Goal: Task Accomplishment & Management: Manage account settings

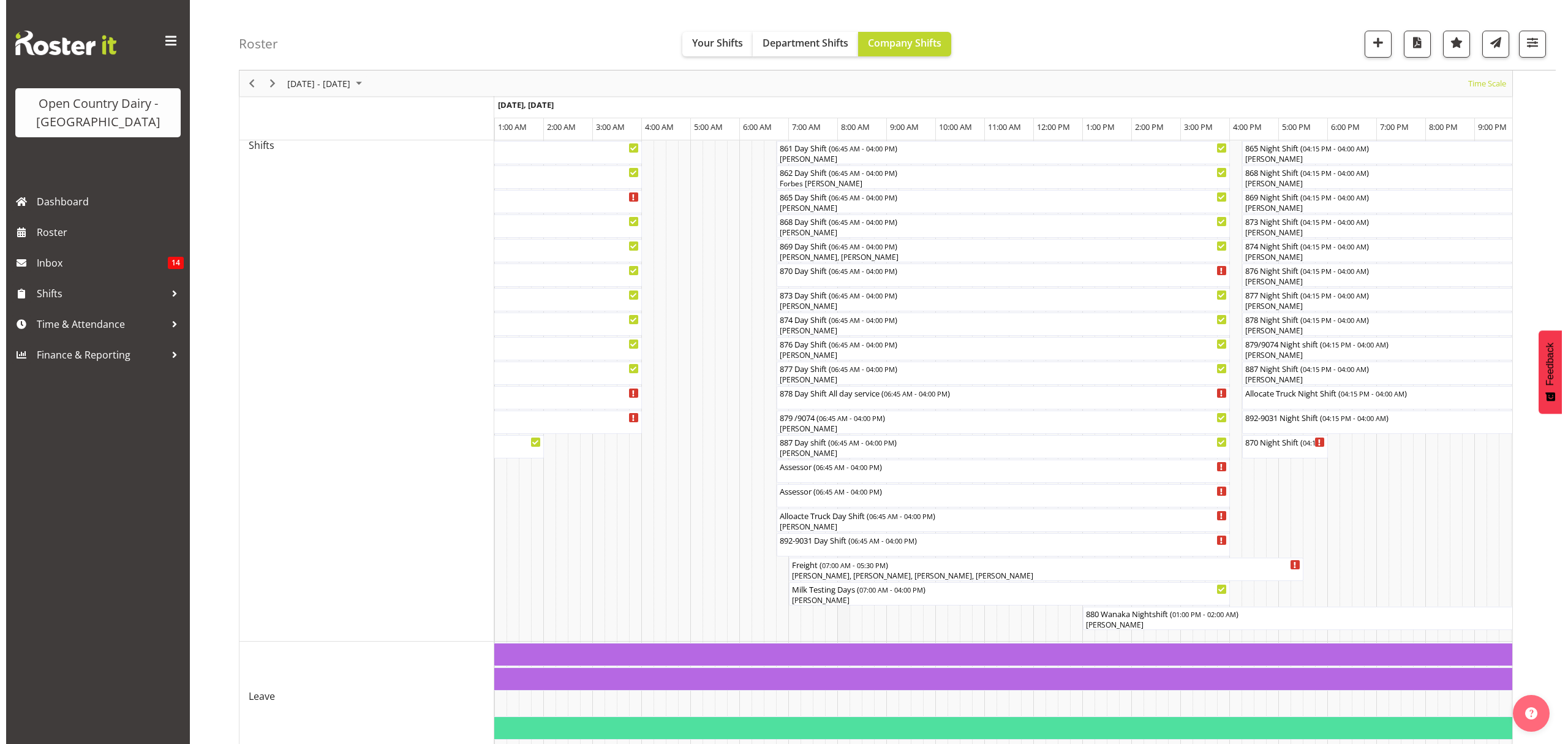
scroll to position [452, 0]
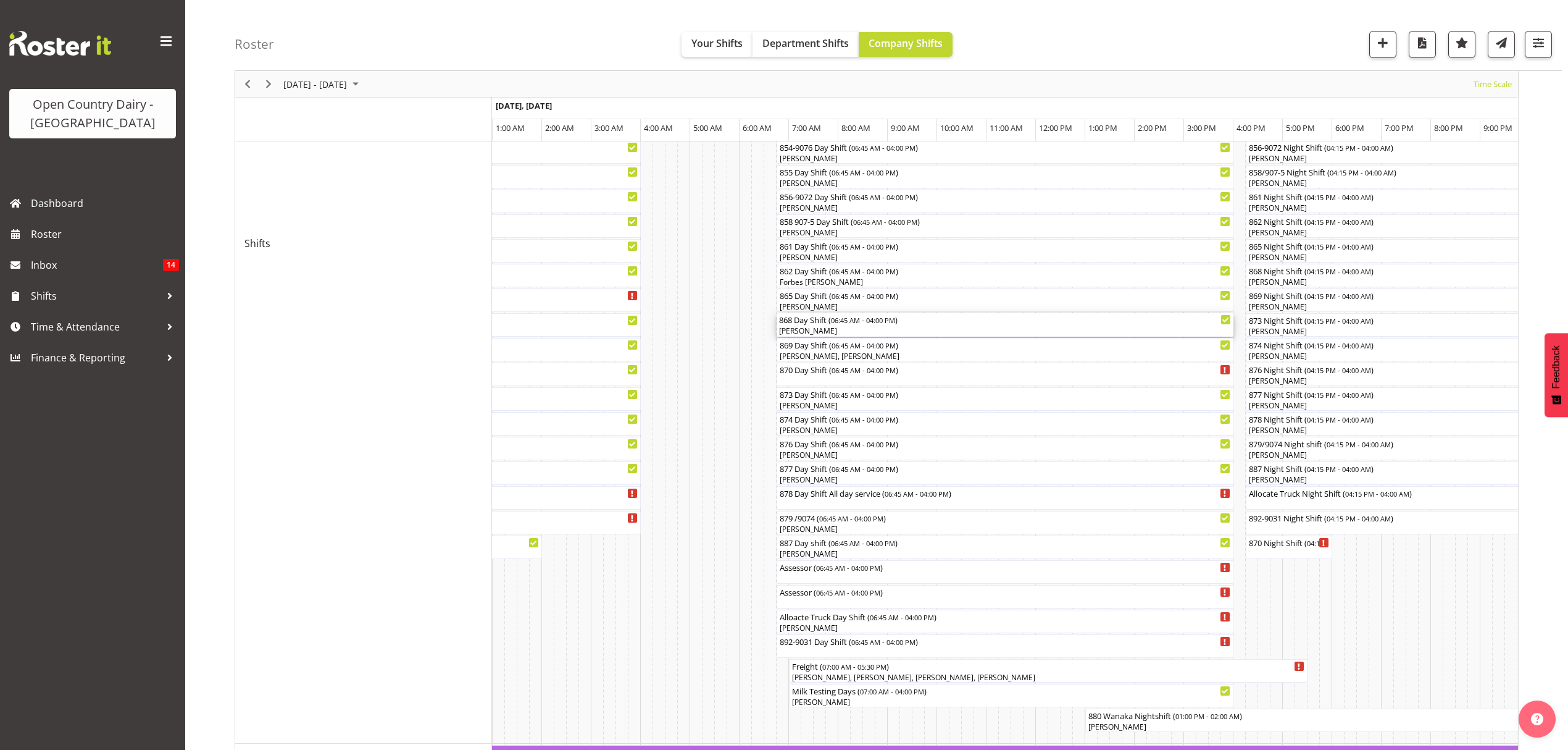
click at [839, 322] on span "06:45 AM - 04:00 PM" at bounding box center [863, 320] width 64 height 10
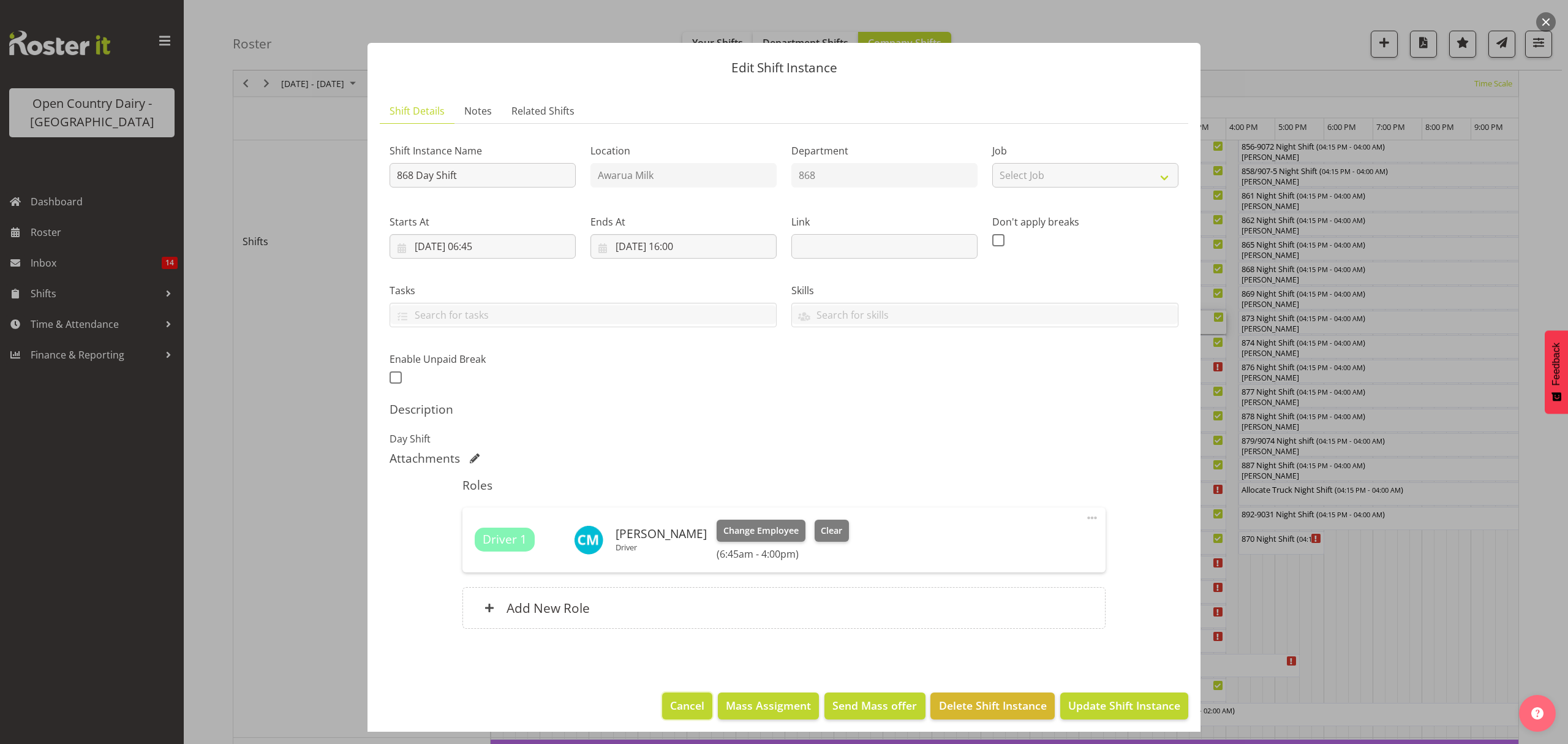
click at [675, 703] on span "Cancel" at bounding box center [687, 705] width 34 height 16
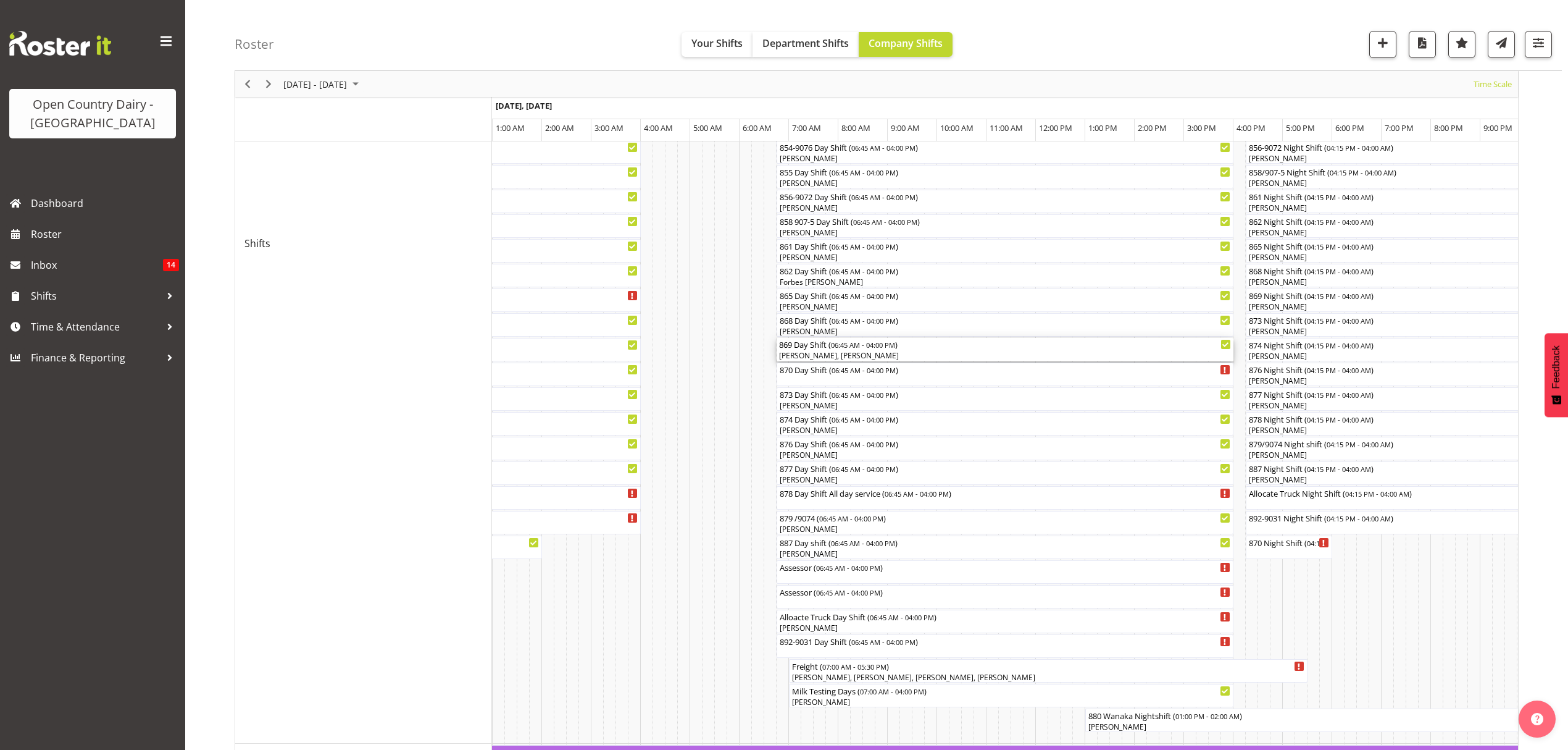
click at [814, 351] on div "[PERSON_NAME], [PERSON_NAME]" at bounding box center [1005, 356] width 452 height 11
click at [0, 0] on div at bounding box center [0, 0] width 0 height 0
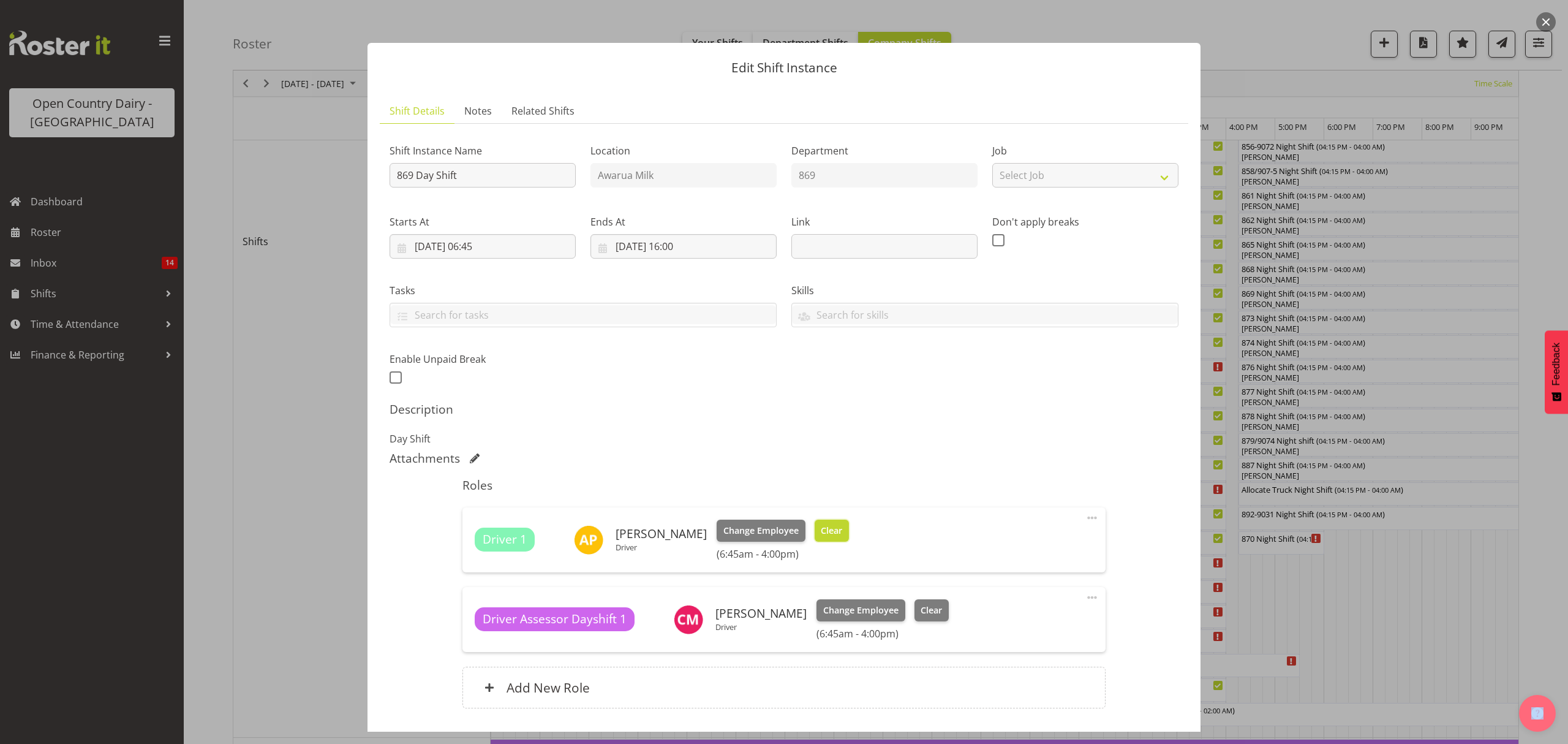
click at [815, 539] on button "Clear" at bounding box center [832, 531] width 35 height 22
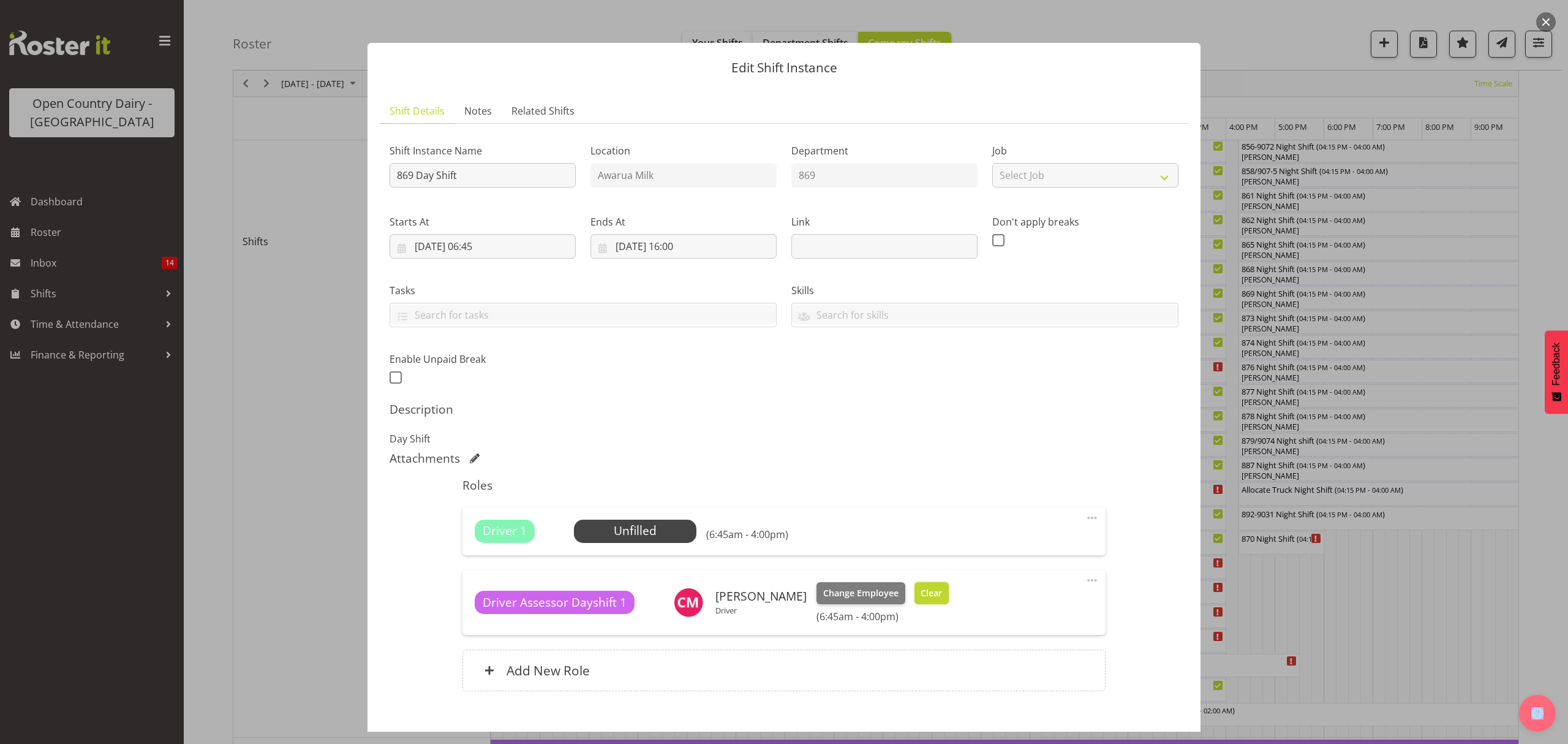
click at [937, 587] on span "Clear" at bounding box center [931, 593] width 21 height 14
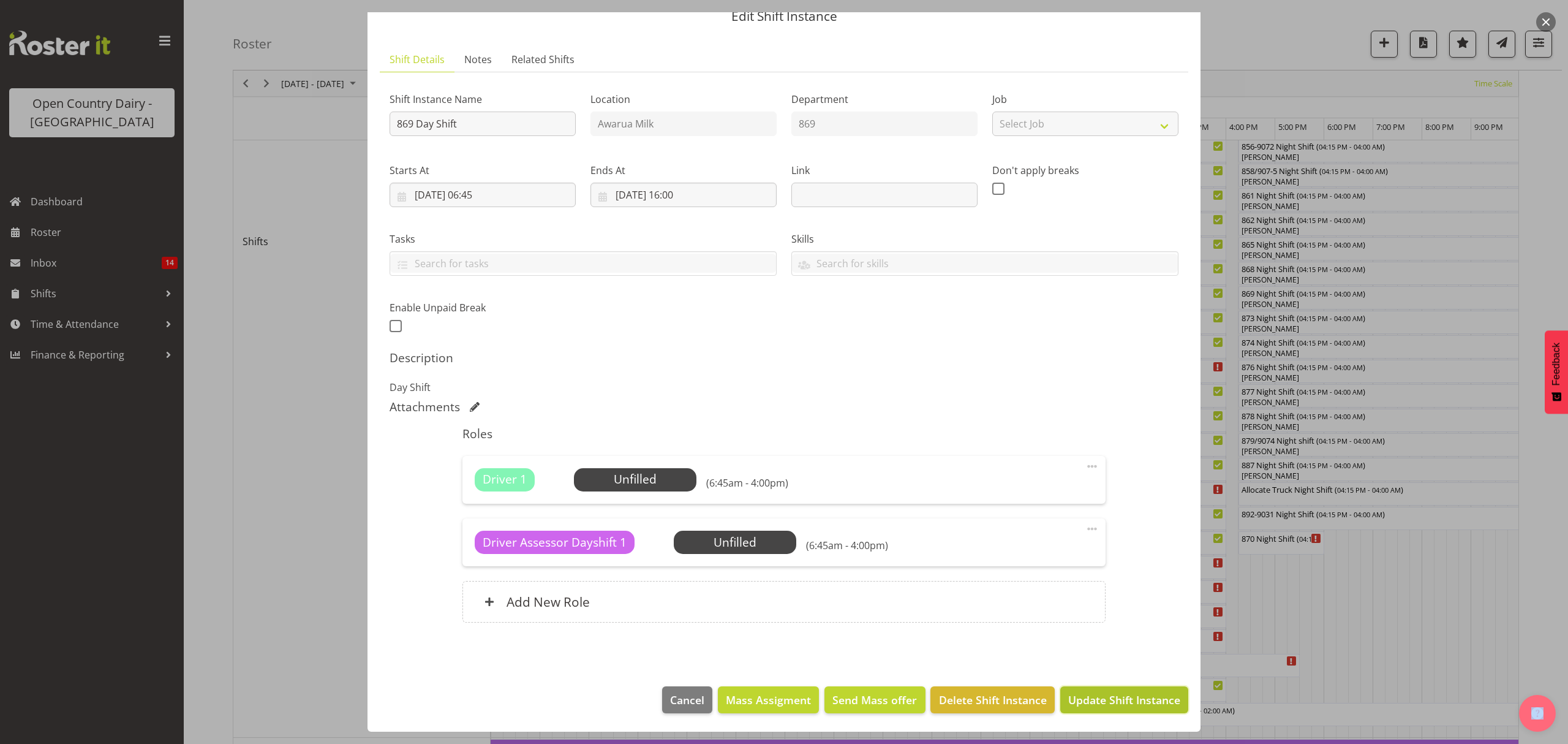
click at [1114, 709] on button "Update Shift Instance" at bounding box center [1124, 699] width 128 height 27
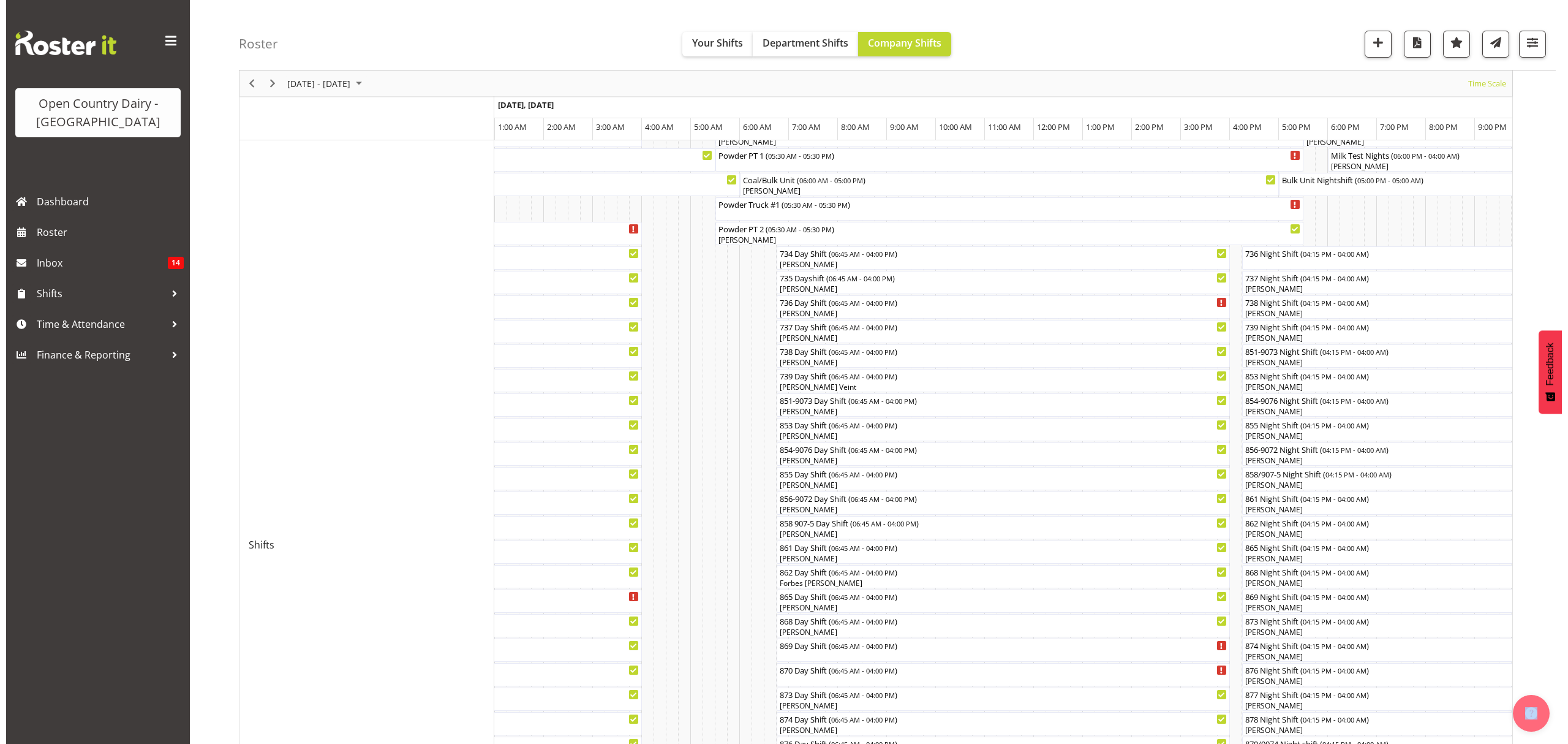
scroll to position [163, 0]
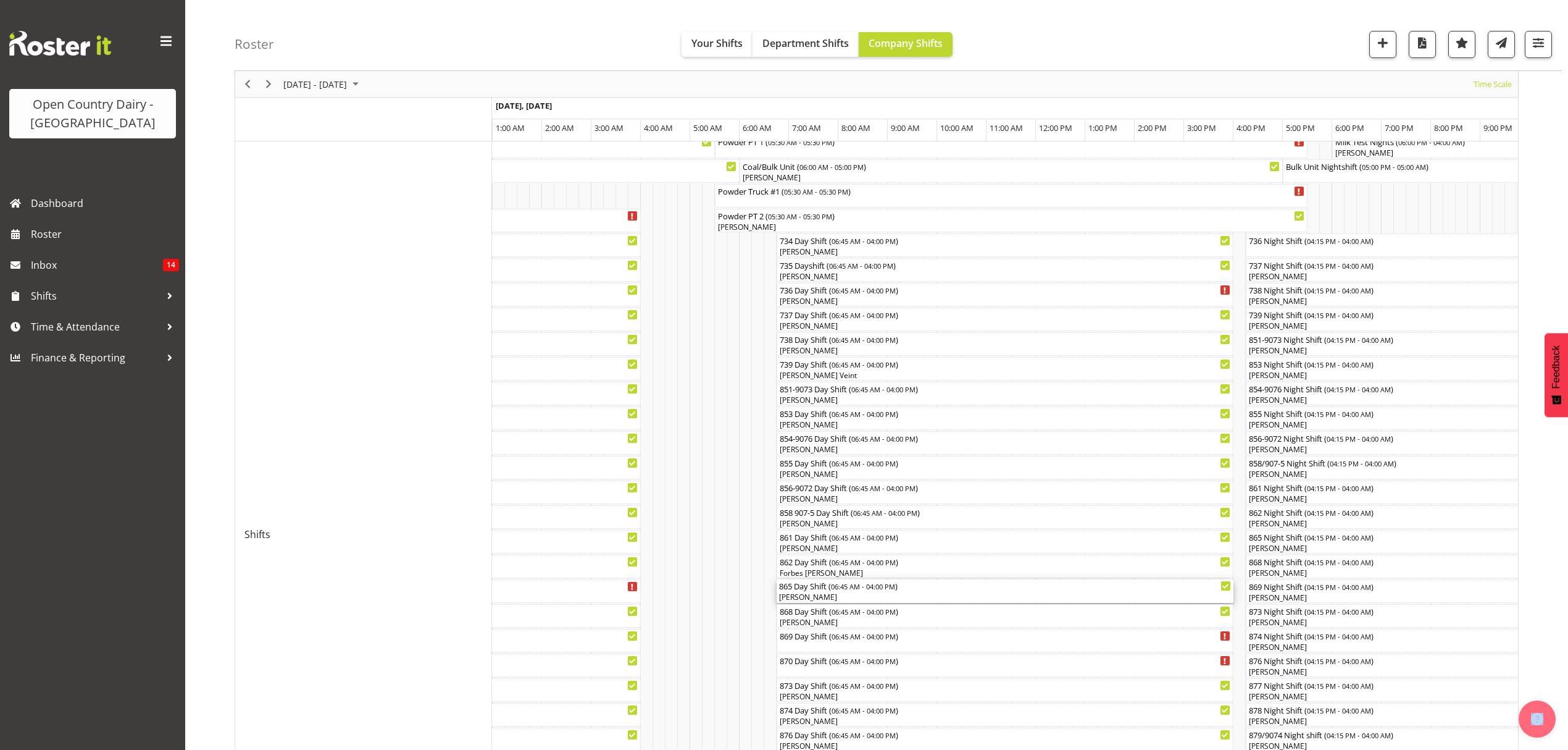
click at [804, 598] on div "[PERSON_NAME]" at bounding box center [1005, 598] width 452 height 11
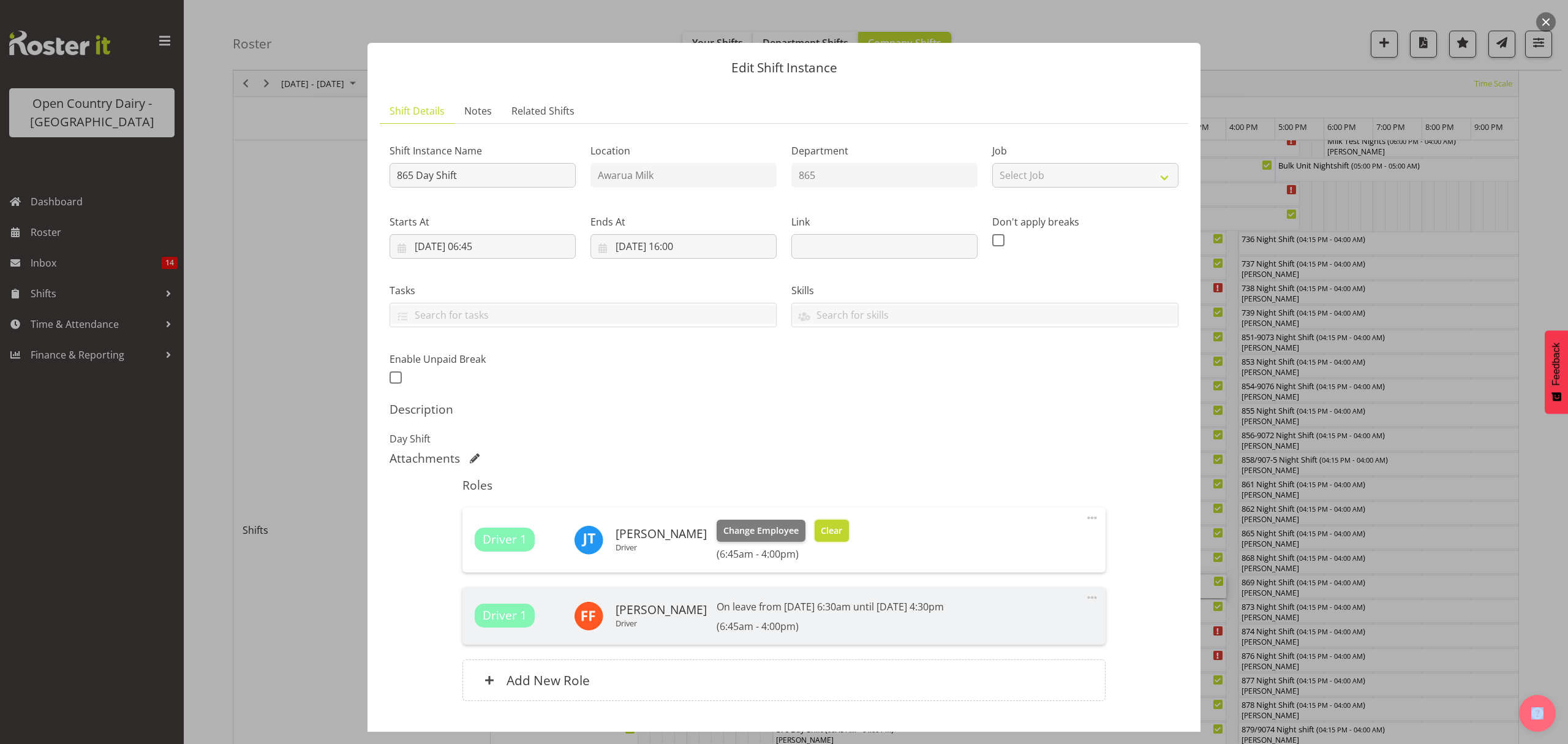
click at [815, 538] on button "Clear" at bounding box center [832, 531] width 35 height 22
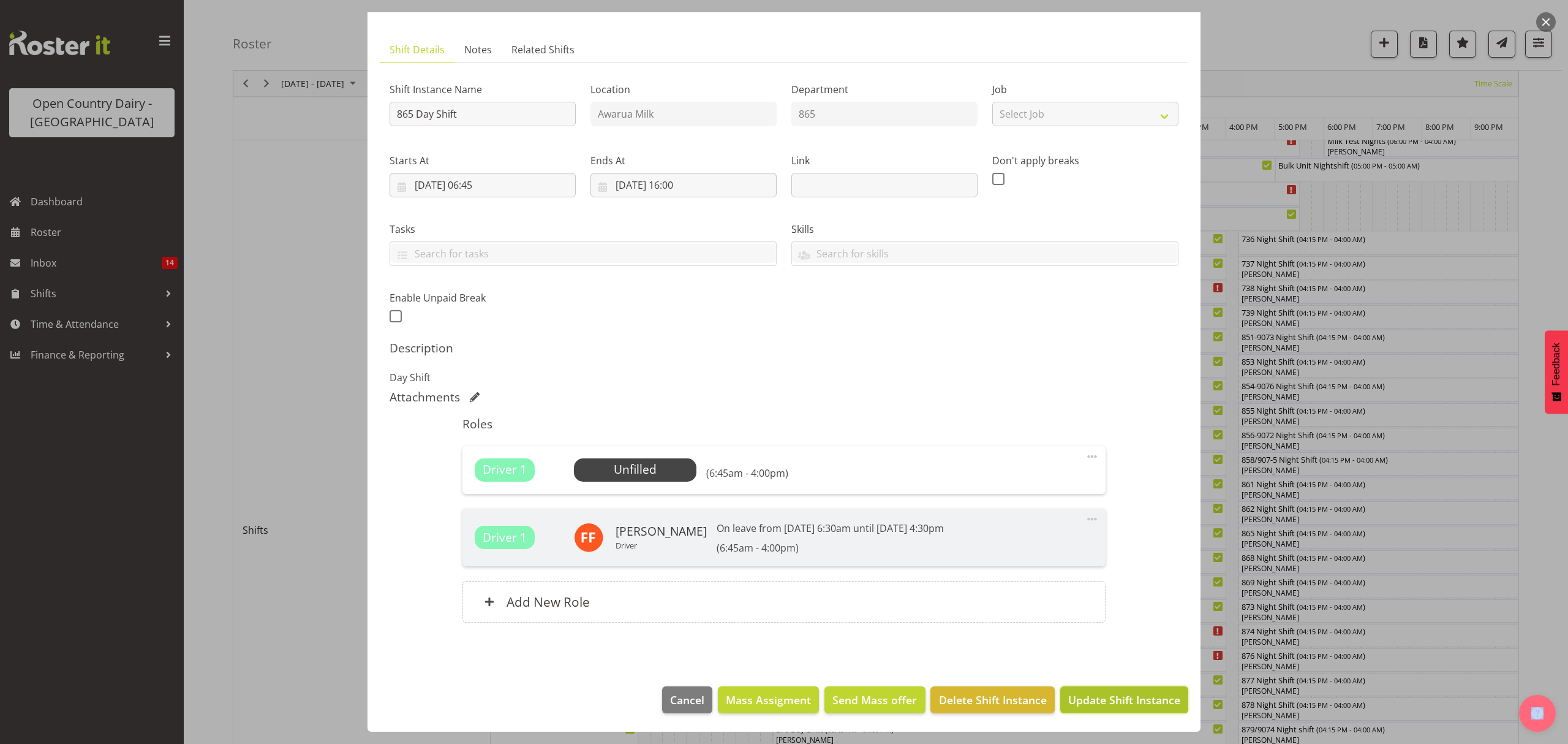
click at [1123, 702] on span "Update Shift Instance" at bounding box center [1124, 699] width 112 height 16
click at [1123, 702] on footer "Cancel Mass Assigment Send Mass offer Delete Shift Instance Update Shift Instan…" at bounding box center [784, 703] width 833 height 57
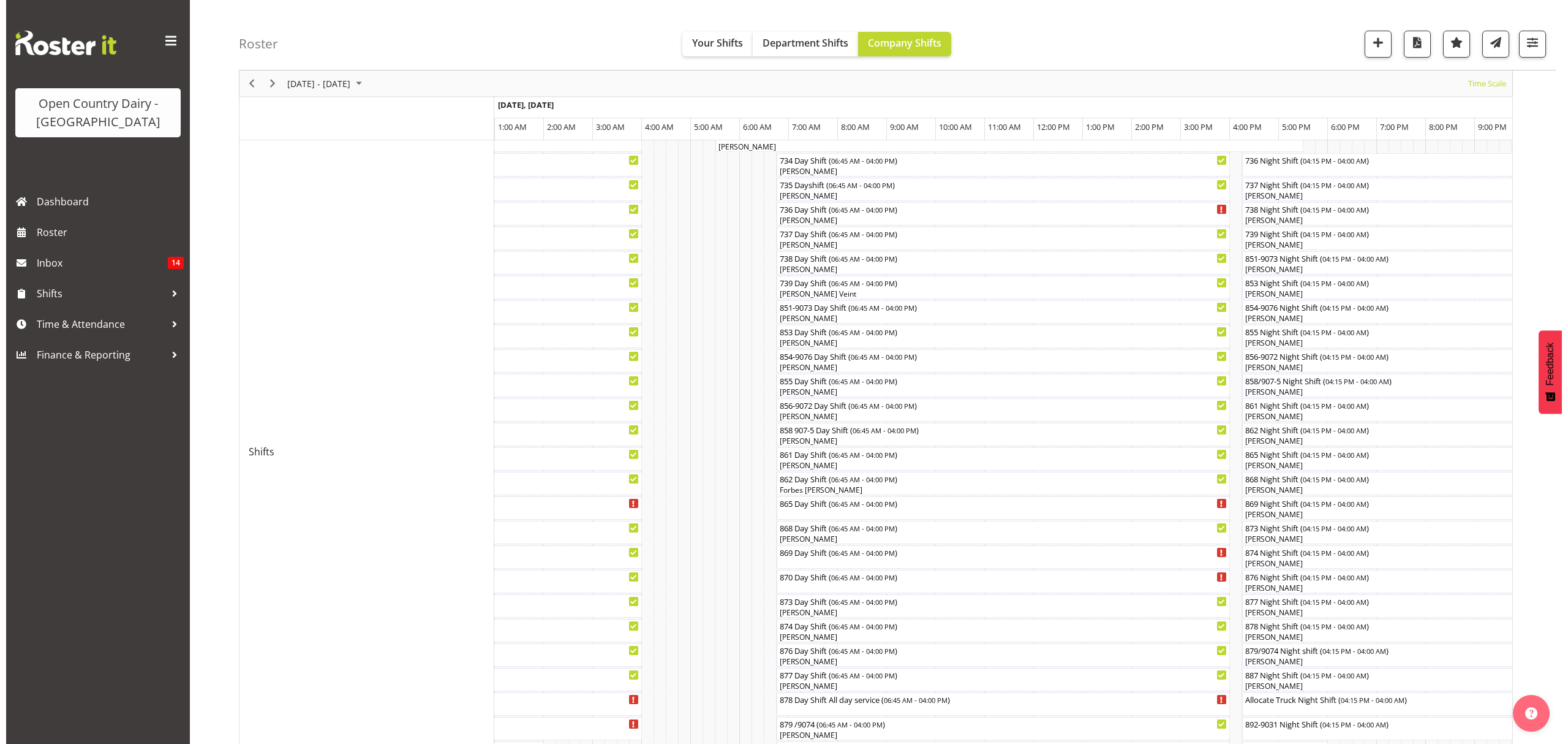
scroll to position [245, 0]
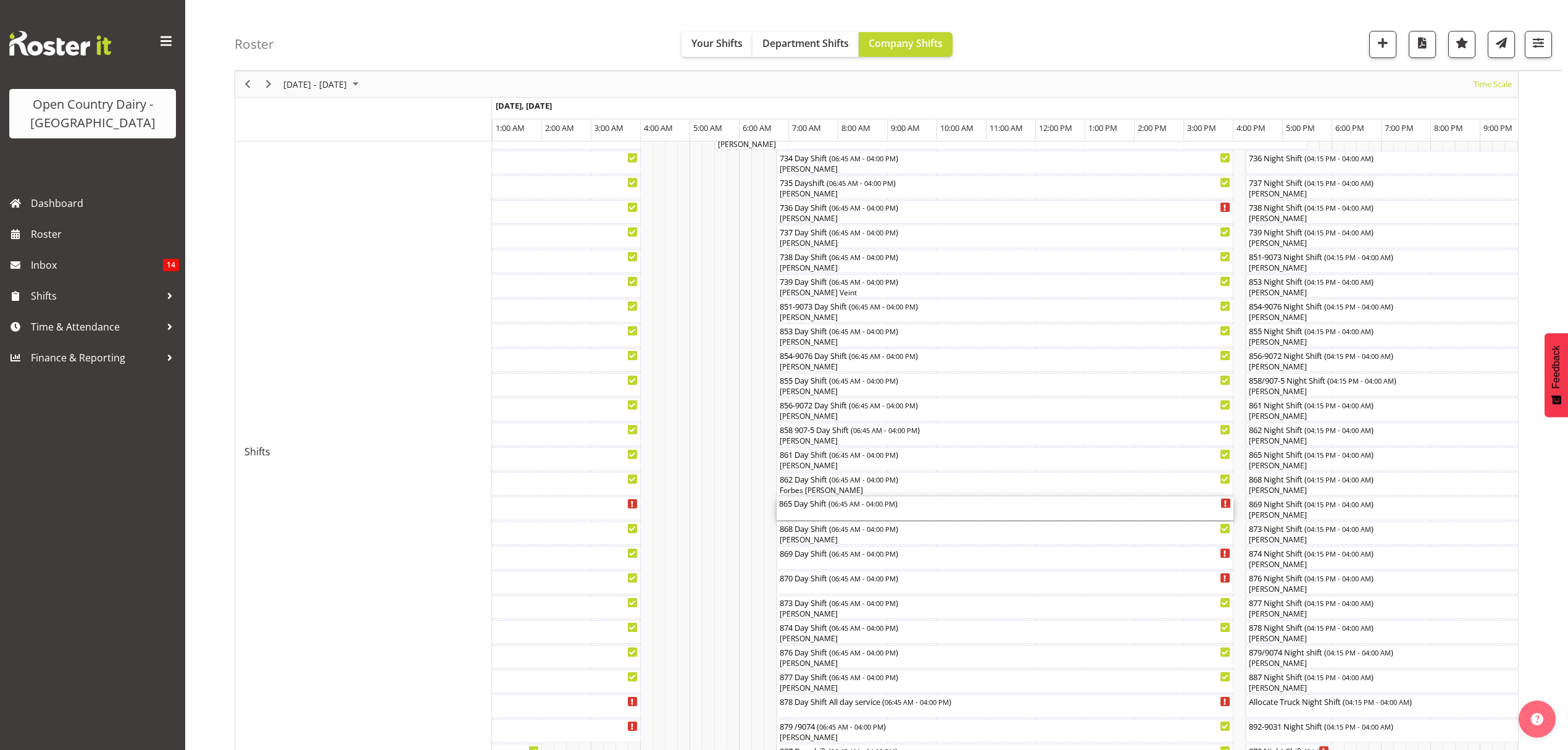
click at [810, 512] on div "865 Day Shift ( 06:45 AM - 04:00 PM )" at bounding box center [1005, 508] width 452 height 23
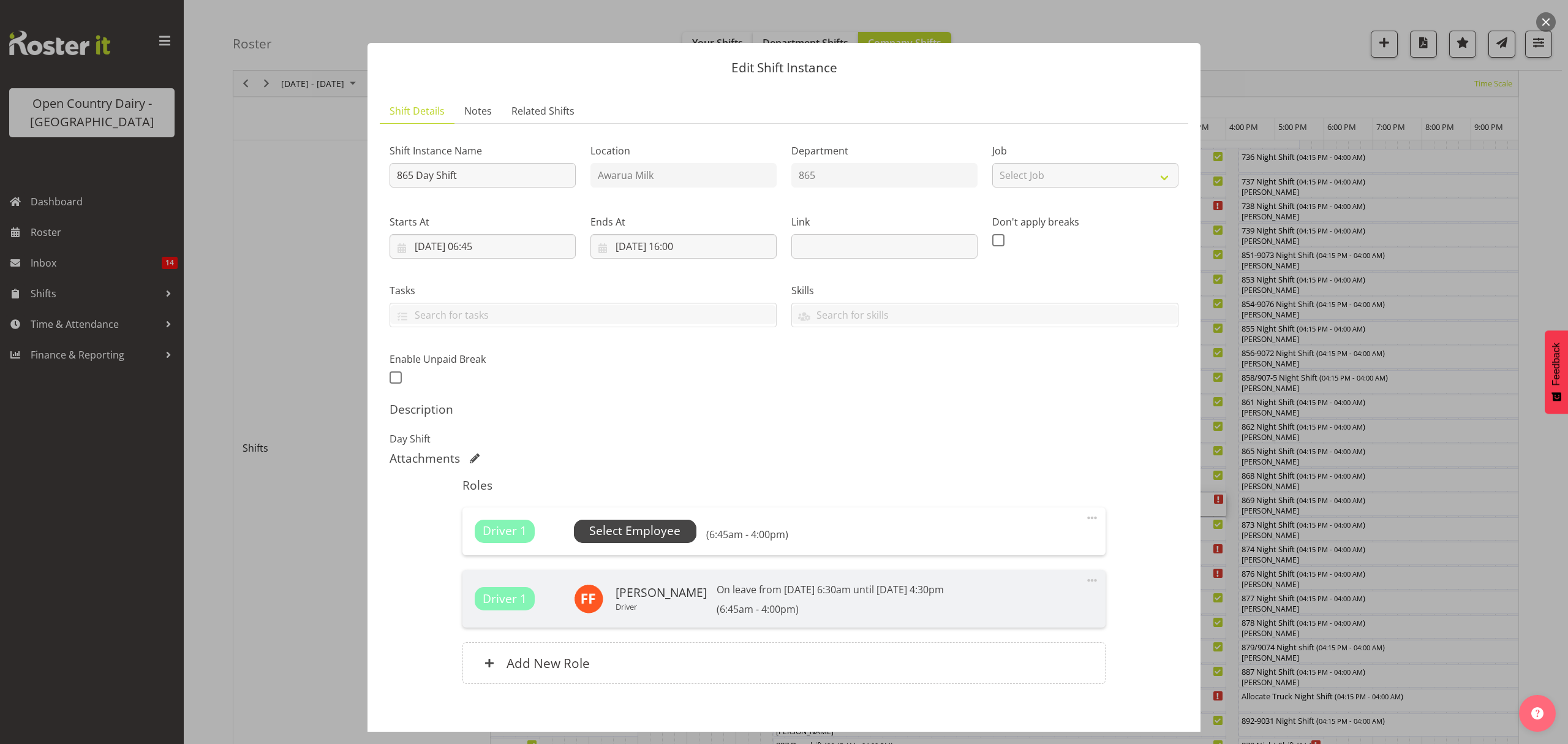
click at [683, 543] on span "Select Employee" at bounding box center [636, 531] width 123 height 23
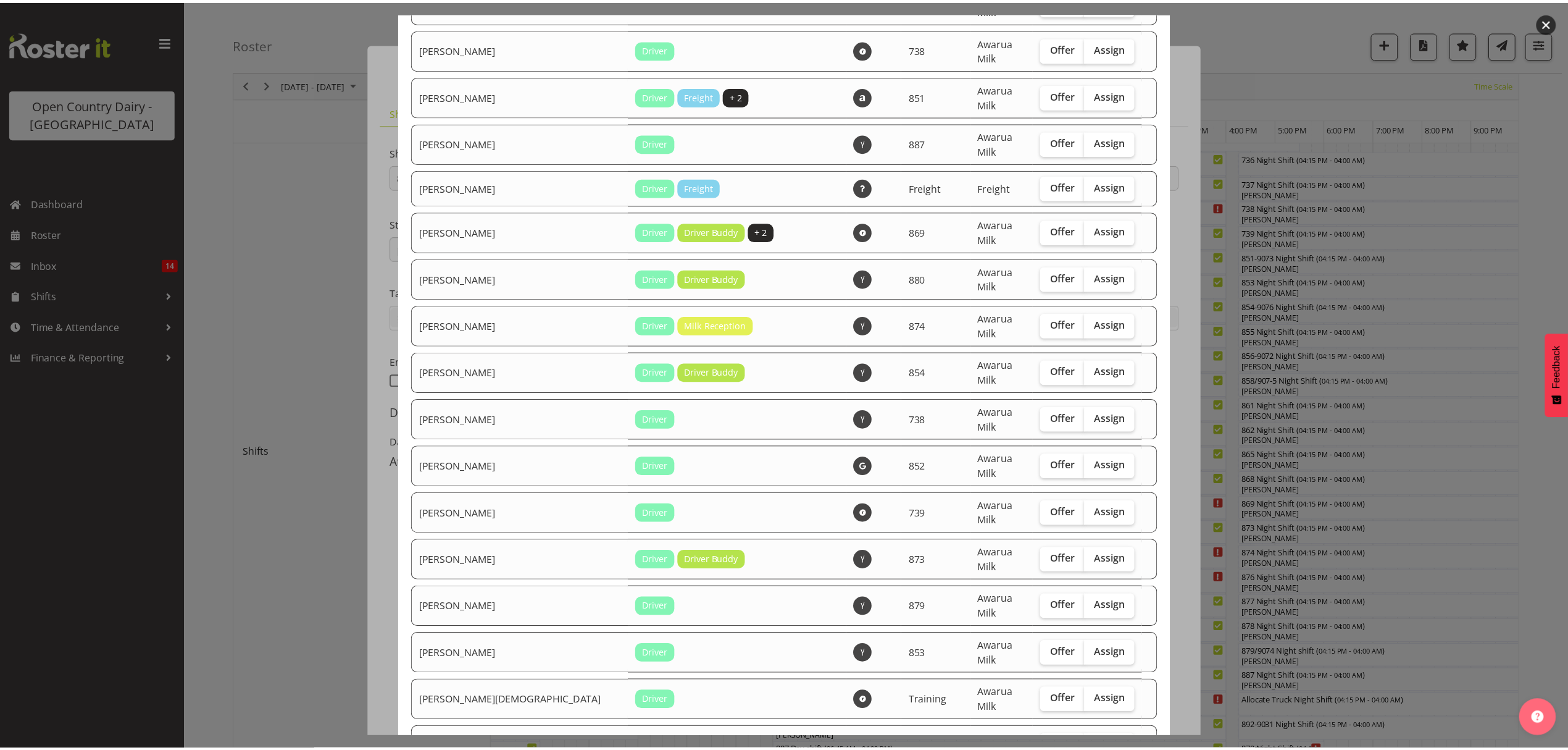
scroll to position [2006, 0]
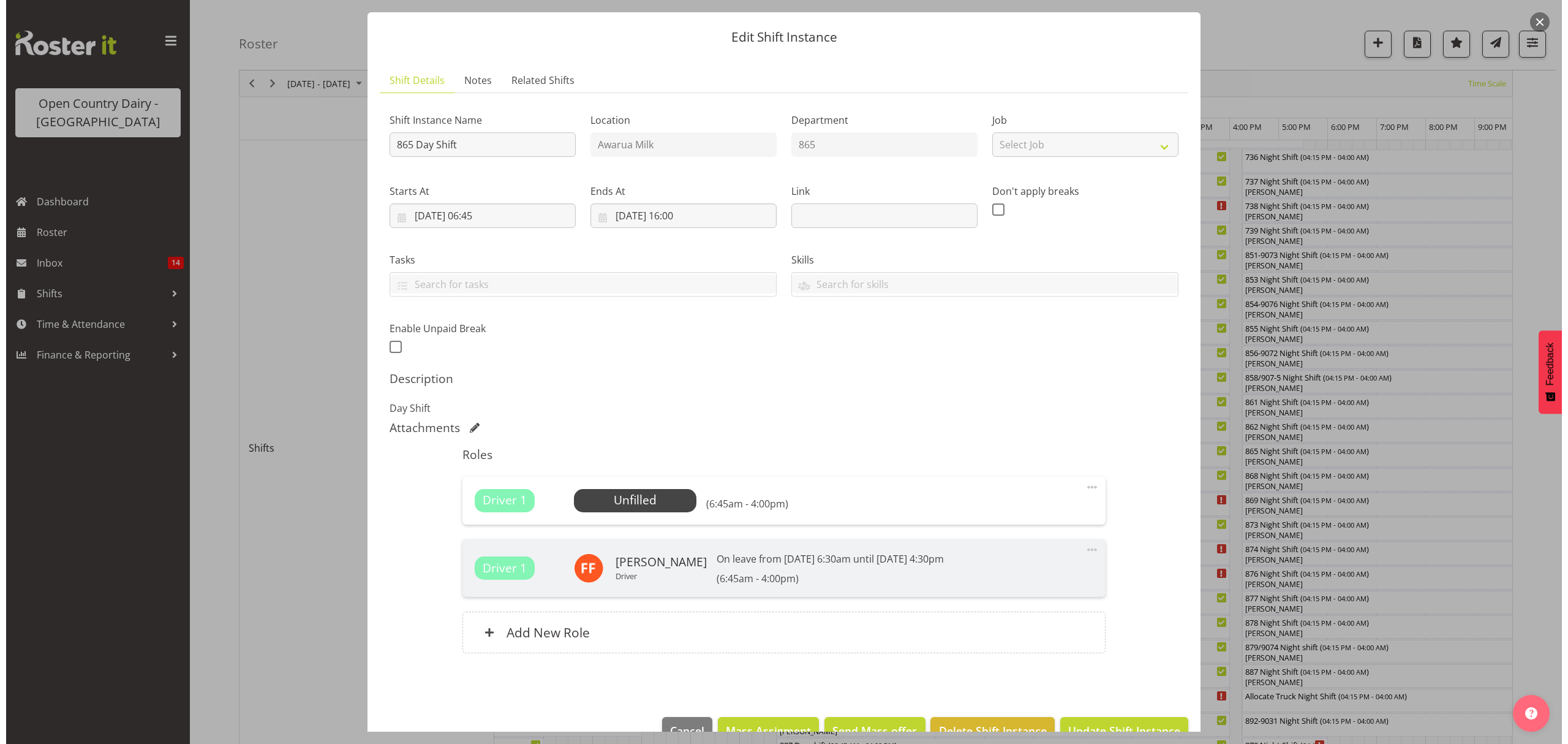
scroll to position [62, 0]
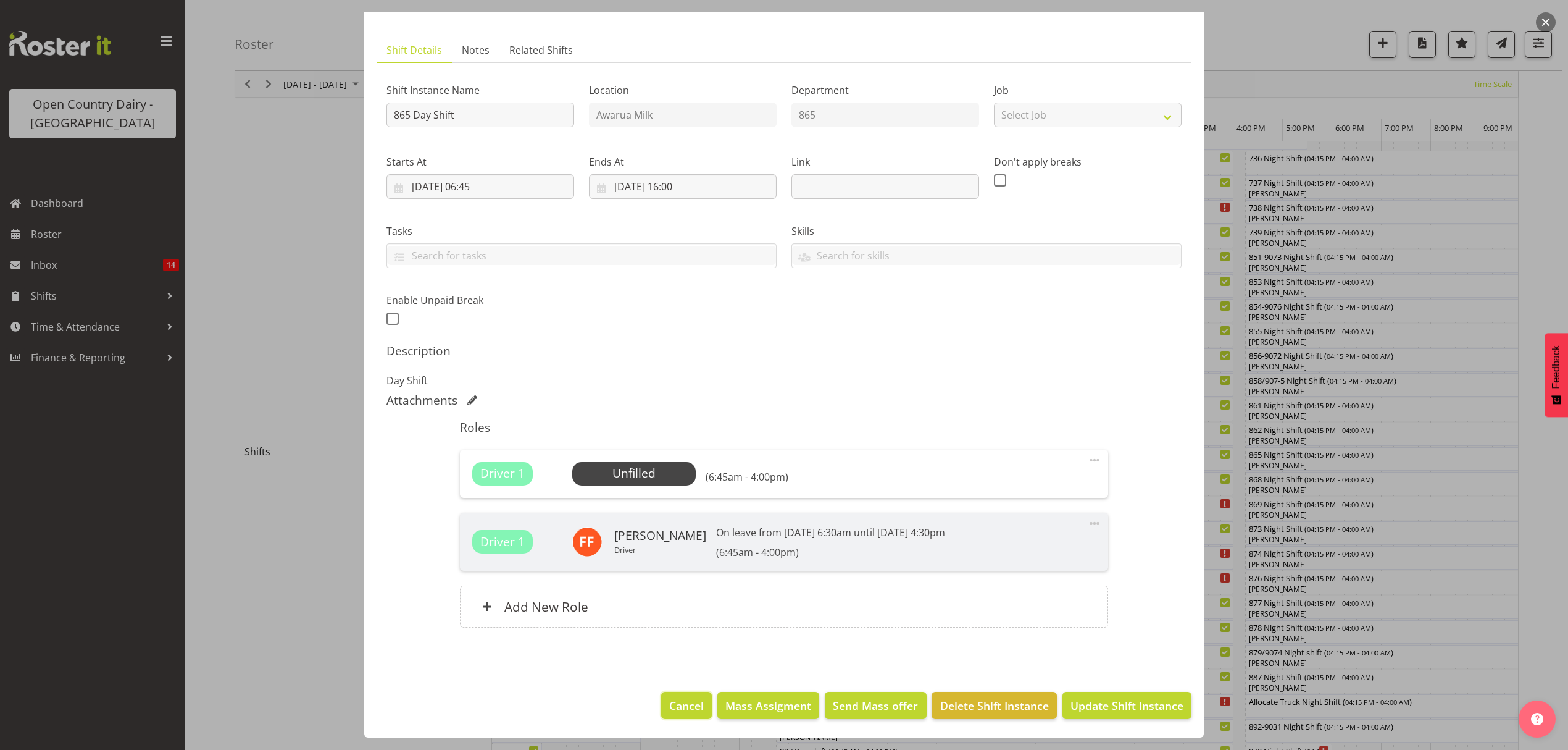
click at [699, 711] on button "Cancel" at bounding box center [686, 705] width 51 height 27
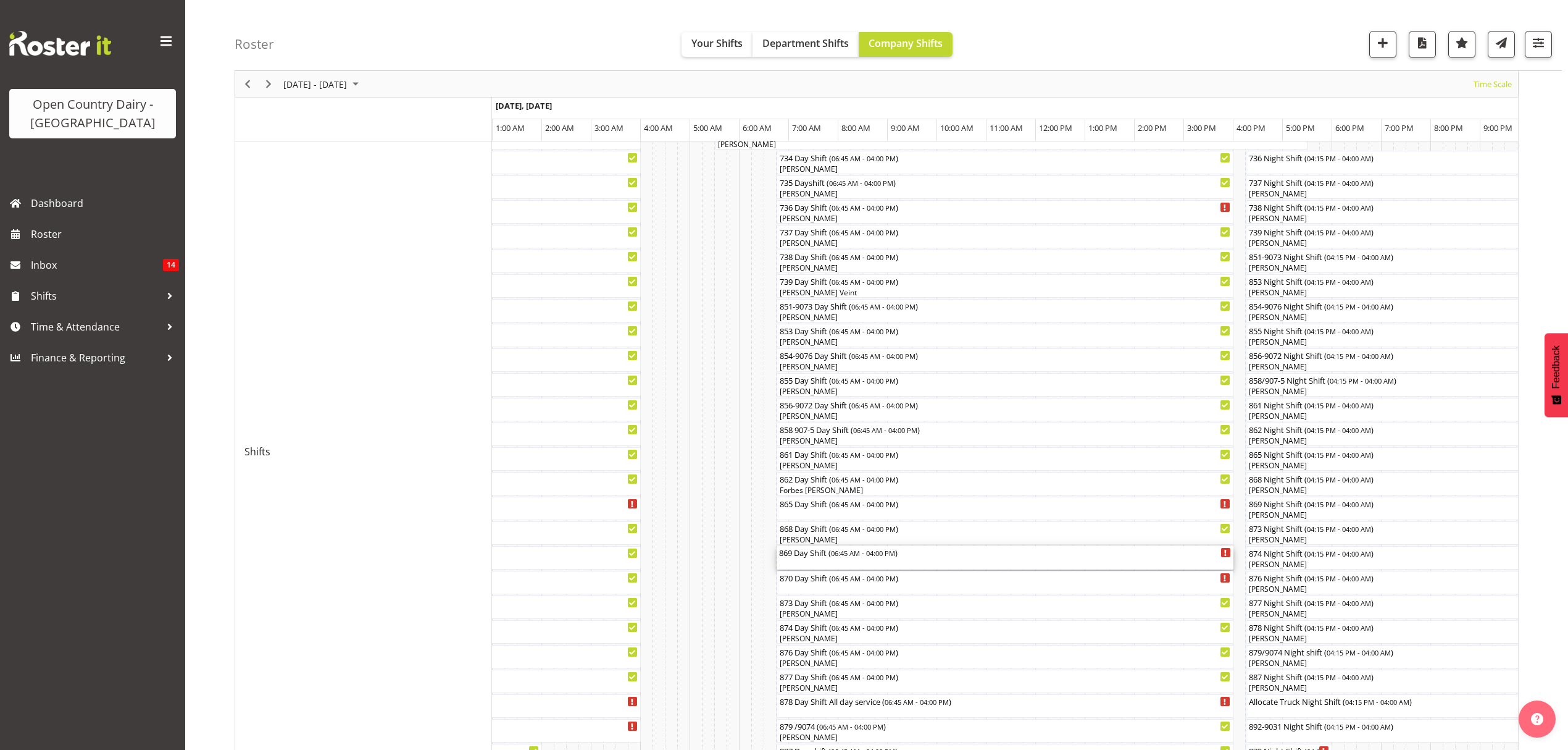
click at [810, 559] on div "869 Day Shift ( 06:45 AM - 04:00 PM )" at bounding box center [1005, 557] width 452 height 23
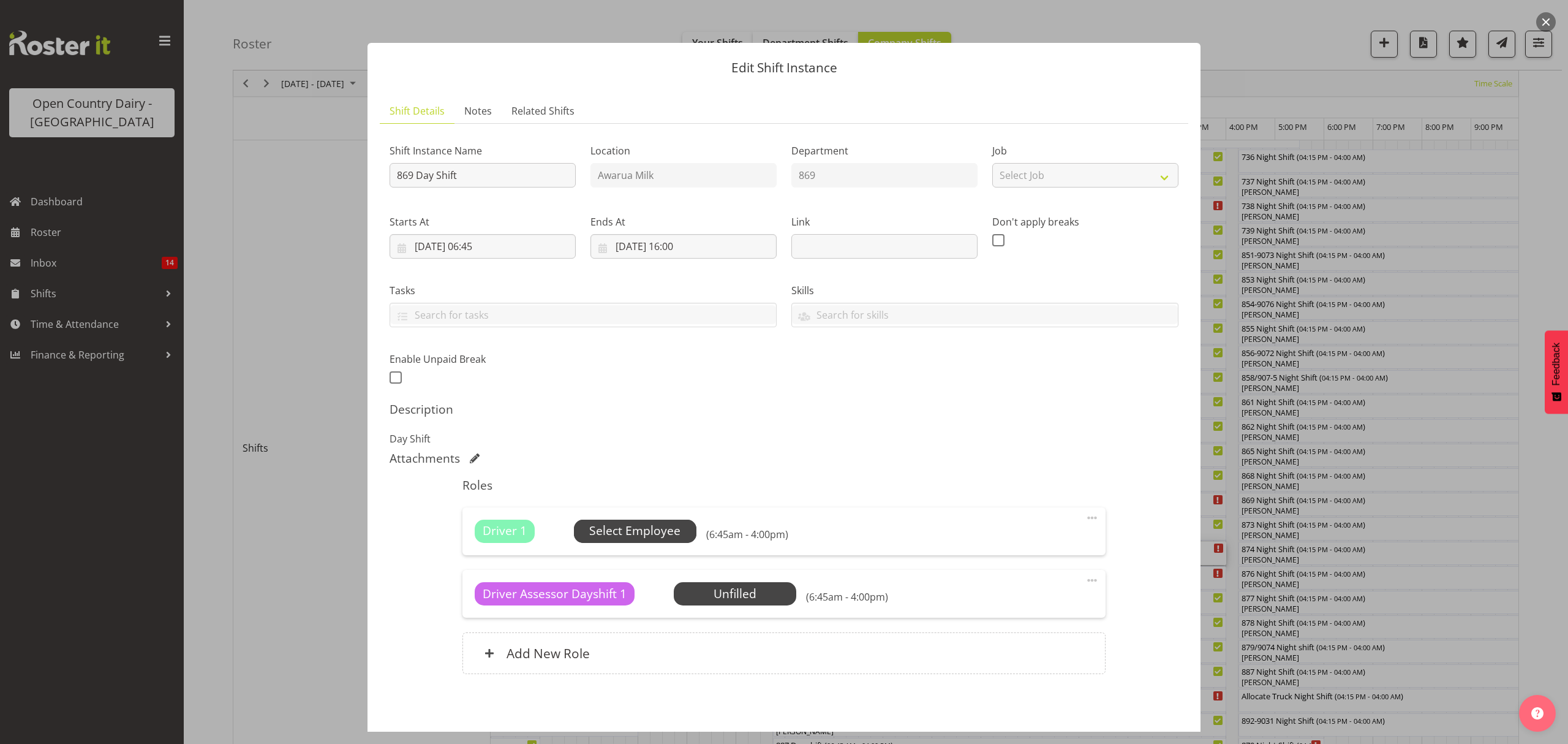
click at [667, 526] on span "Select Employee" at bounding box center [635, 531] width 91 height 18
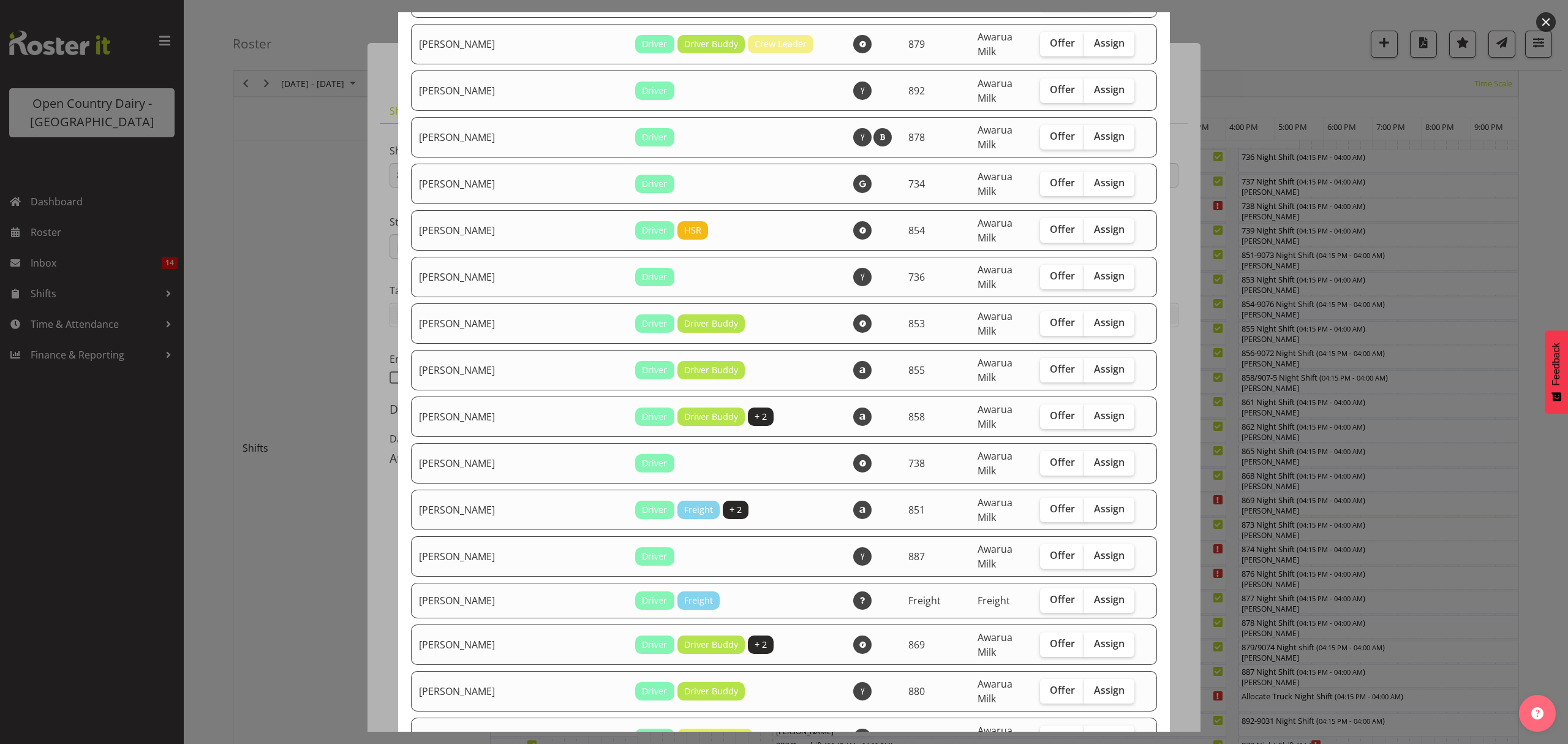
scroll to position [1634, 0]
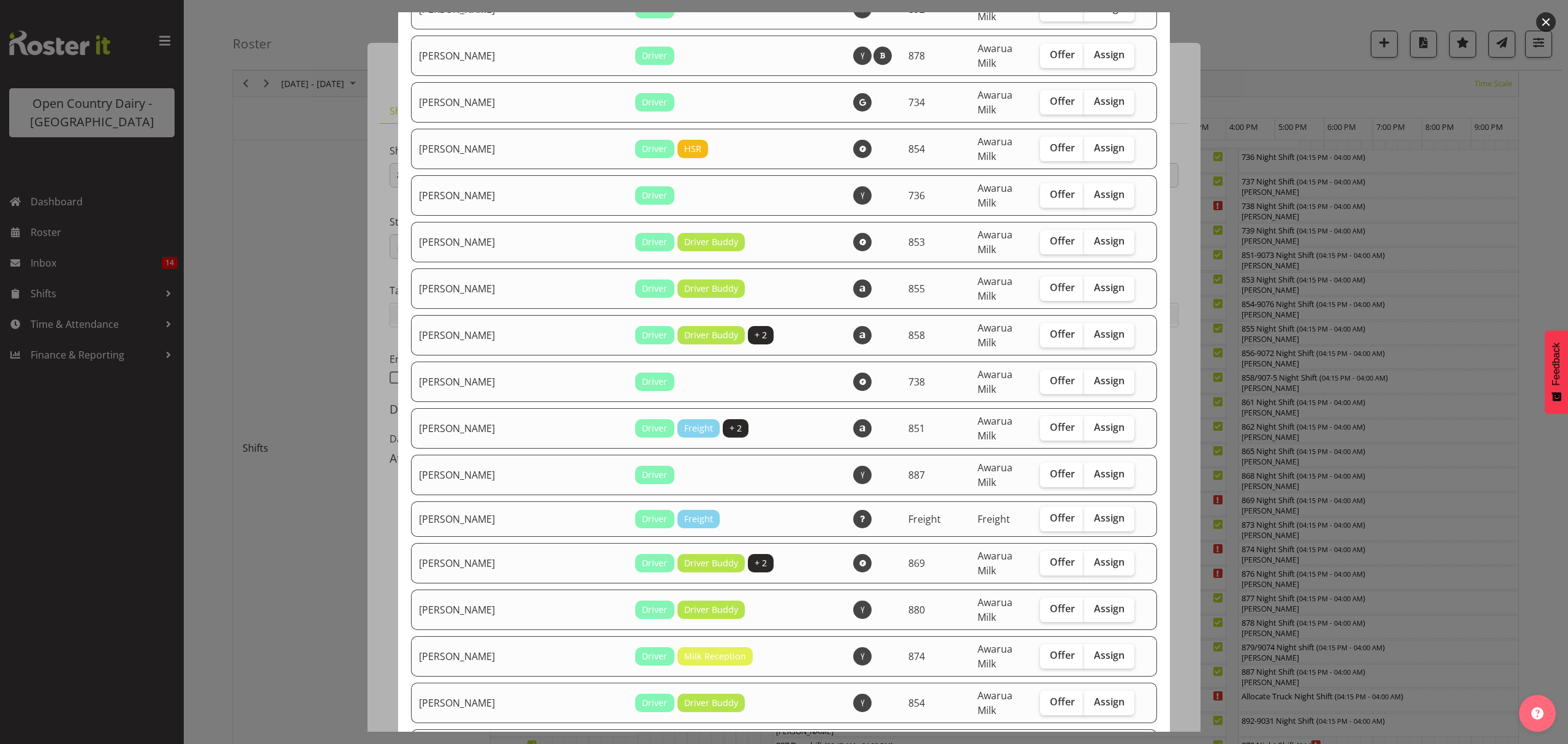
checkbox input "true"
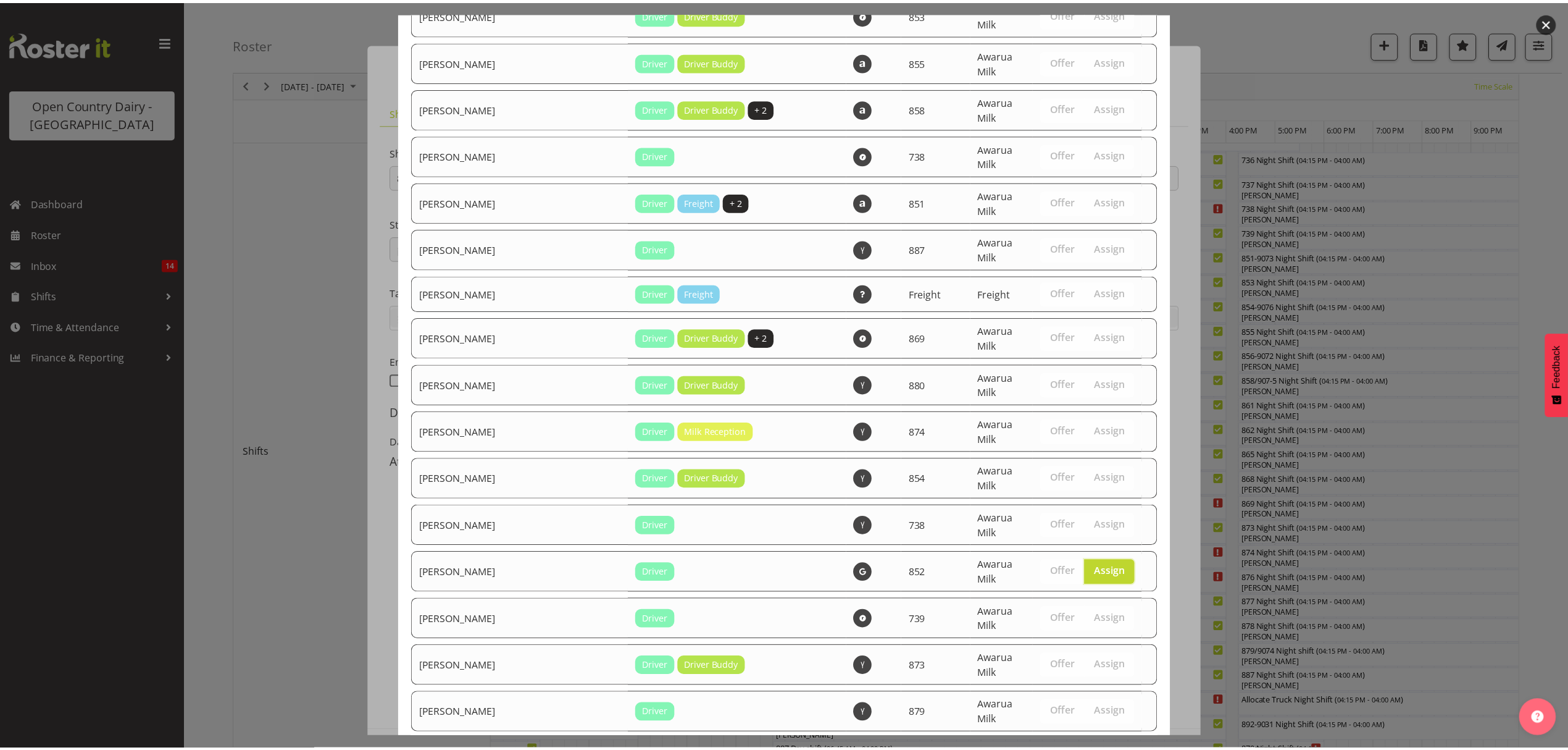
scroll to position [2006, 0]
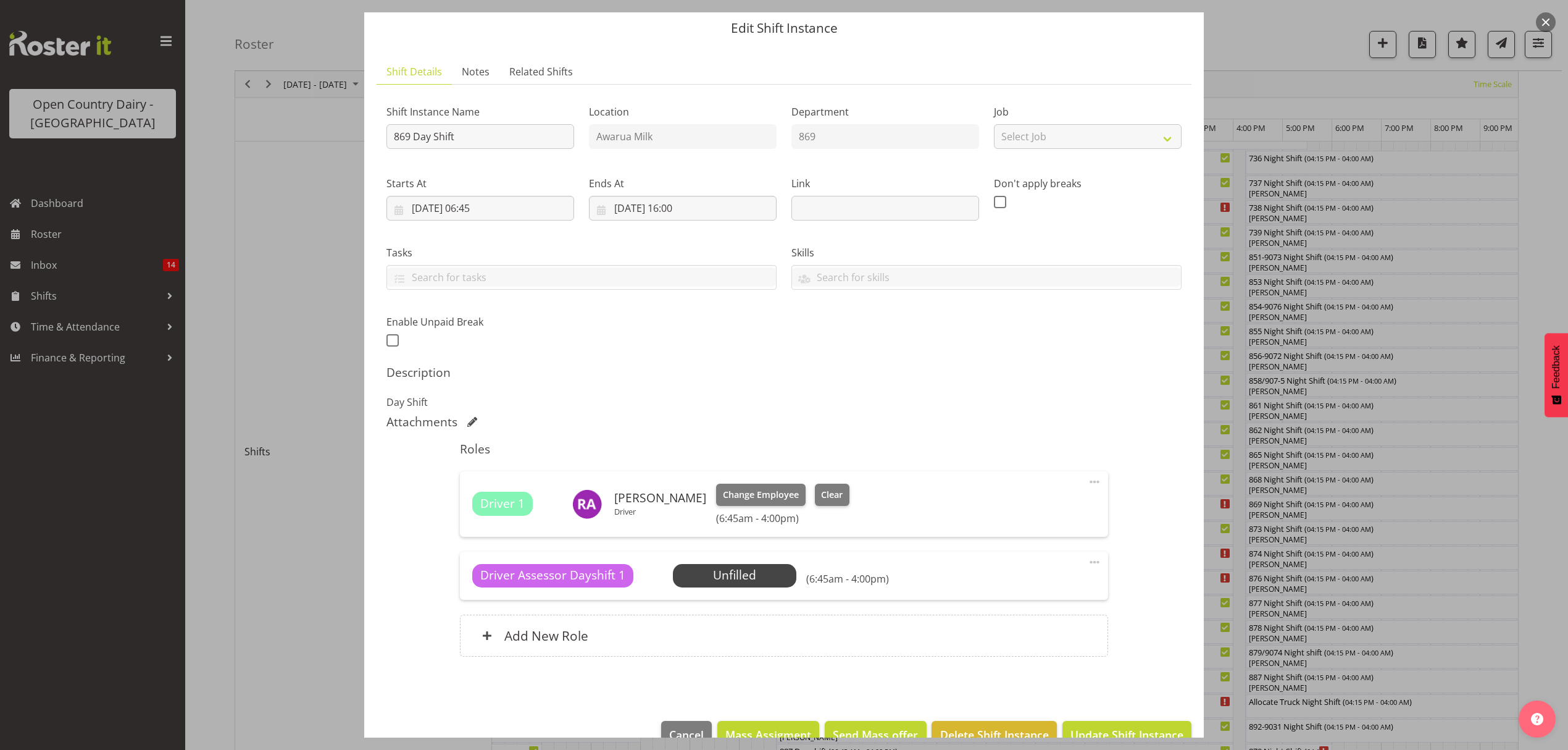
scroll to position [70, 0]
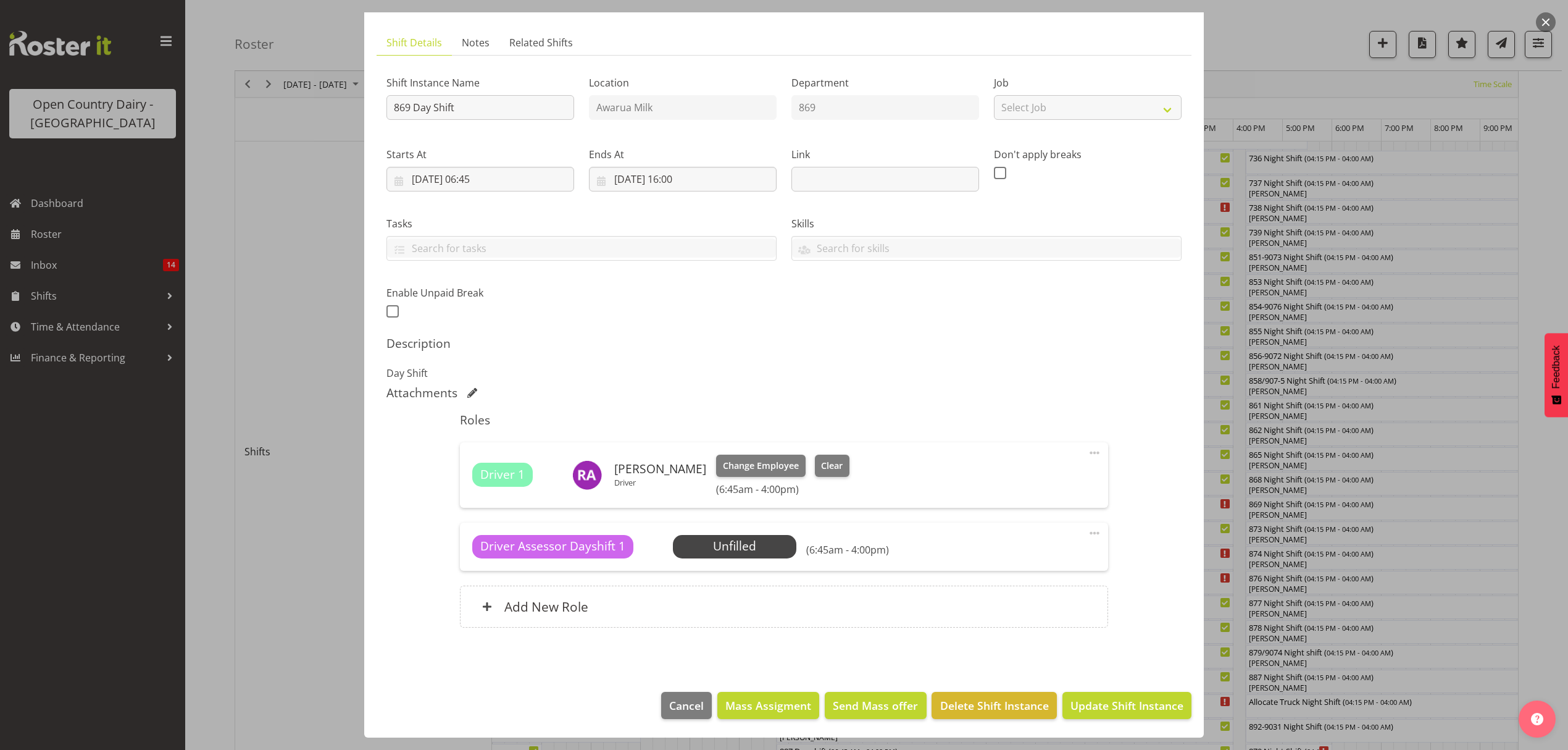
click at [1087, 534] on span at bounding box center [1094, 533] width 14 height 14
click at [1029, 603] on link "Delete" at bounding box center [1043, 607] width 119 height 22
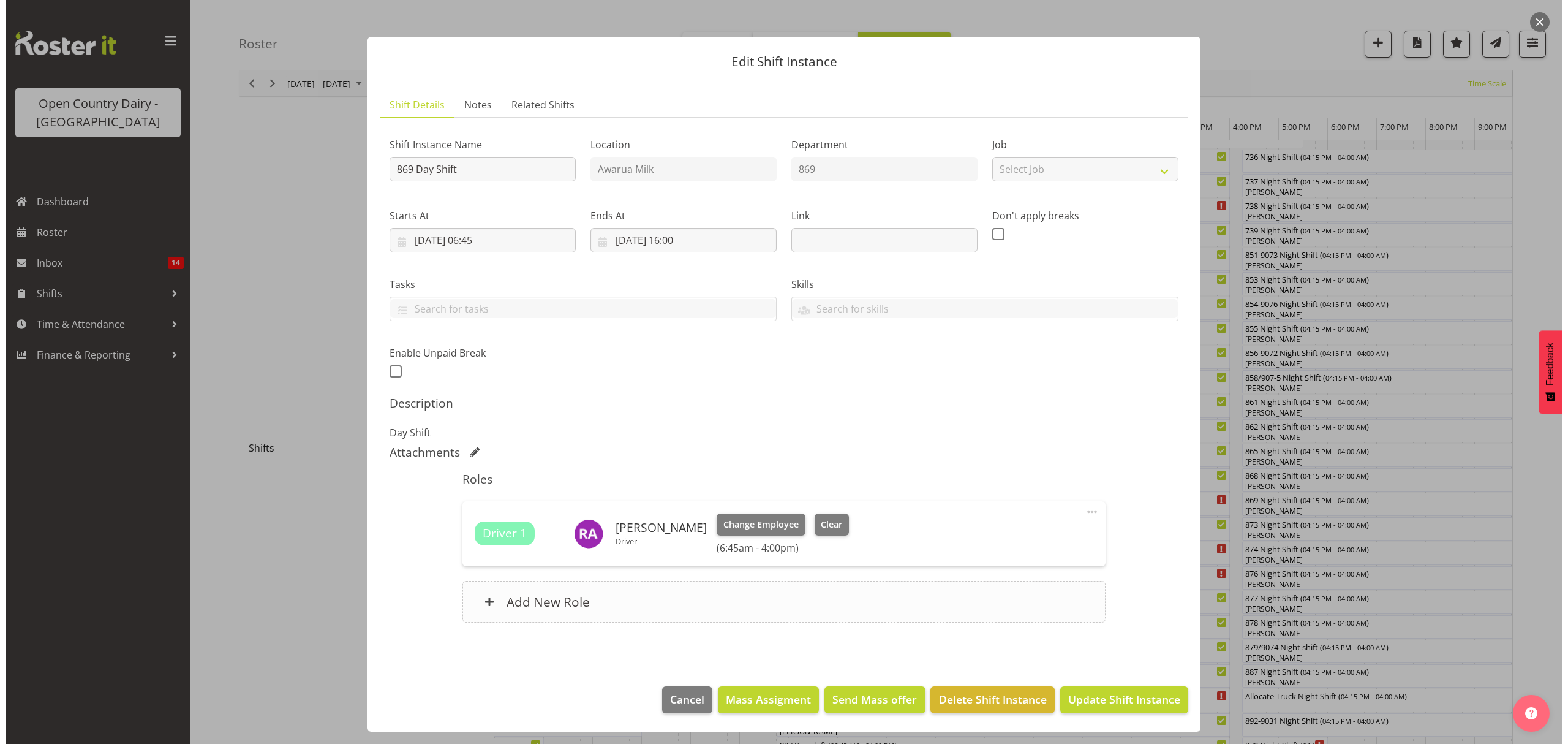
scroll to position [7, 0]
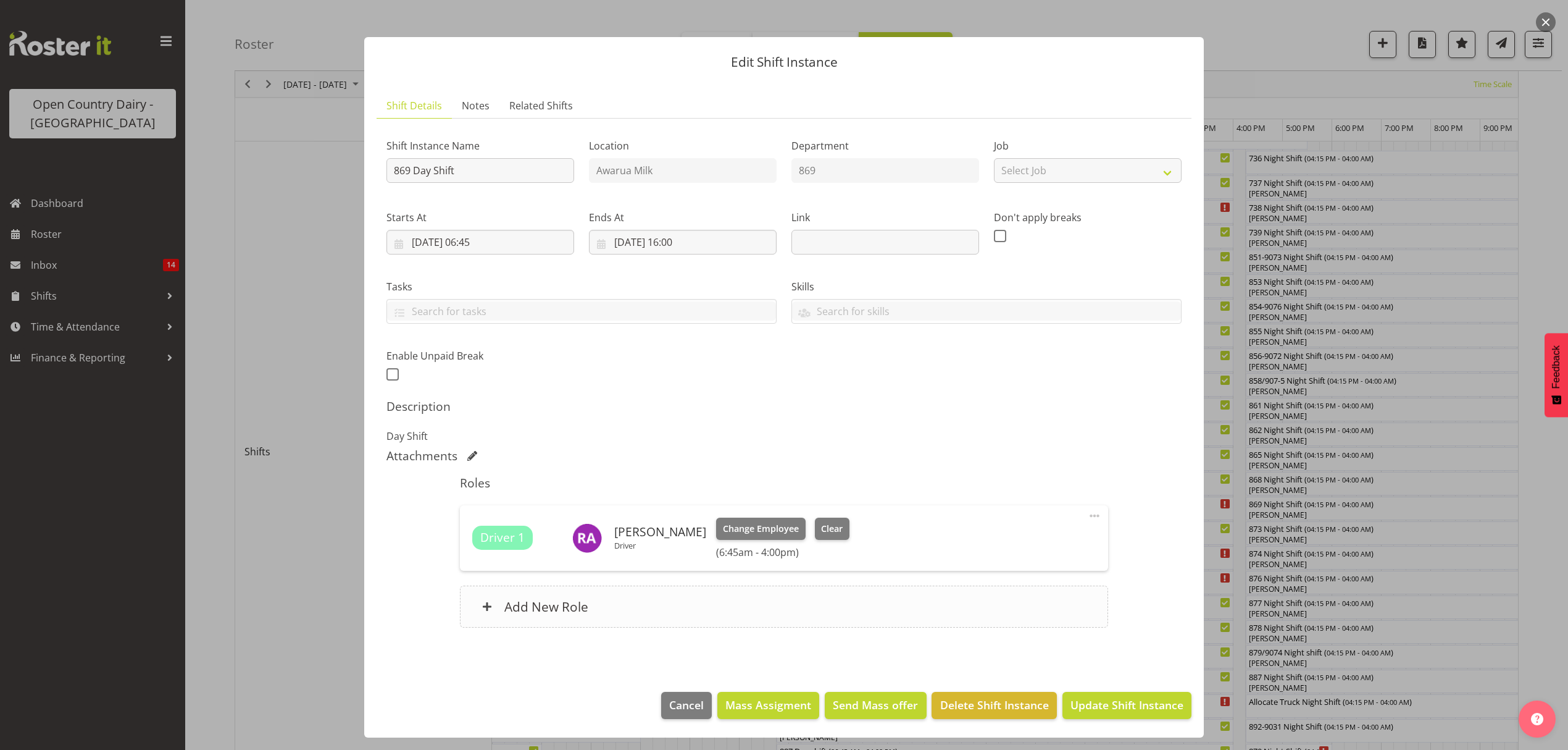
click at [746, 614] on div "Add New Role" at bounding box center [784, 606] width 648 height 42
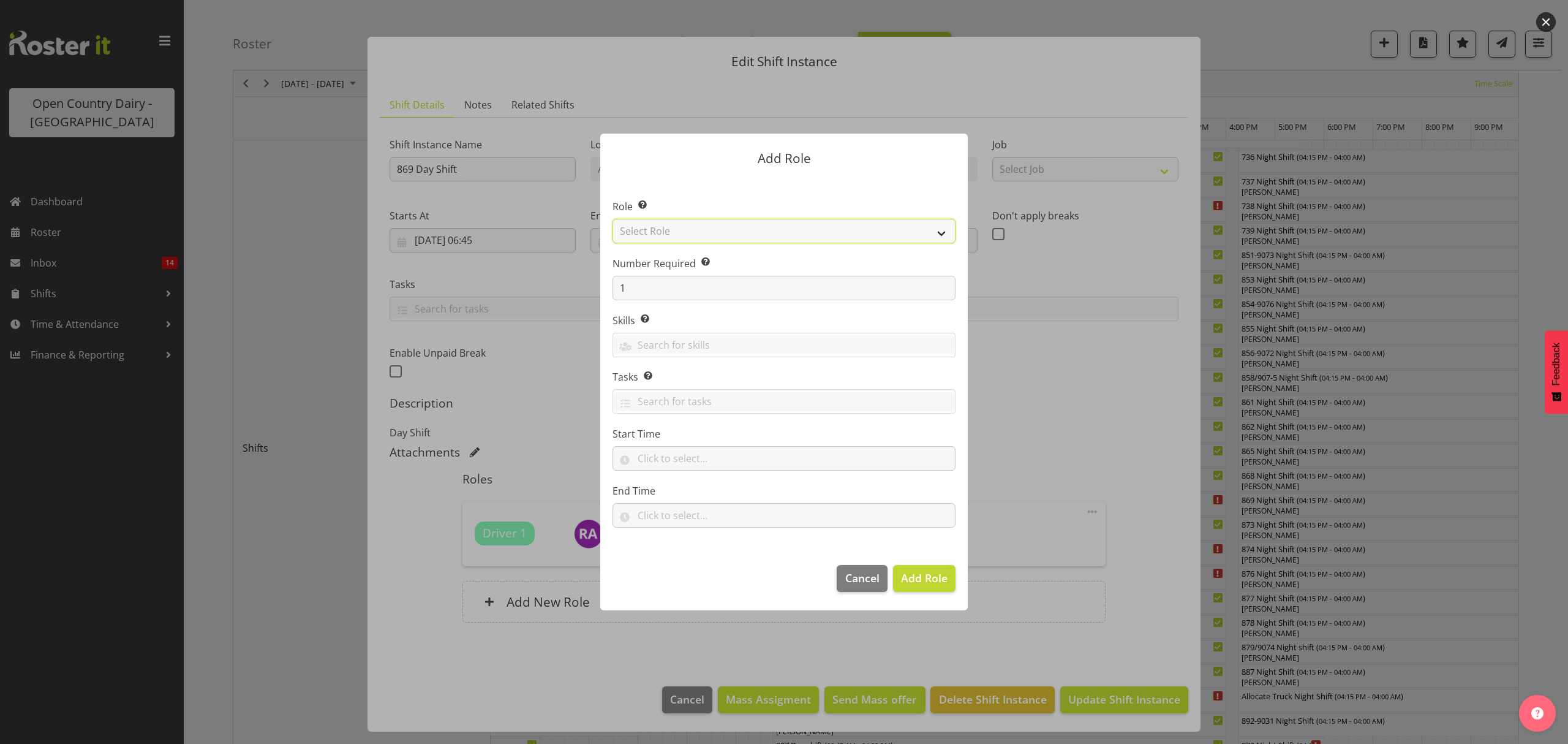
click at [684, 239] on select "Select Role Crew Leader Driver Driver Assessor Dayshift Driver Assessor Nightsh…" at bounding box center [784, 231] width 343 height 25
select select "1154"
click at [613, 219] on select "Select Role Crew Leader Driver Driver Assessor Dayshift Driver Assessor Nightsh…" at bounding box center [784, 231] width 343 height 25
click at [942, 585] on span "Add Role" at bounding box center [924, 578] width 47 height 14
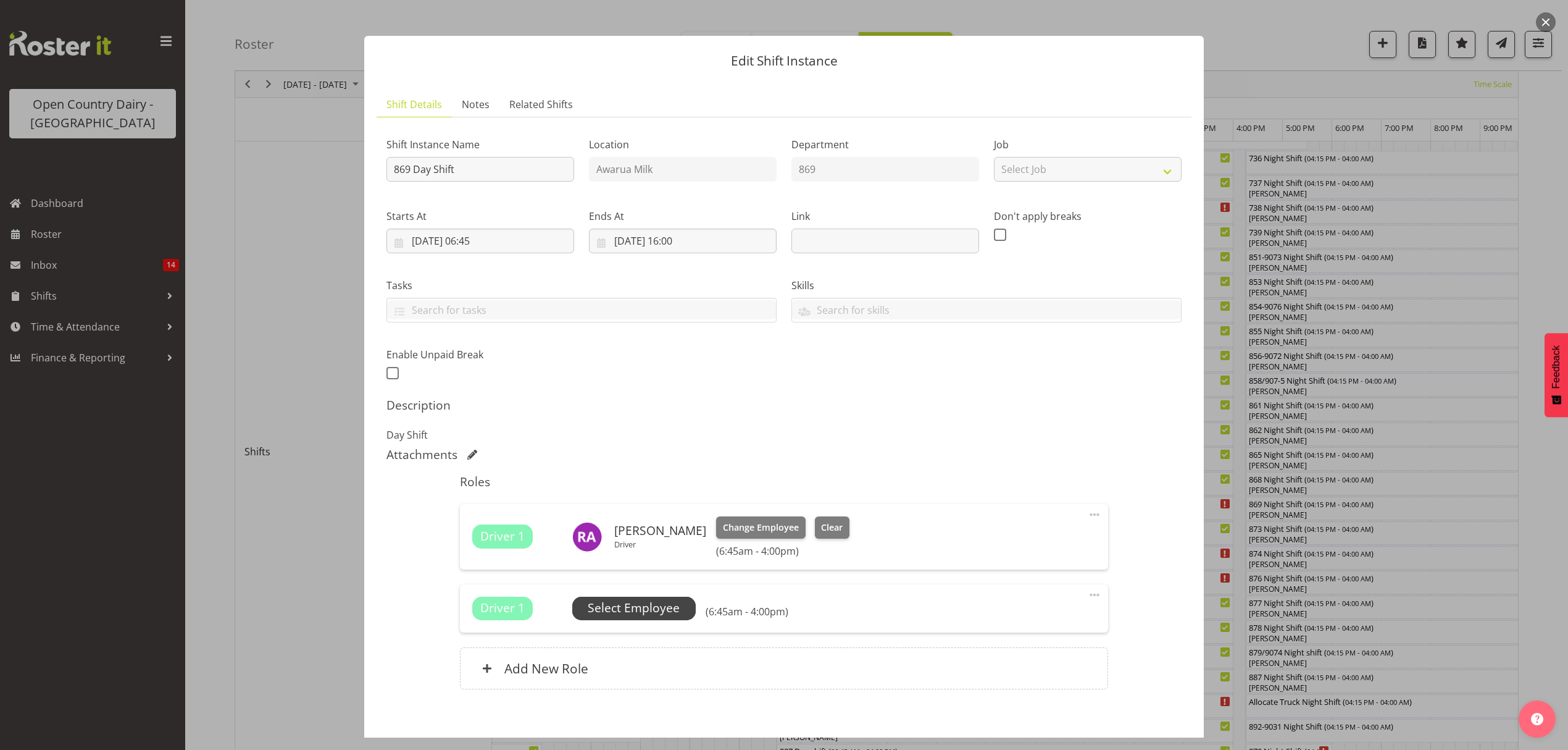
click at [667, 610] on span "Select Employee" at bounding box center [633, 608] width 92 height 18
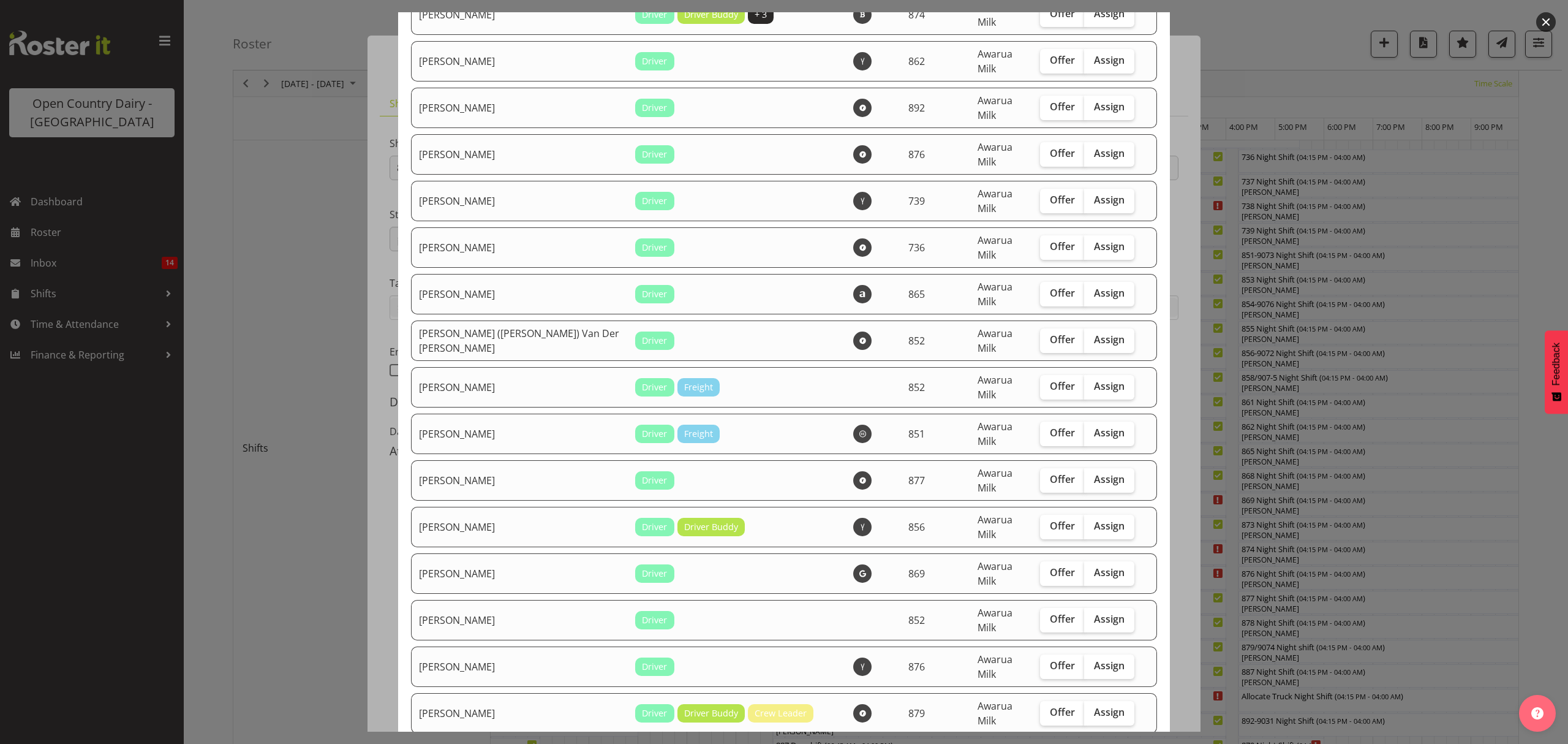
scroll to position [1062, 0]
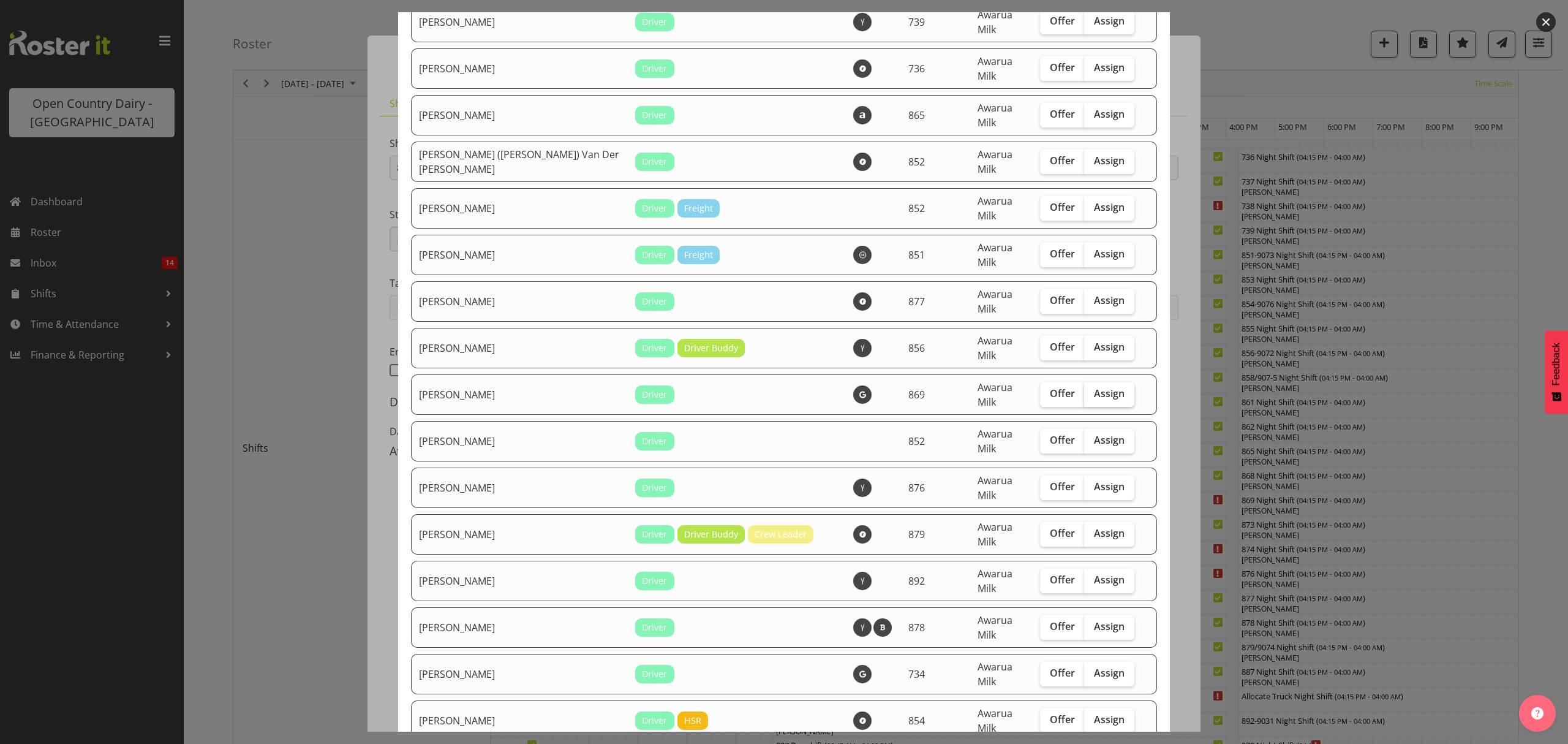
click at [1094, 388] on span "Assign" at bounding box center [1109, 393] width 31 height 12
click at [1084, 390] on input "Assign" at bounding box center [1088, 394] width 8 height 8
checkbox input "true"
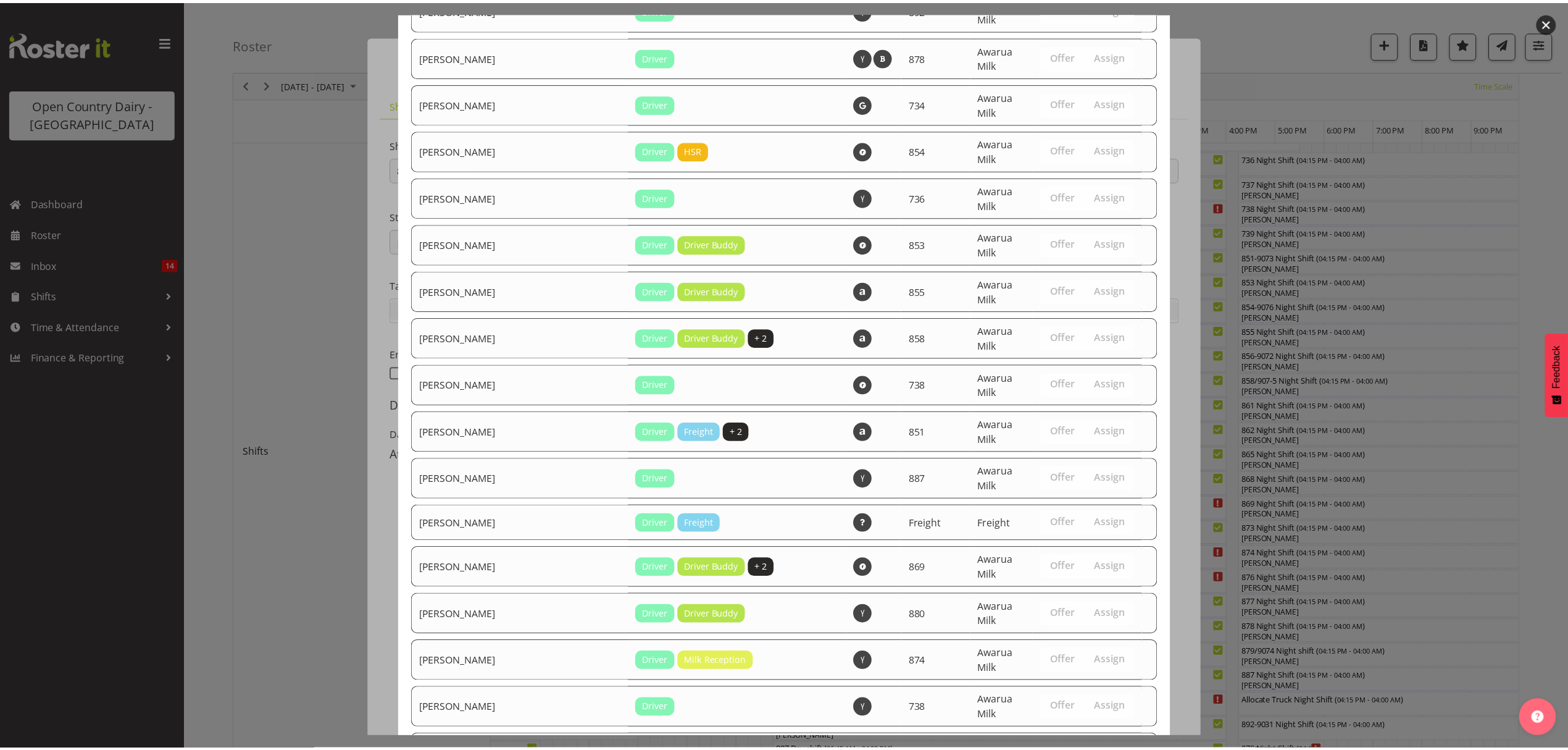
scroll to position [1964, 0]
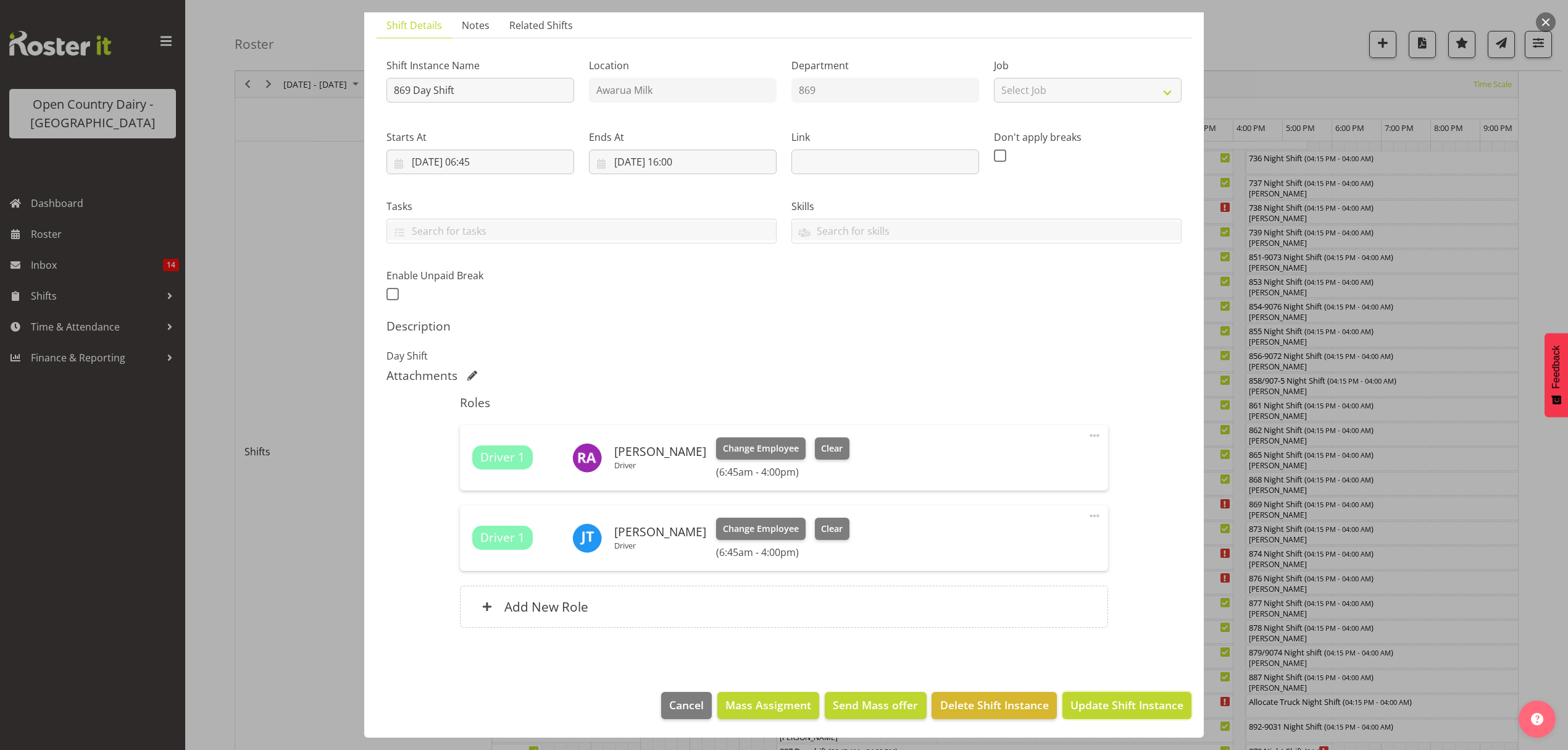
click at [1104, 695] on button "Update Shift Instance" at bounding box center [1126, 705] width 129 height 27
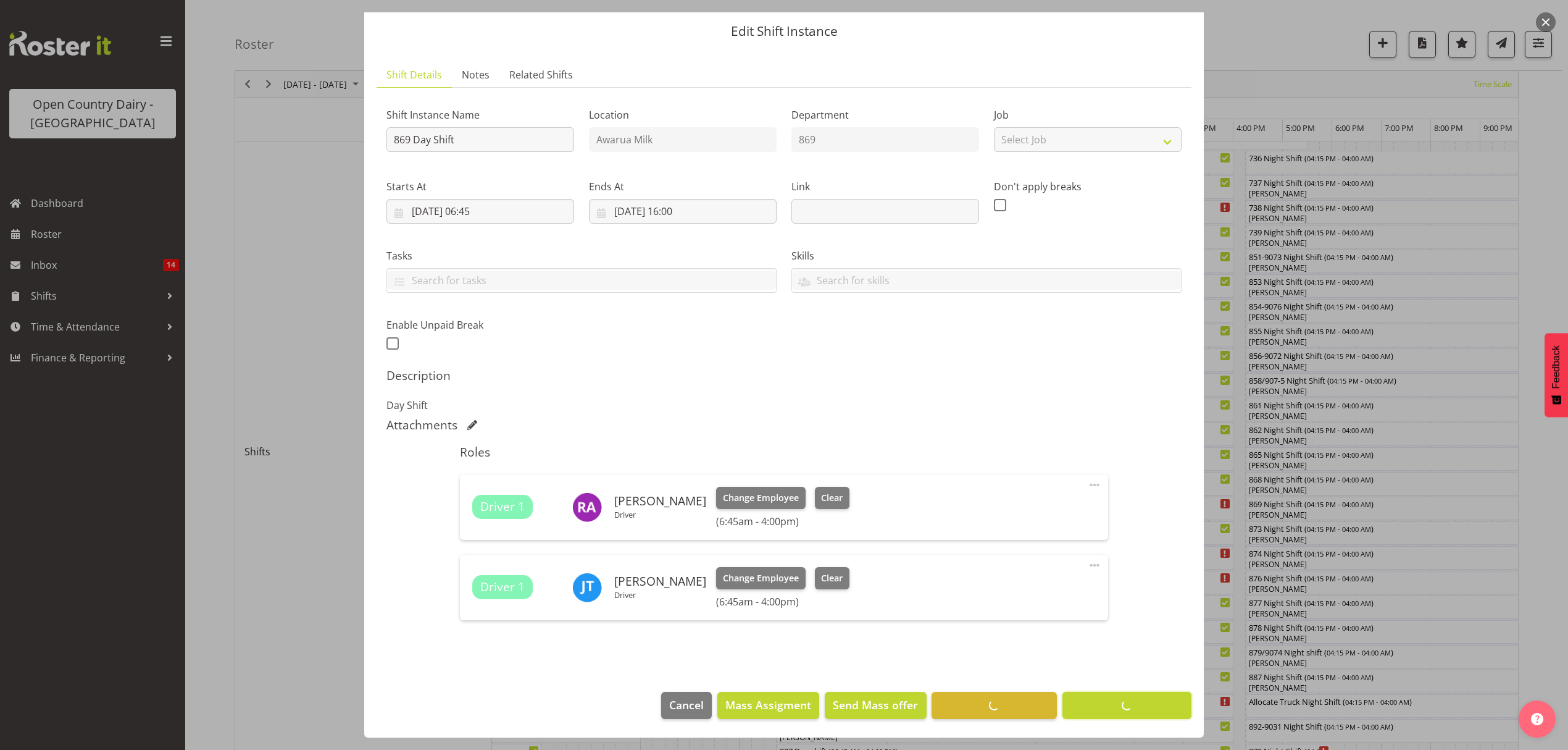
scroll to position [38, 0]
click at [1112, 707] on footer "Cancel Mass Assigment Send Mass offer Delete Shift Instance Update Shift Instan…" at bounding box center [783, 708] width 839 height 58
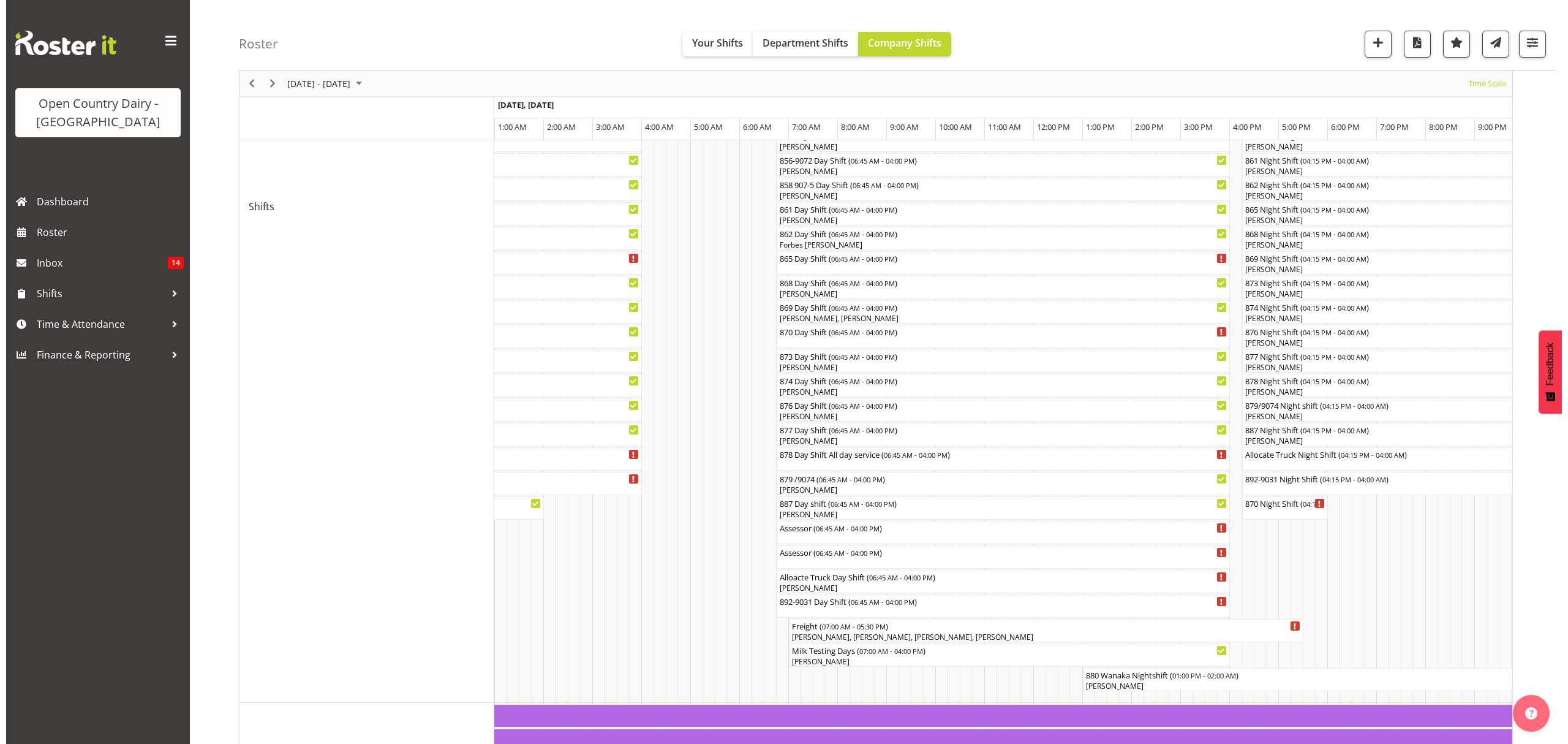
scroll to position [490, 0]
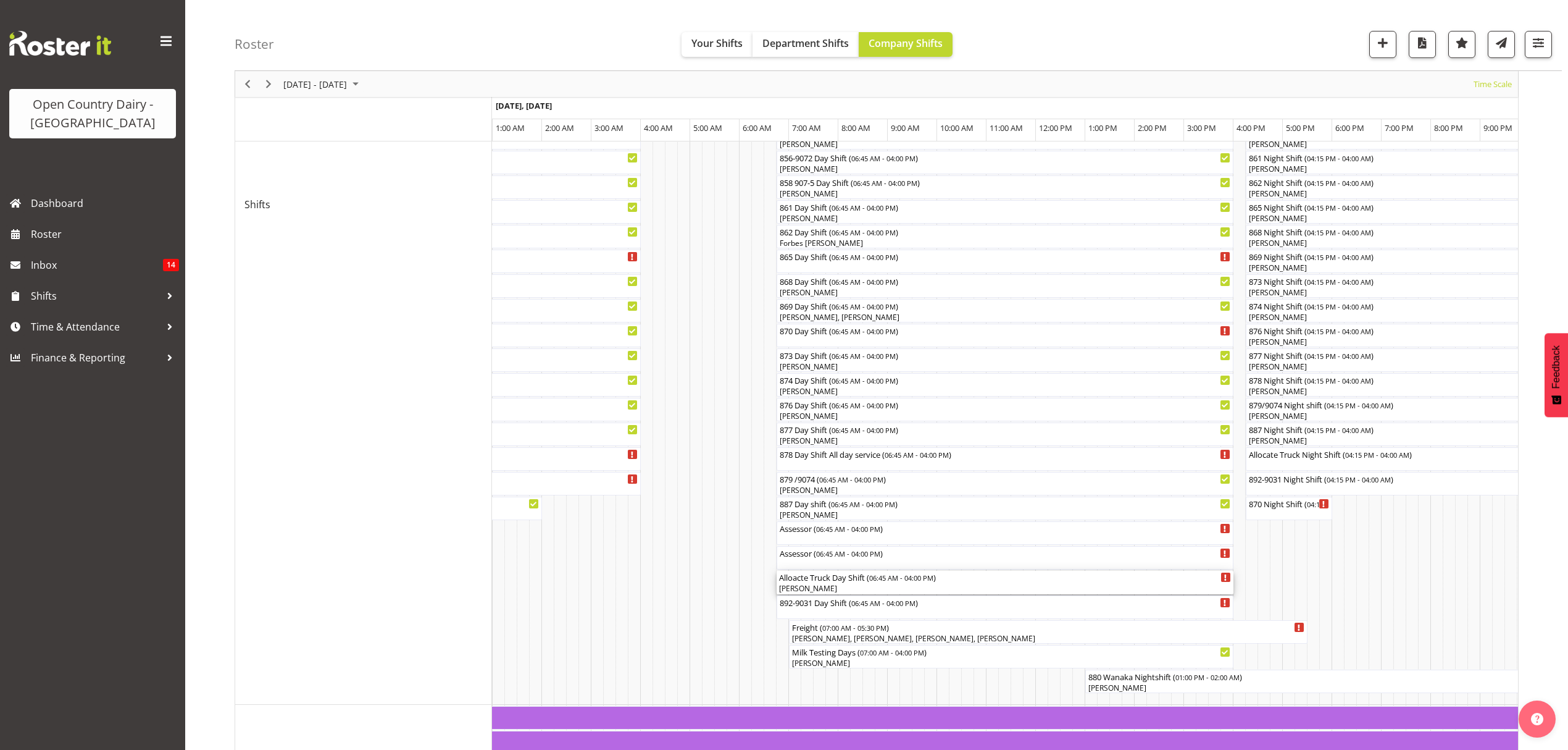
click at [834, 590] on div "[PERSON_NAME]" at bounding box center [1005, 589] width 452 height 11
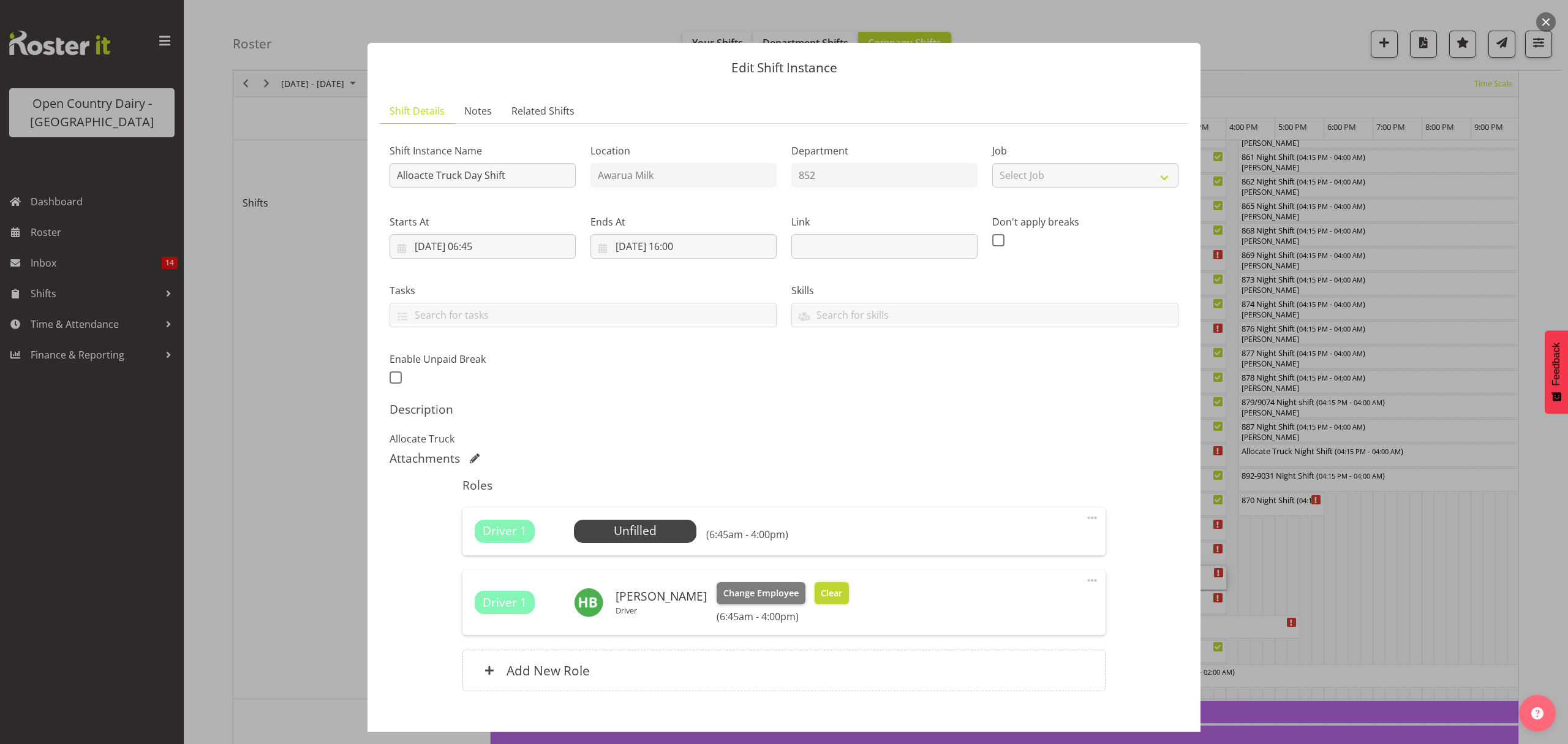
click at [816, 582] on button "Clear" at bounding box center [832, 594] width 35 height 22
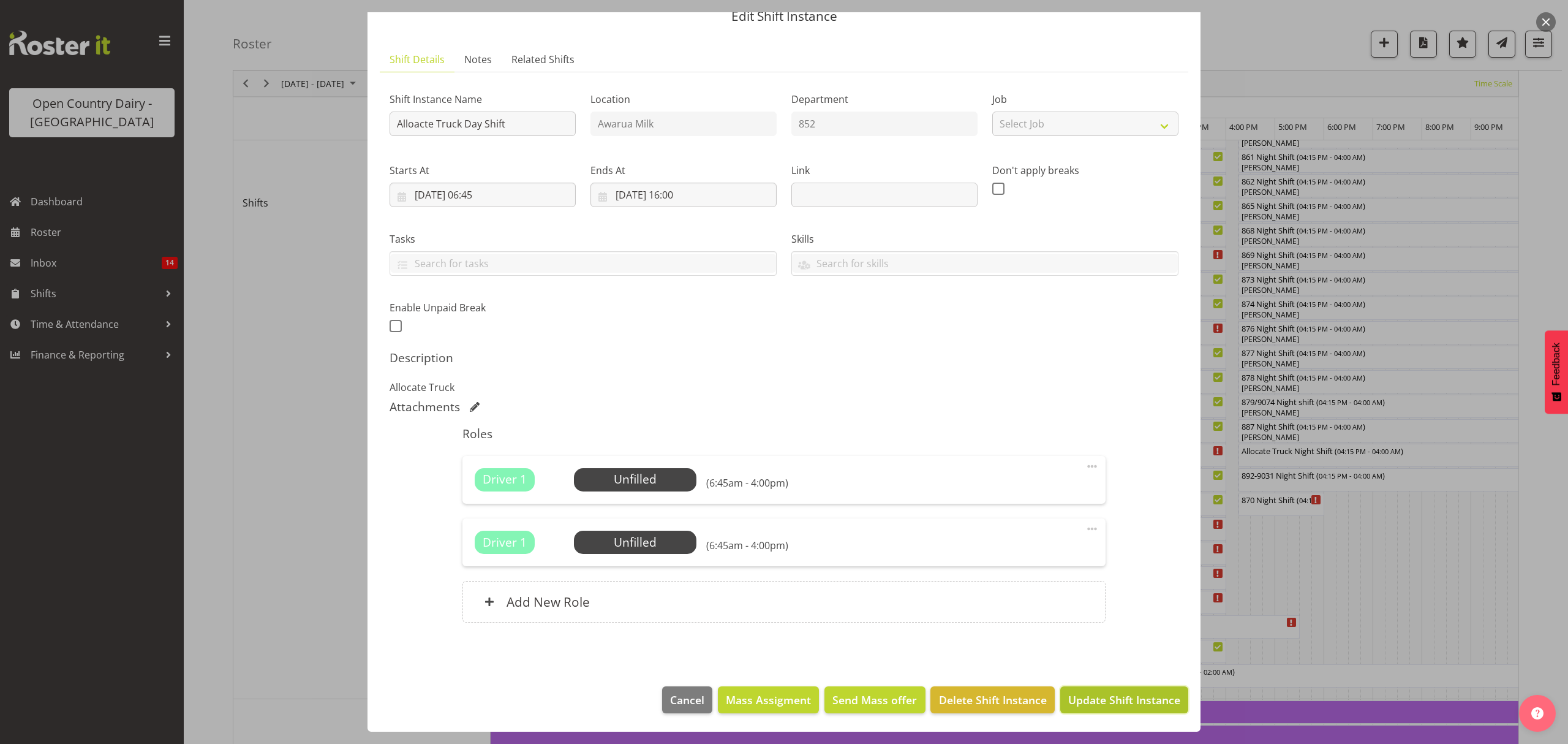
click at [1086, 702] on span "Update Shift Instance" at bounding box center [1124, 699] width 112 height 16
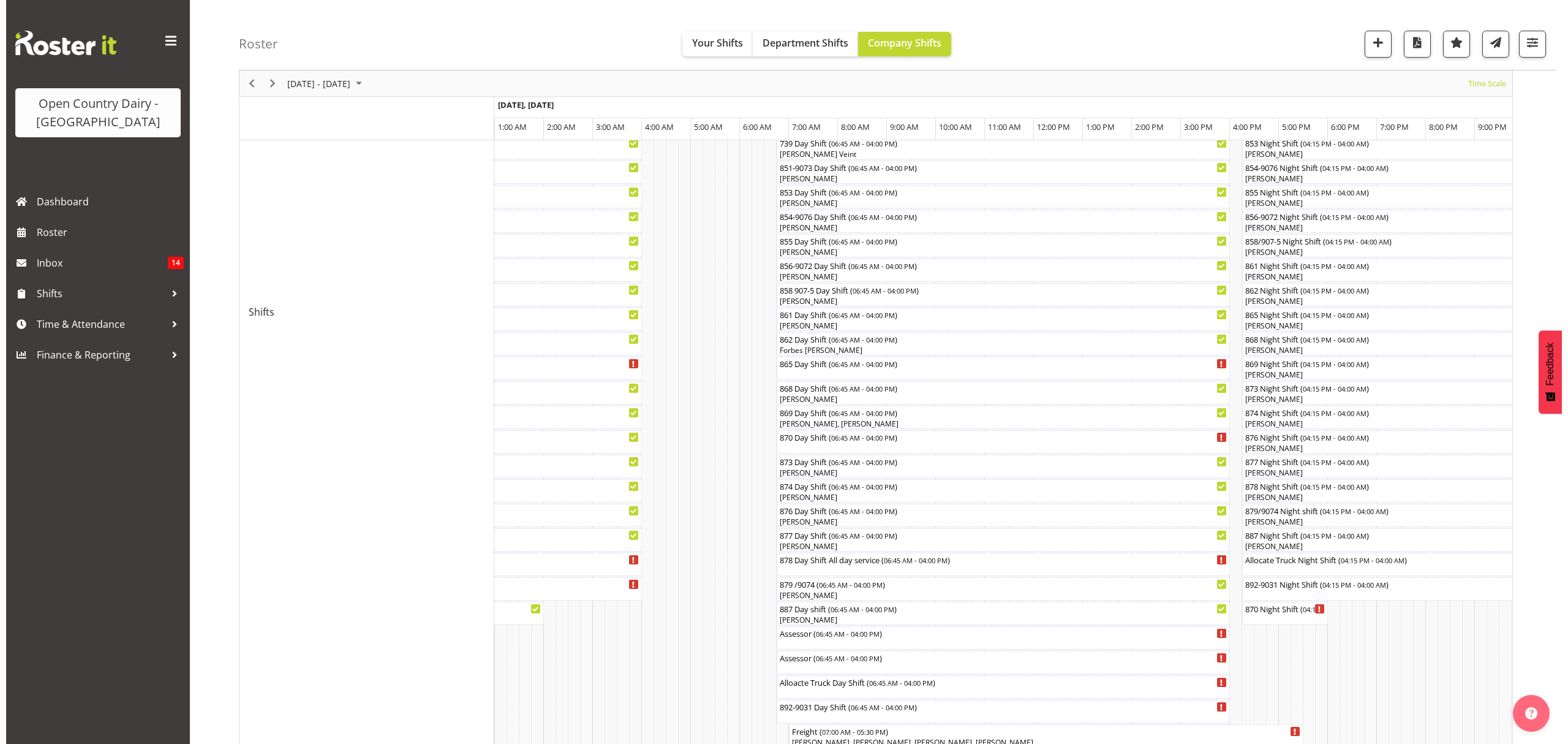
scroll to position [408, 0]
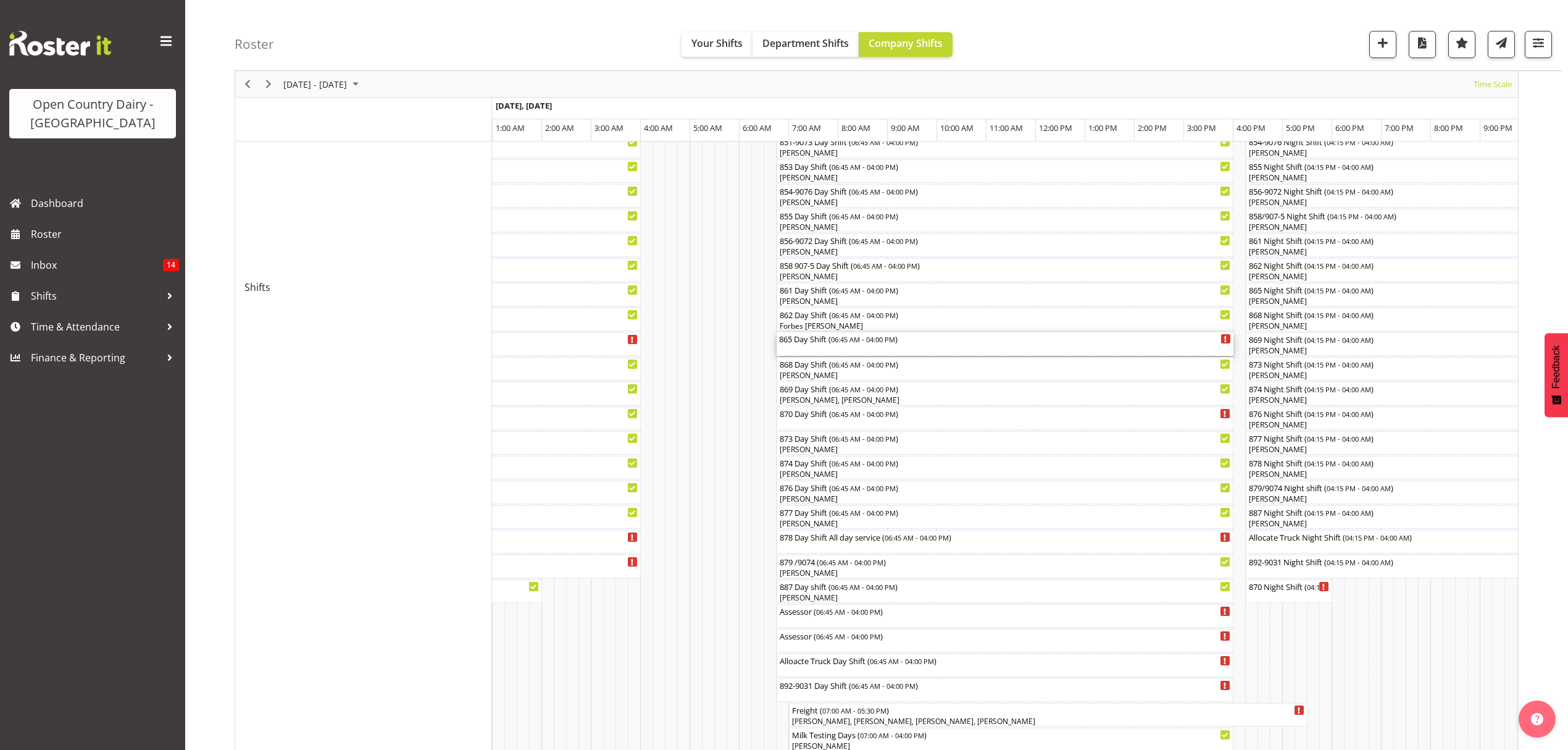
click at [830, 337] on div "865 Day Shift ( 06:45 AM - 04:00 PM )" at bounding box center [1005, 338] width 452 height 12
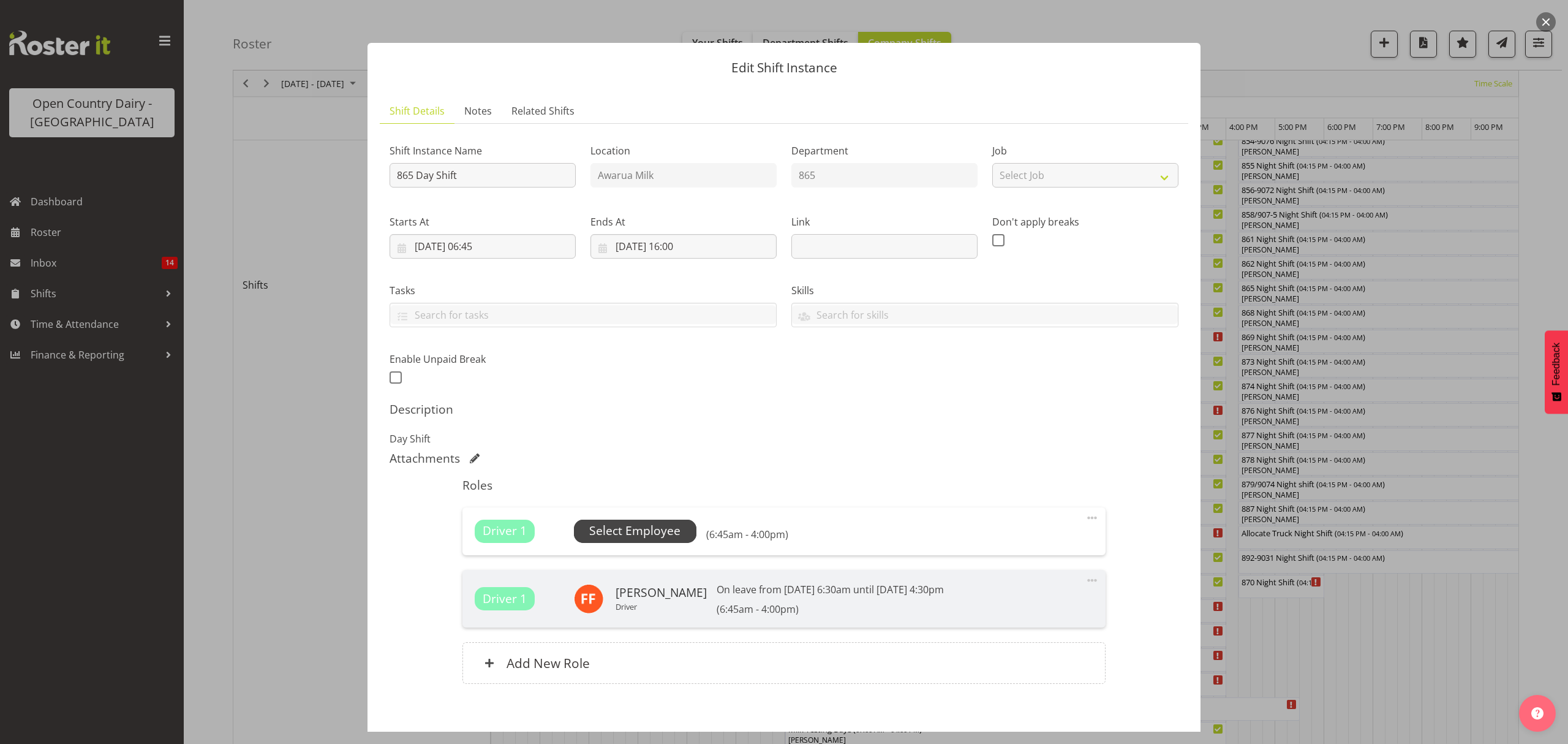
click at [658, 532] on span "Select Employee" at bounding box center [635, 531] width 91 height 18
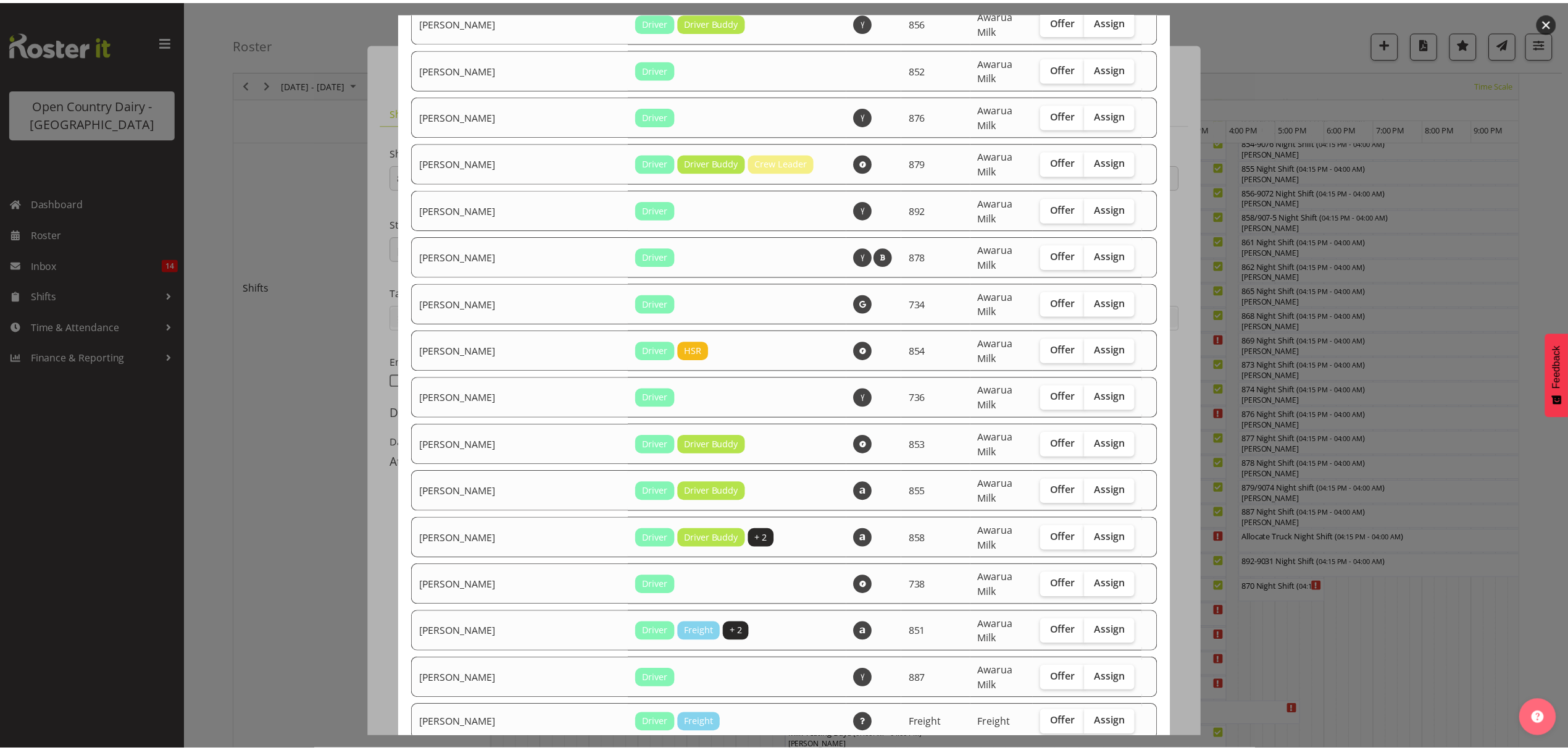
scroll to position [1964, 0]
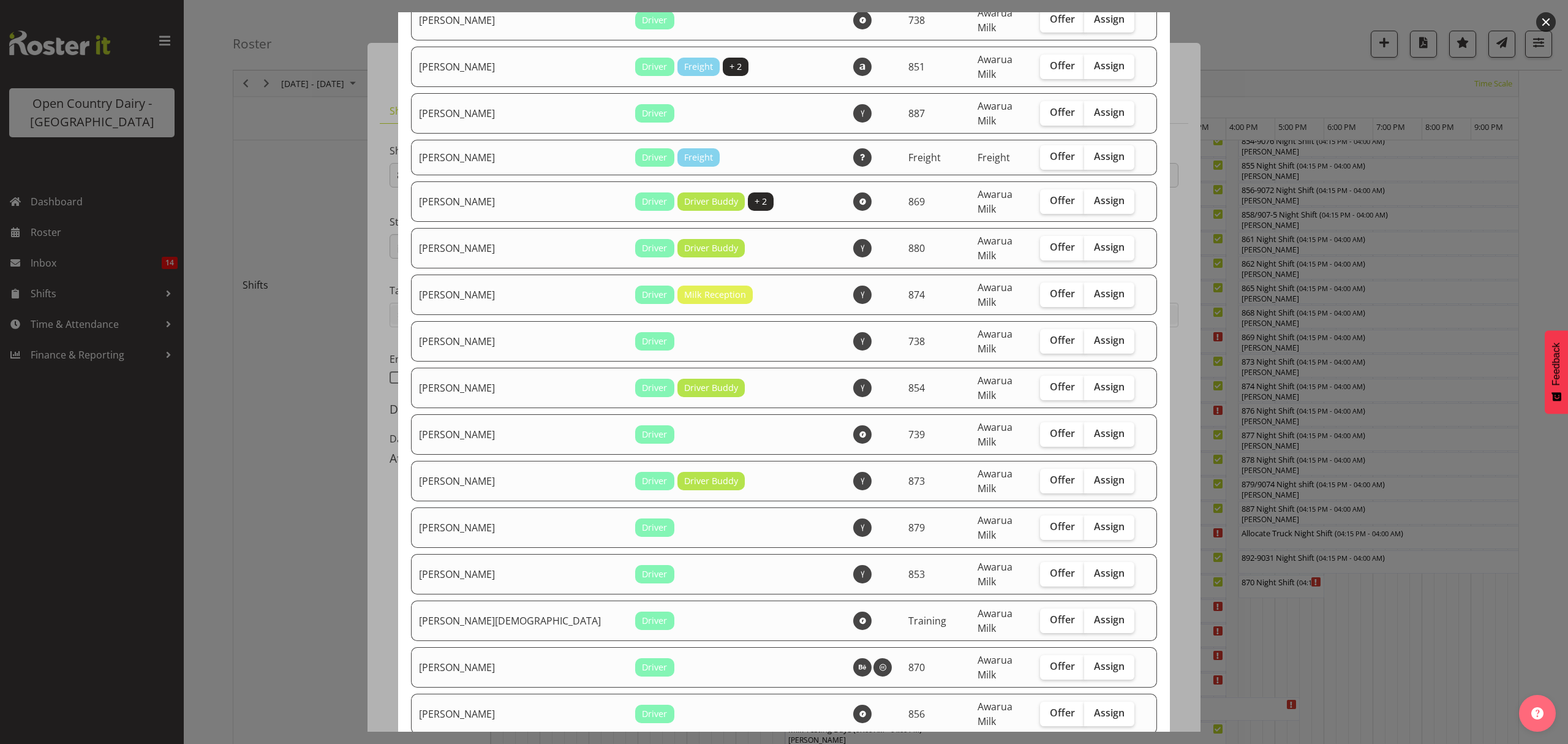
checkbox input "true"
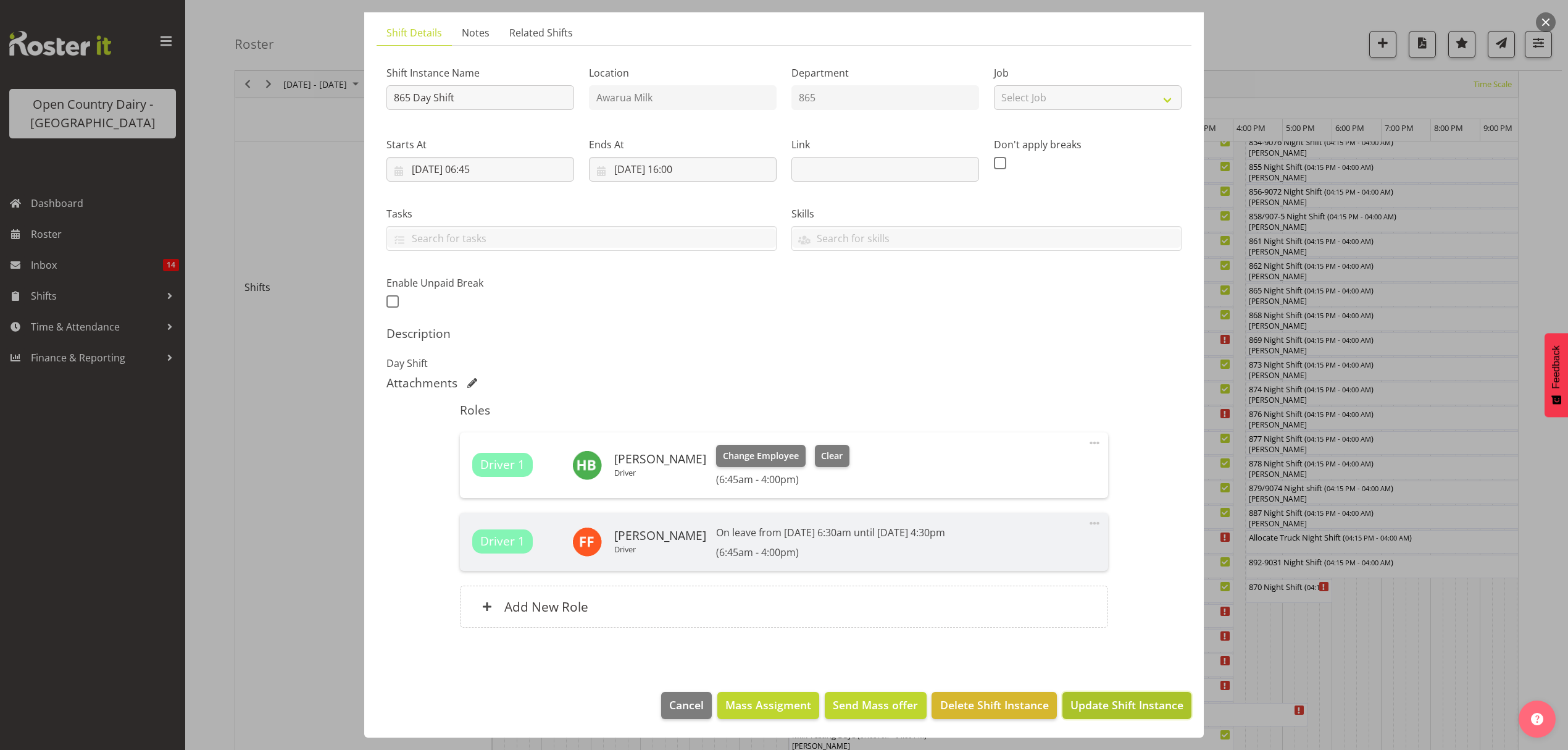
click at [1137, 703] on span "Update Shift Instance" at bounding box center [1126, 705] width 113 height 16
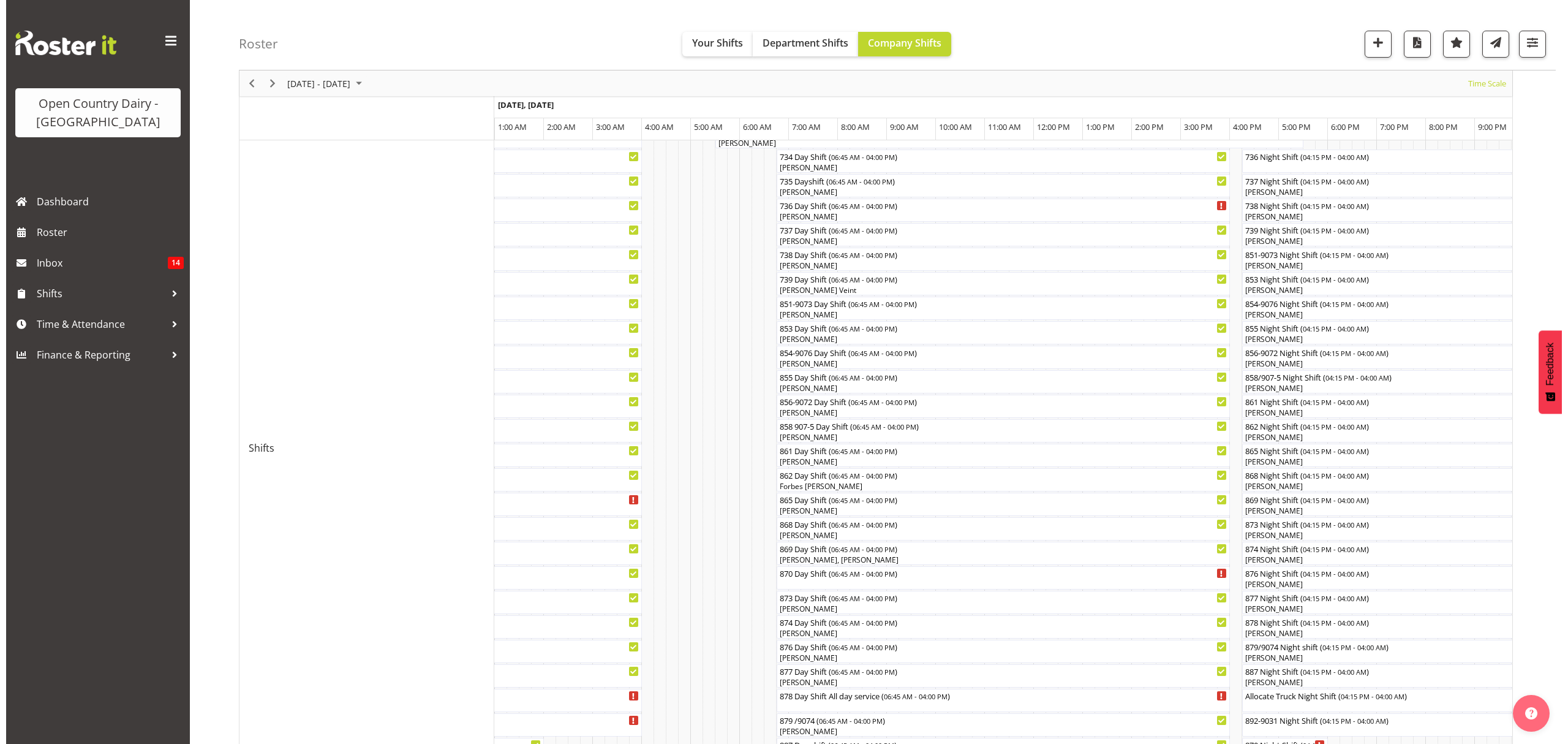
scroll to position [326, 0]
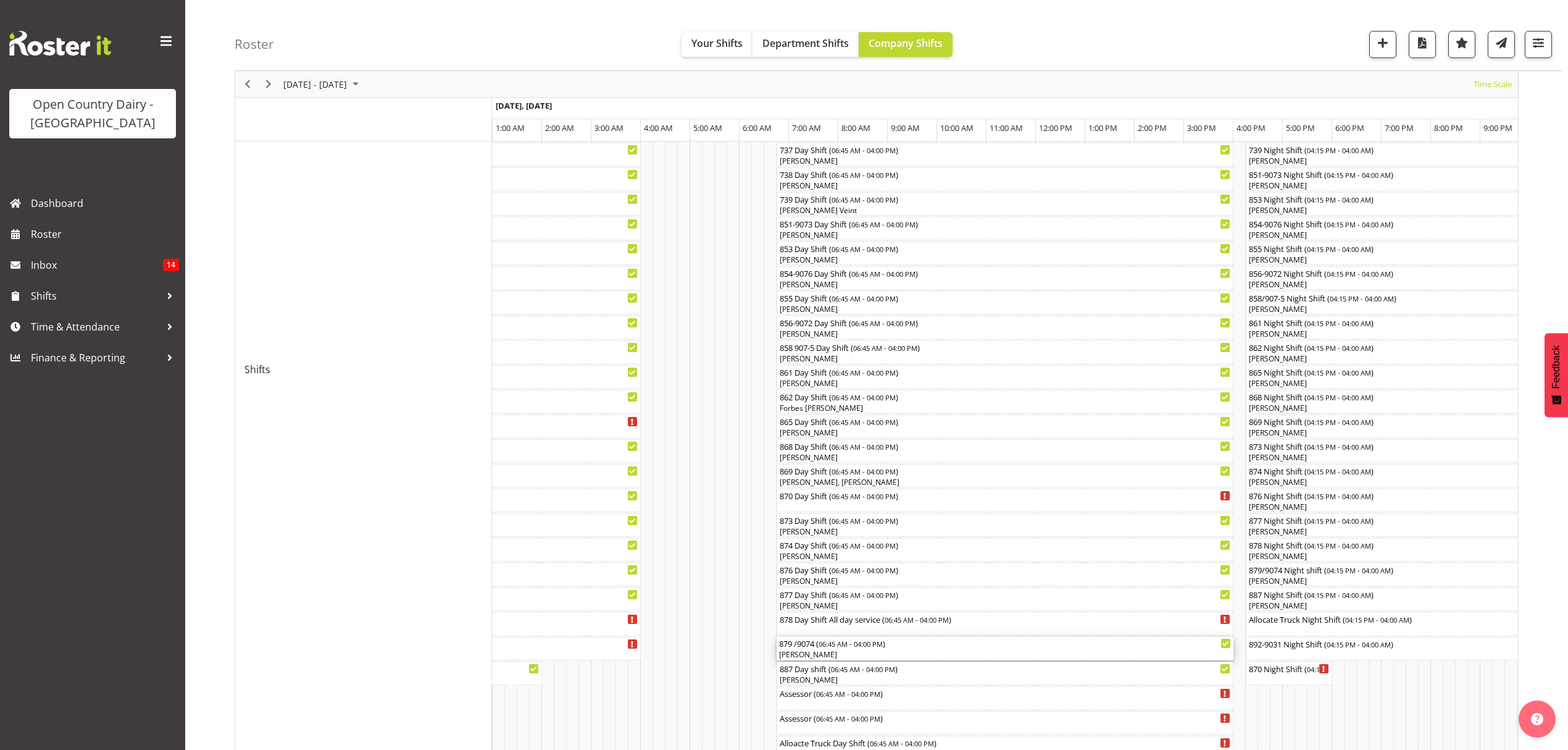
click at [862, 650] on div "879 /9074 ( 06:45 AM - 04:00 PM ) [PERSON_NAME]" at bounding box center [1005, 648] width 452 height 23
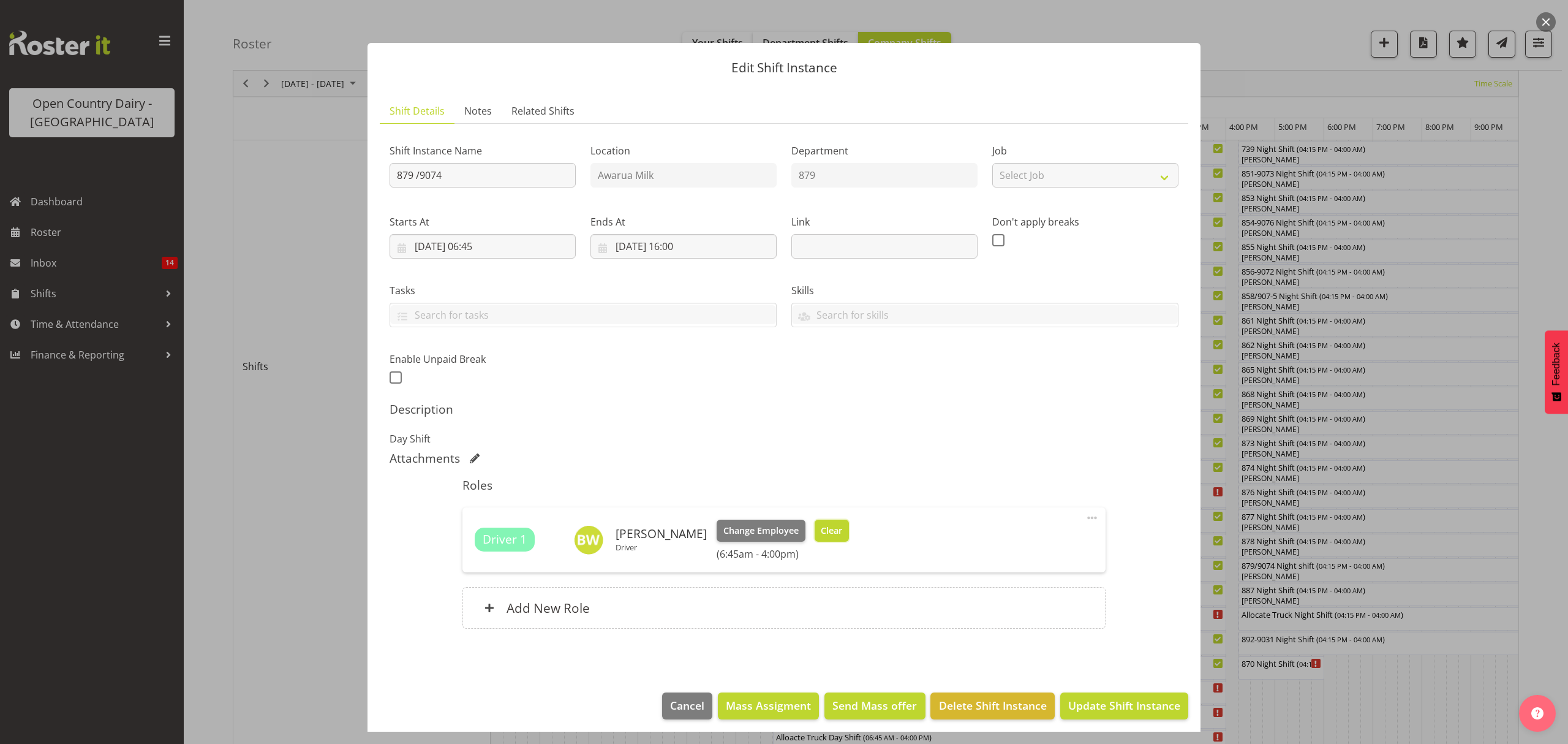
click at [827, 537] on span "Clear" at bounding box center [831, 530] width 21 height 14
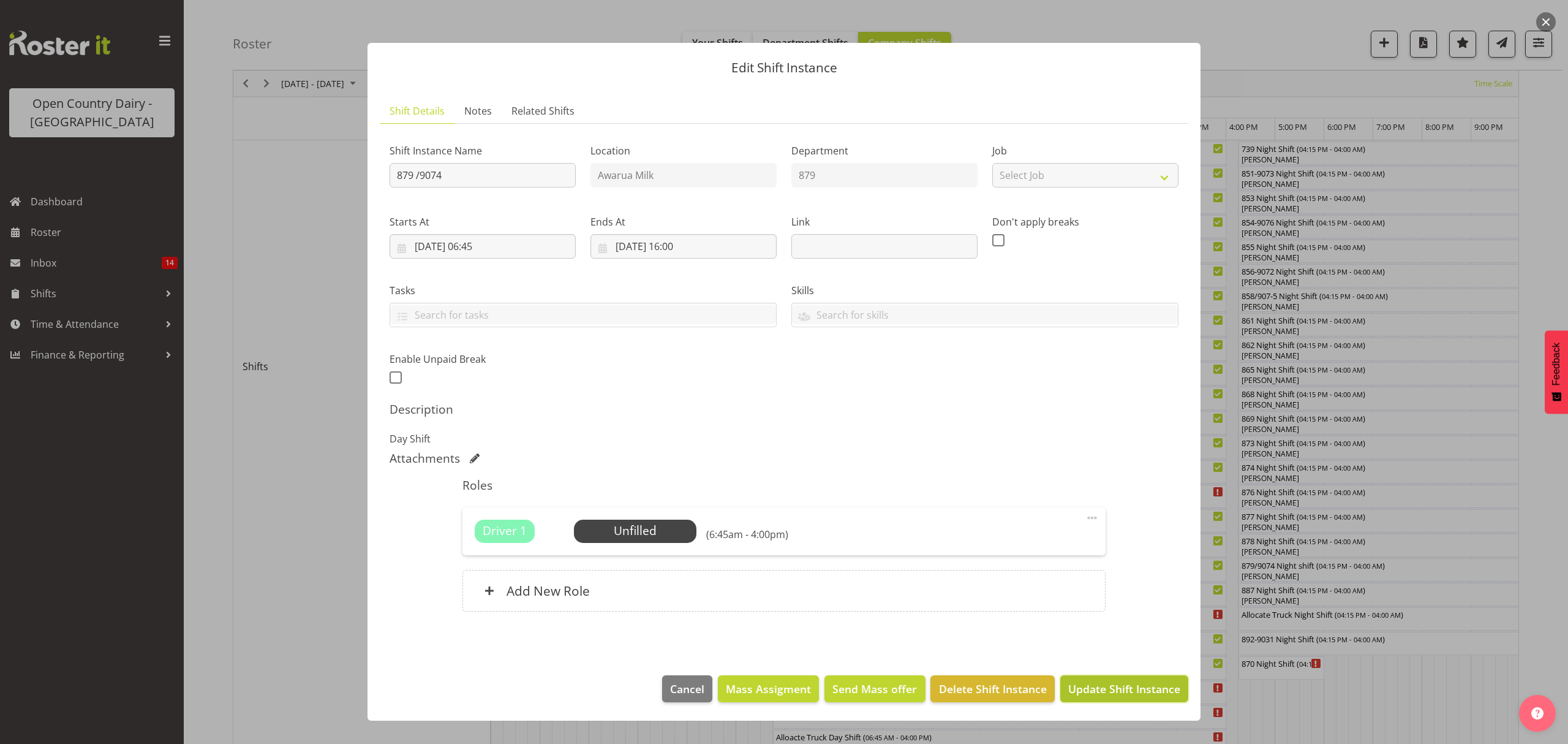
click at [1111, 692] on span "Update Shift Instance" at bounding box center [1124, 689] width 112 height 16
click at [1111, 692] on div "Edit Shift Instance Shift Details Notes Related Shifts Shift Instance Name 879 …" at bounding box center [784, 372] width 858 height 719
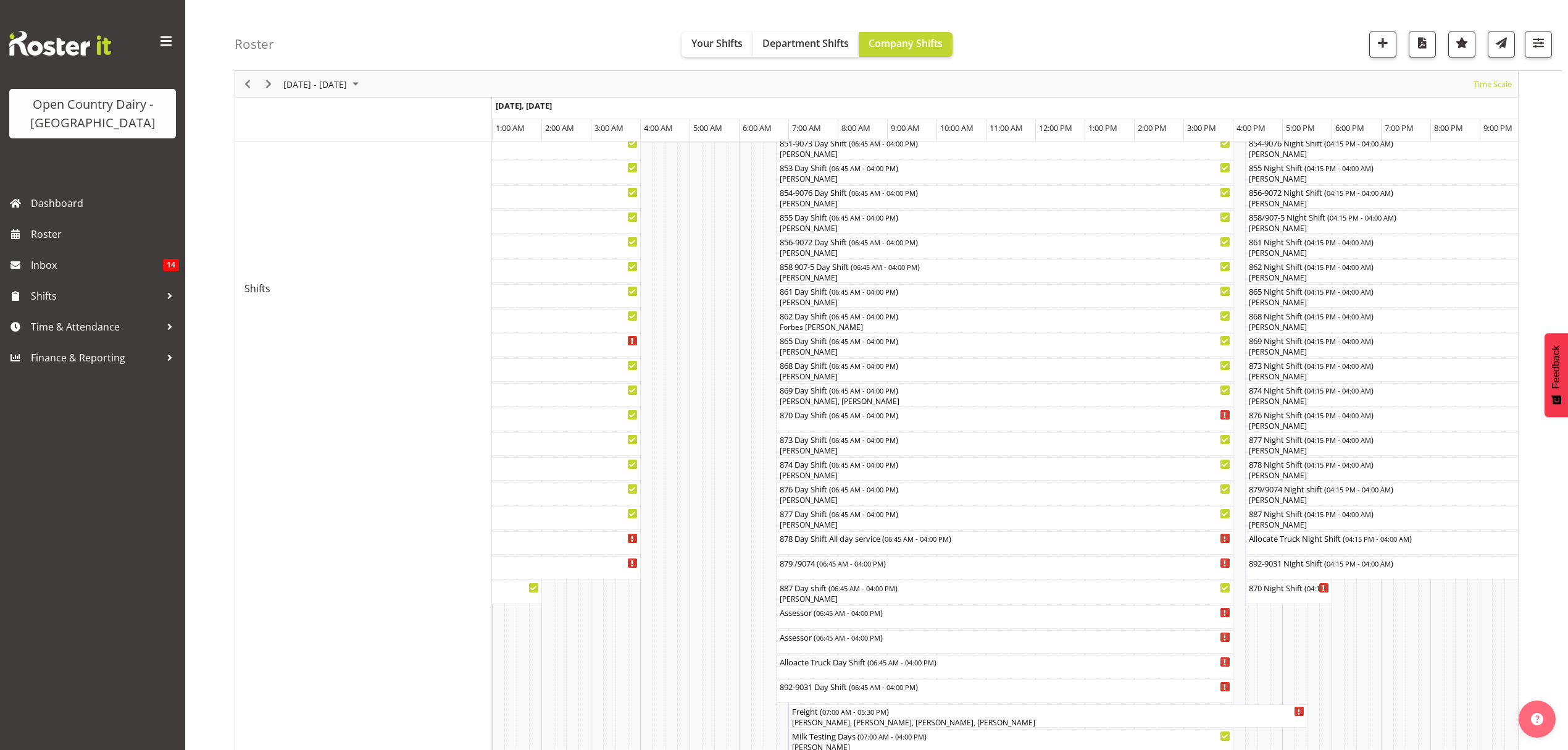
scroll to position [0, 0]
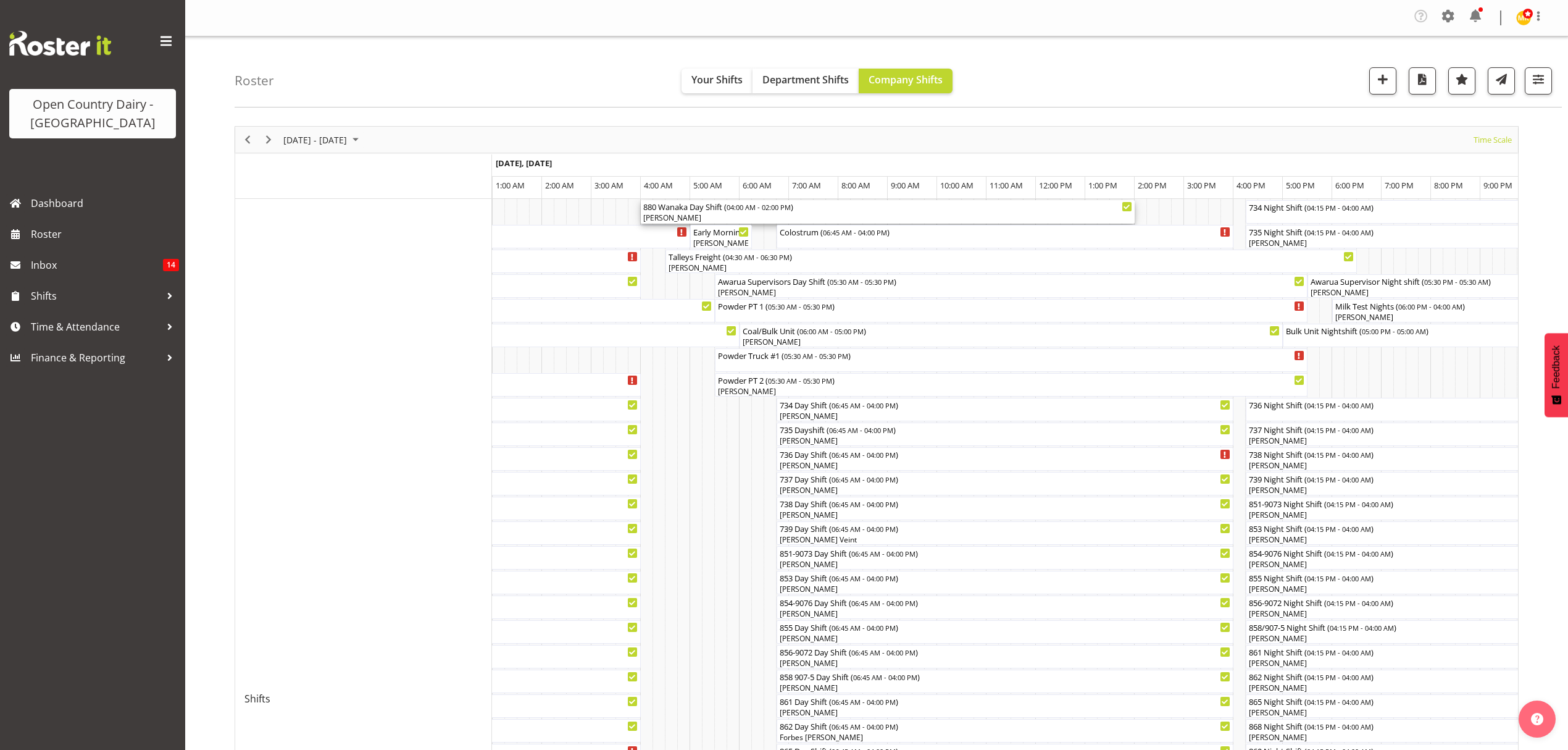
click at [770, 211] on span "04:00 AM - 02:00 PM" at bounding box center [758, 207] width 64 height 10
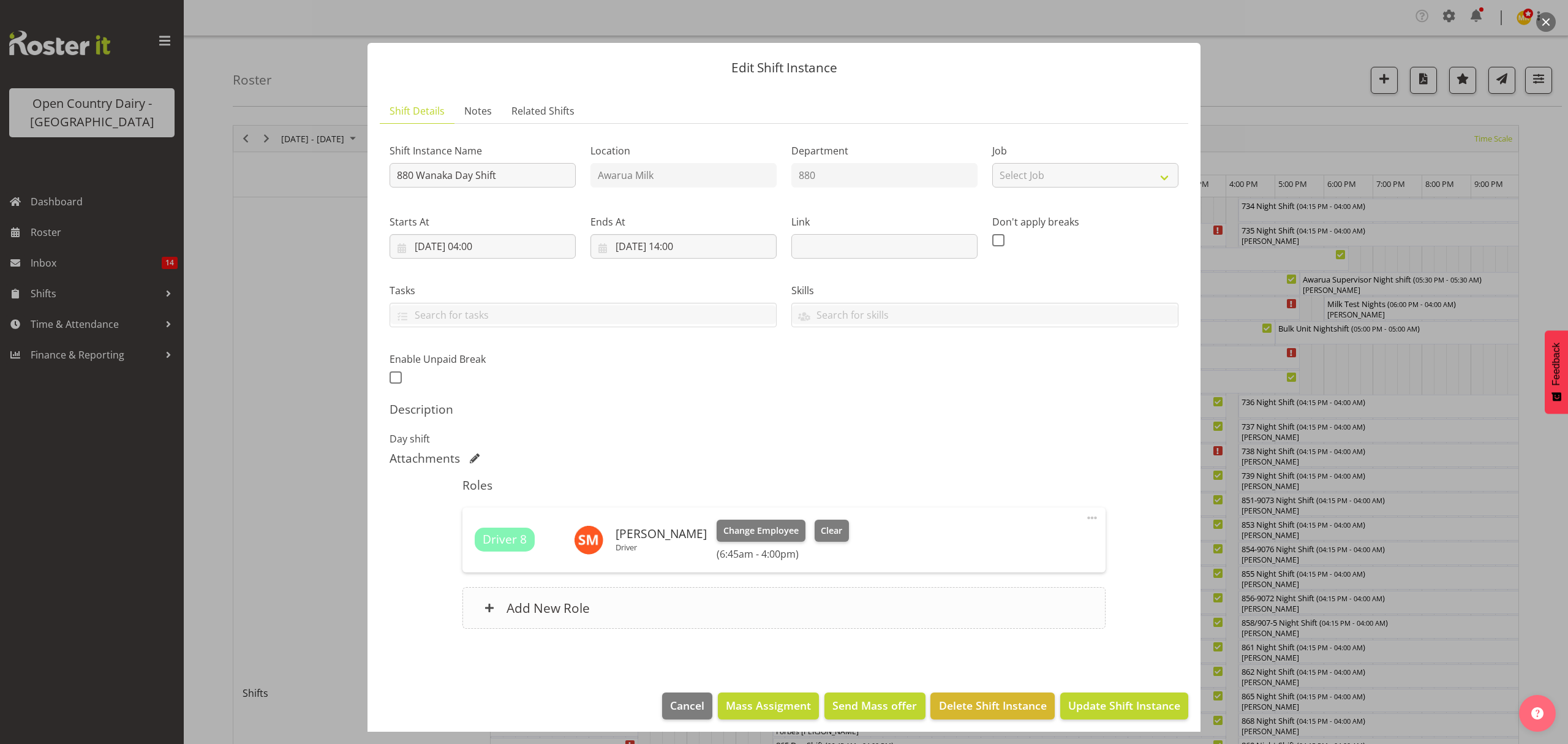
click at [763, 621] on div "Add New Role" at bounding box center [784, 608] width 643 height 41
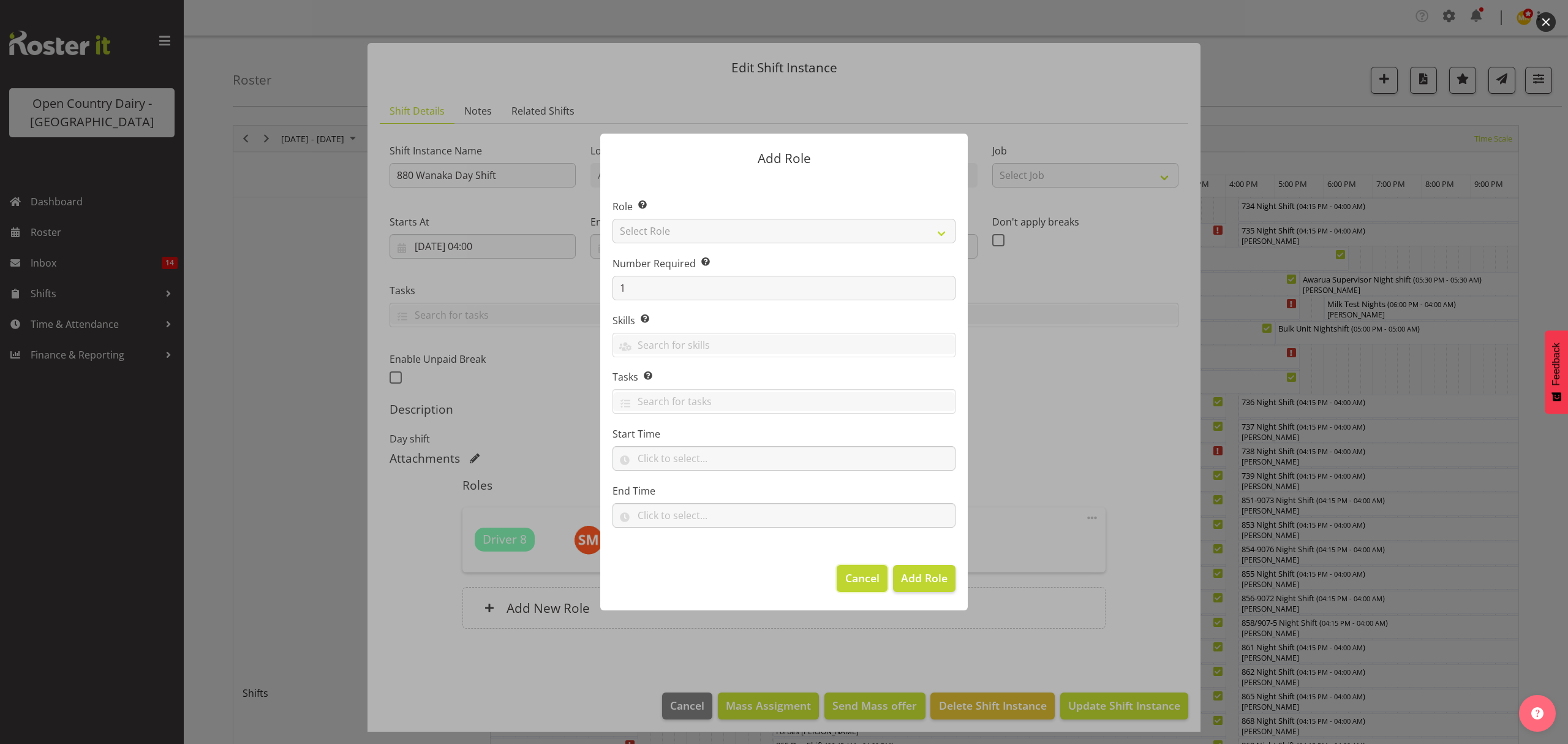
click at [856, 571] on span "Cancel" at bounding box center [862, 578] width 34 height 16
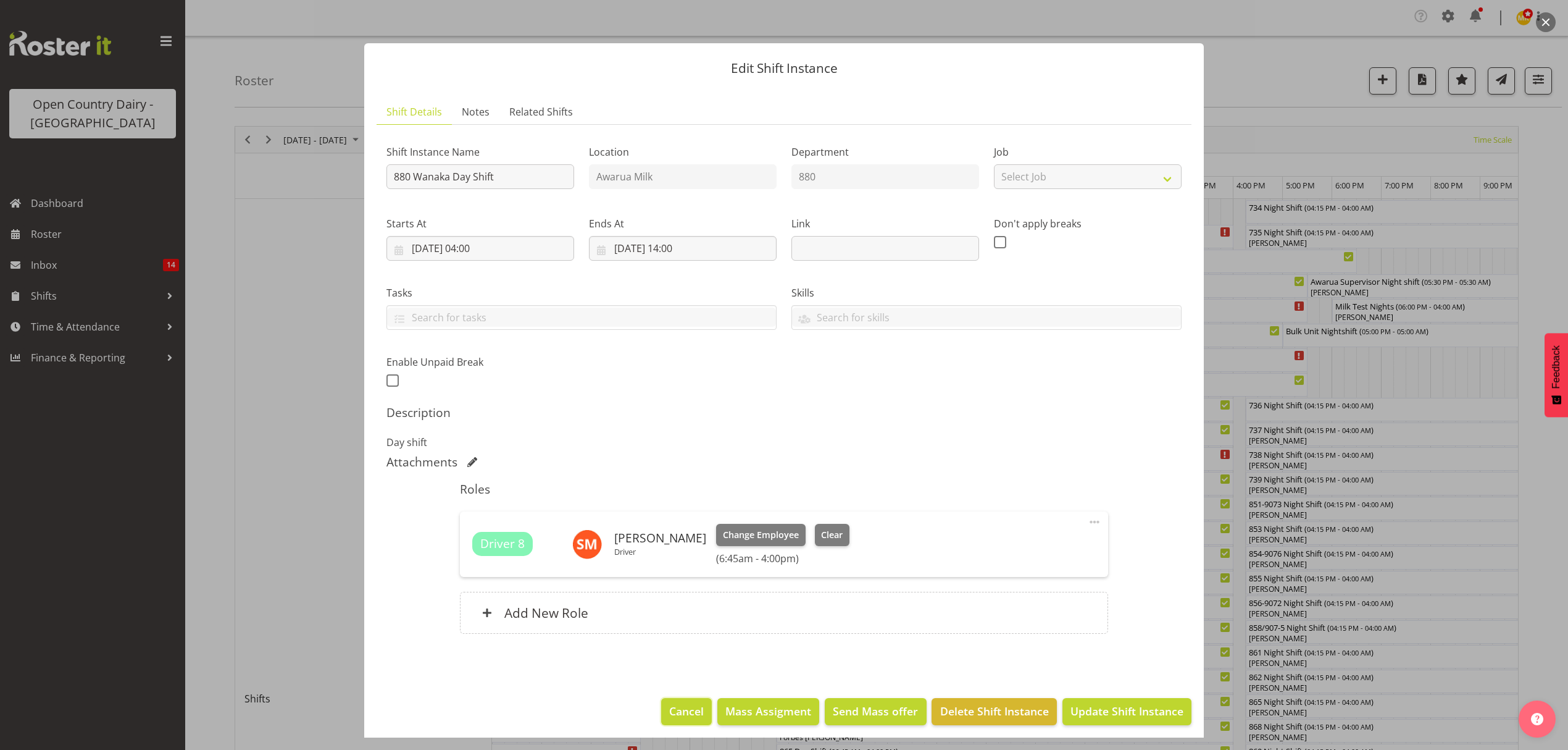
click at [683, 700] on button "Cancel" at bounding box center [686, 711] width 51 height 27
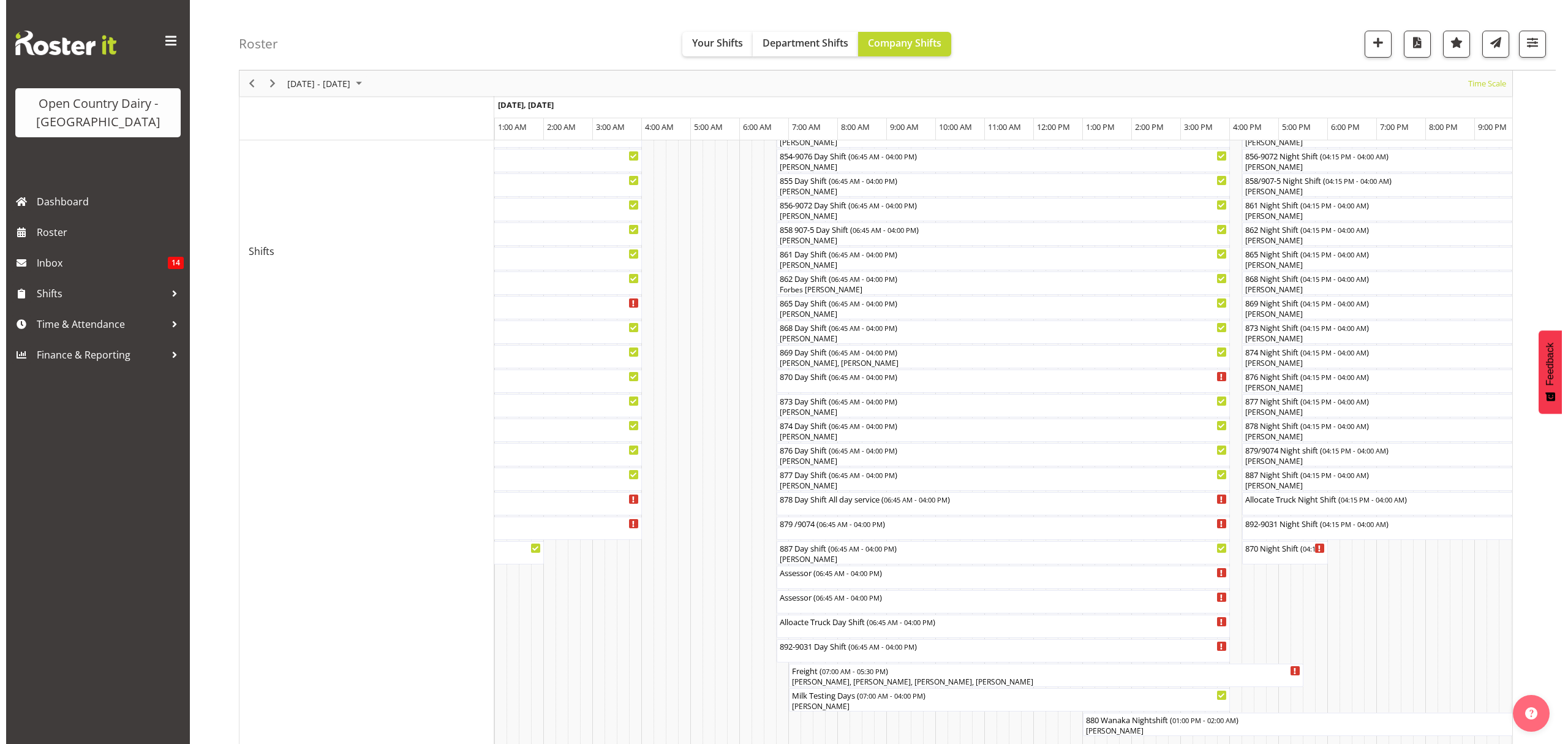
scroll to position [408, 0]
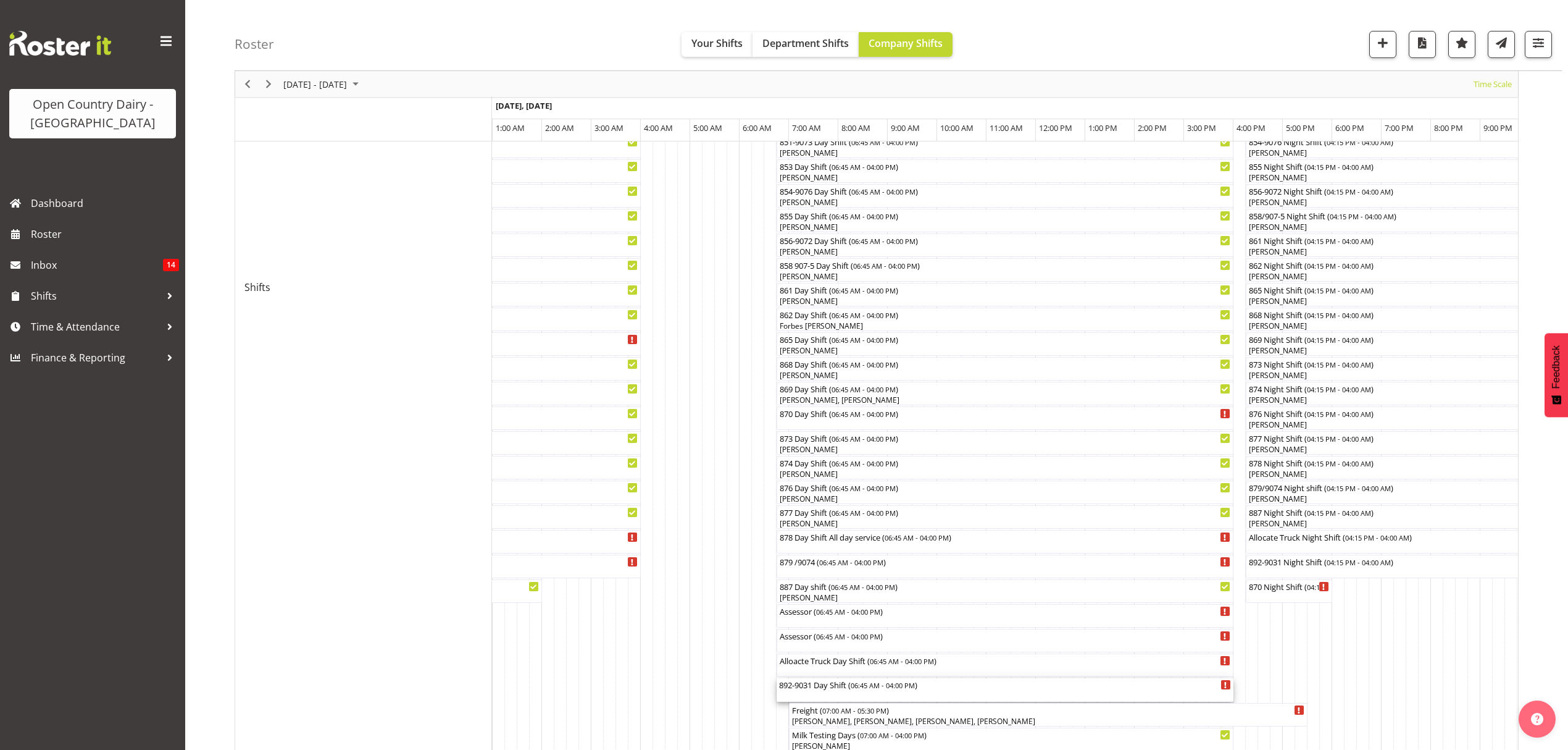
click at [818, 695] on div "892-9031 Day Shift ( 06:45 AM - 04:00 PM )" at bounding box center [1005, 690] width 452 height 23
click at [0, 0] on div at bounding box center [0, 0] width 0 height 0
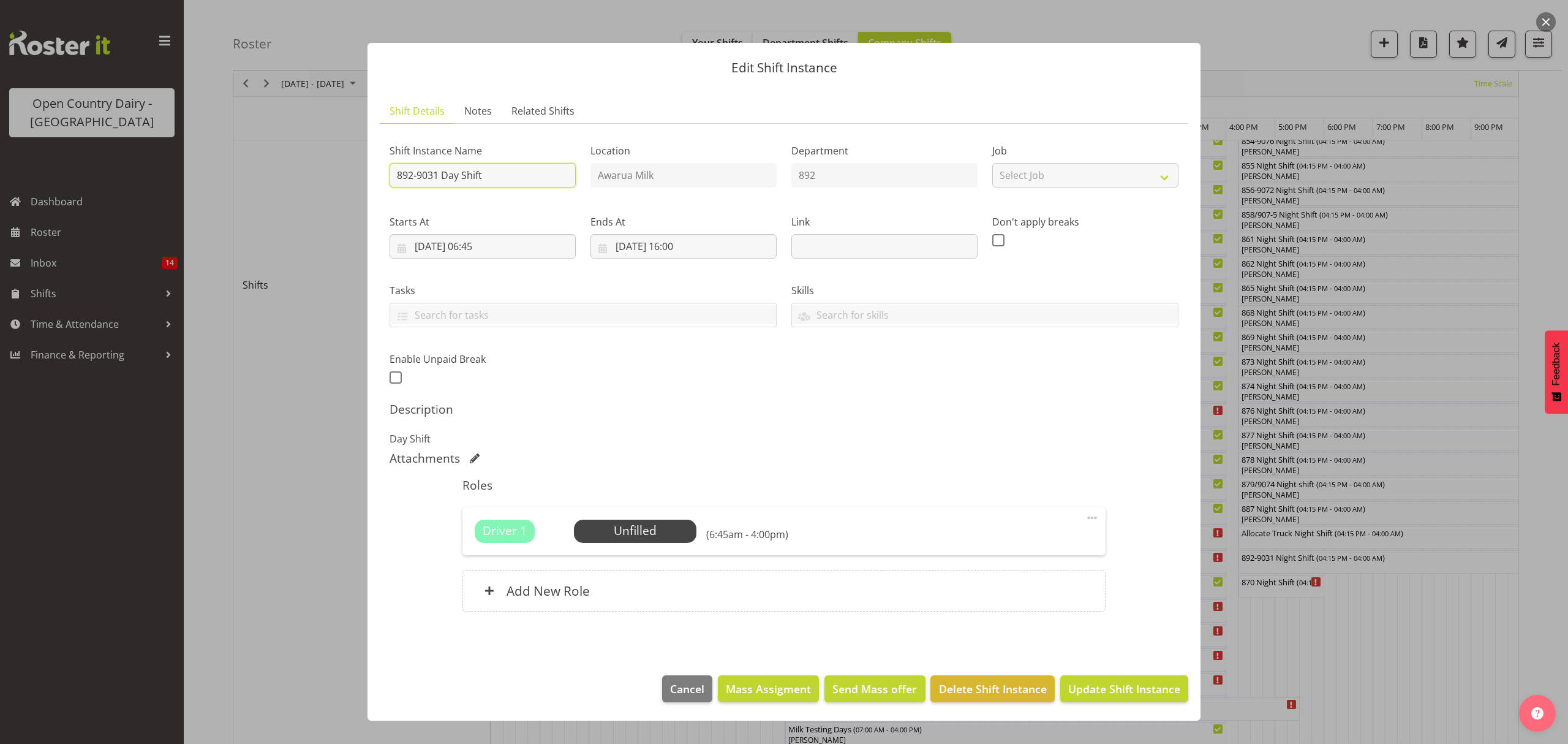
drag, startPoint x: 501, startPoint y: 173, endPoint x: 445, endPoint y: 175, distance: 56.0
click at [445, 175] on input "892-9031 Day Shift" at bounding box center [483, 175] width 186 height 25
click at [558, 211] on div "Starts At [DATE] 06:45 January February March April May June July August Septem…" at bounding box center [483, 232] width 201 height 68
drag, startPoint x: 516, startPoint y: 177, endPoint x: 369, endPoint y: 180, distance: 147.0
click at [369, 180] on section "Shift Details Notes Related Shifts Shift Instance Name 89Day Shift2-9031 Locati…" at bounding box center [784, 375] width 833 height 577
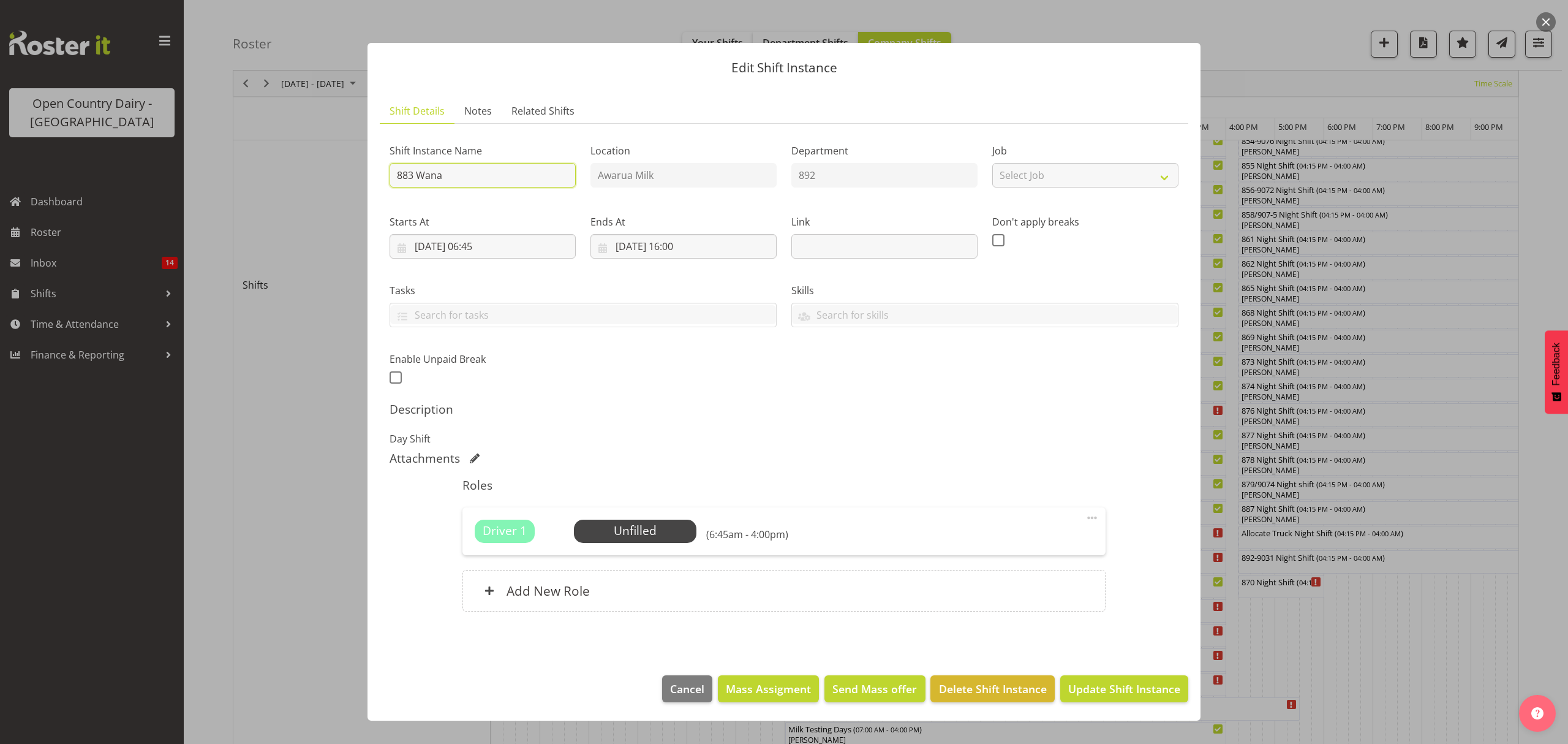
type input "883 Wanaka Day Shift"
click at [651, 536] on span "Select Employee" at bounding box center [635, 531] width 91 height 18
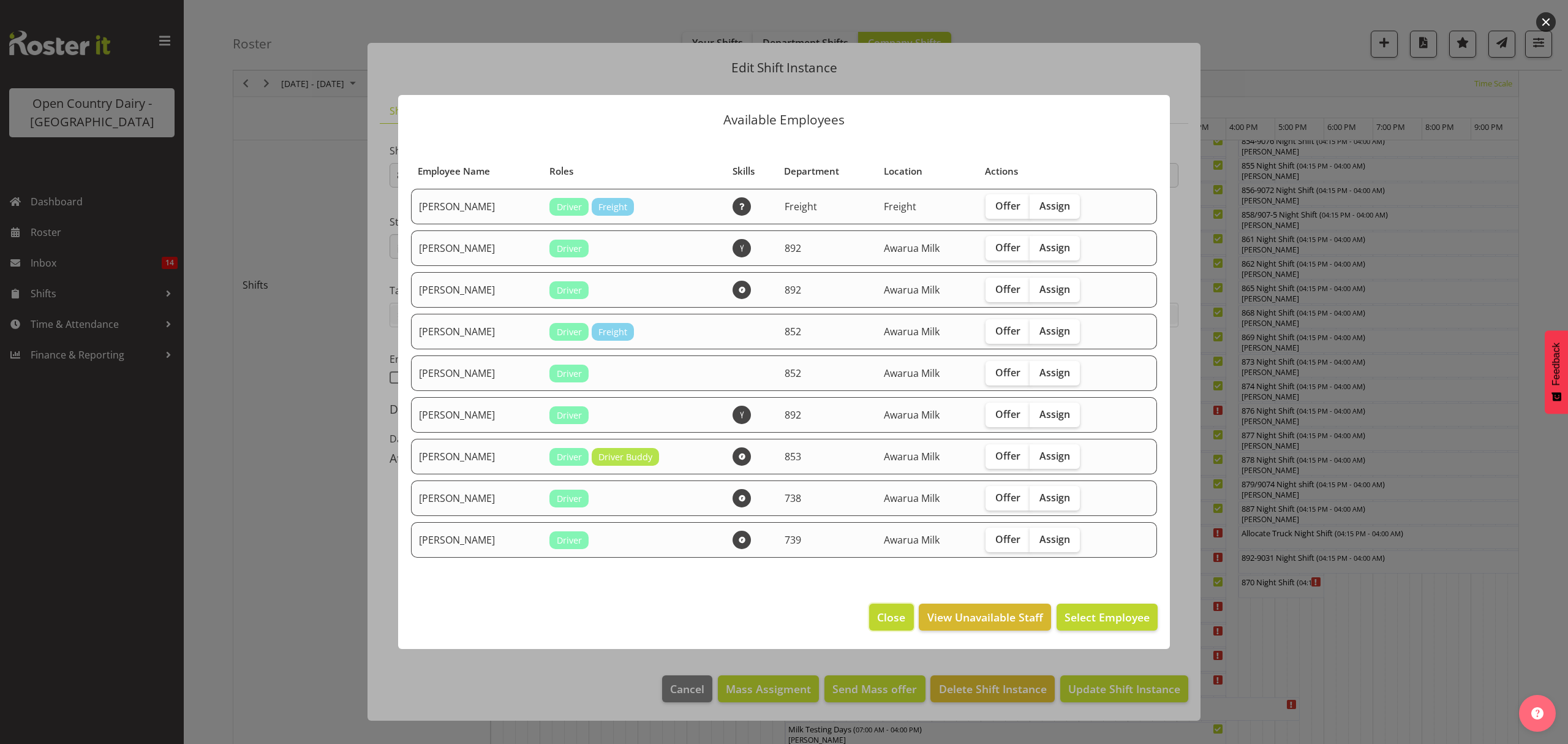
click at [893, 618] on span "Close" at bounding box center [891, 617] width 28 height 16
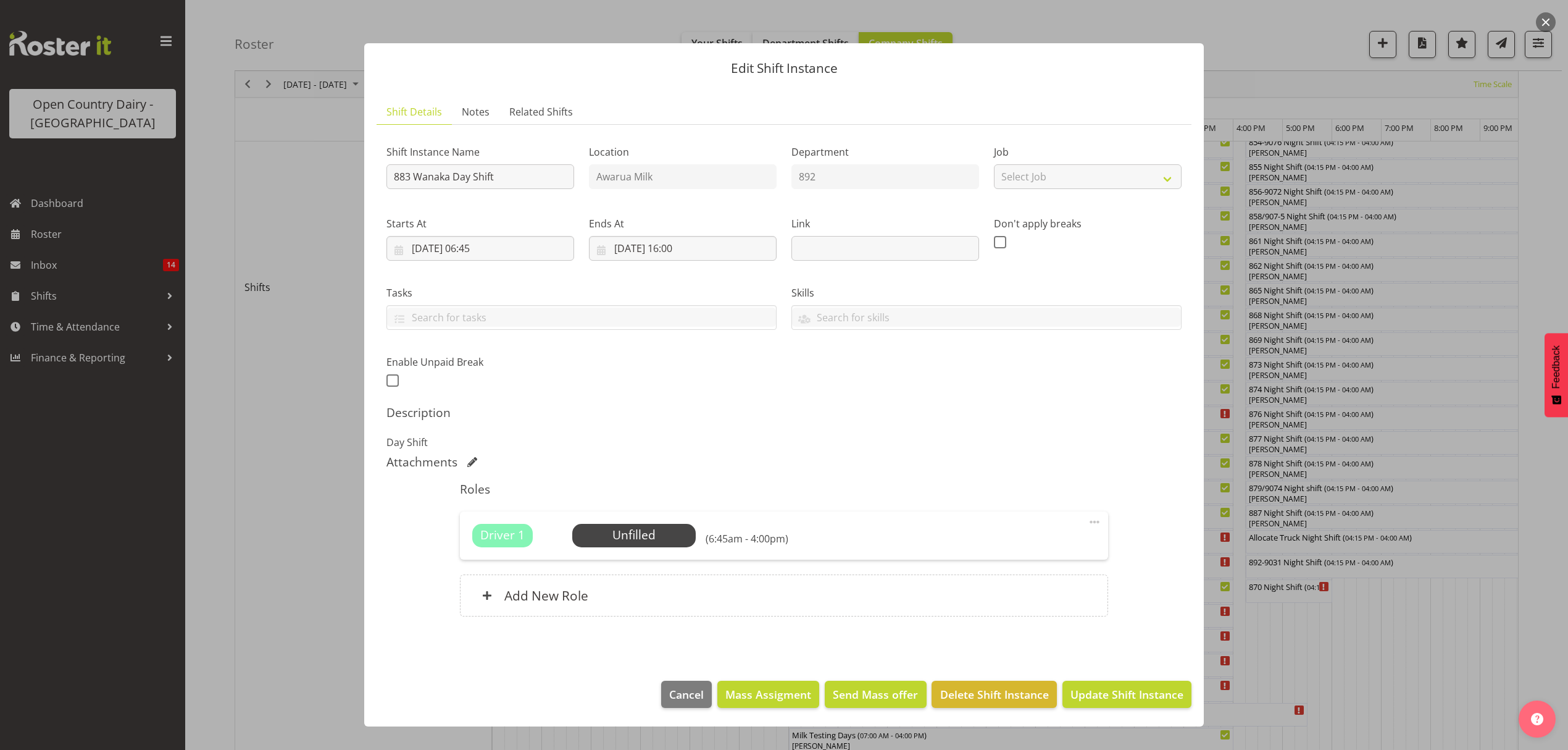
click at [685, 710] on footer "Cancel Mass Assigment Send Mass offer Delete Shift Instance Update Shift Instan…" at bounding box center [783, 697] width 839 height 58
click at [687, 698] on span "Cancel" at bounding box center [686, 695] width 34 height 16
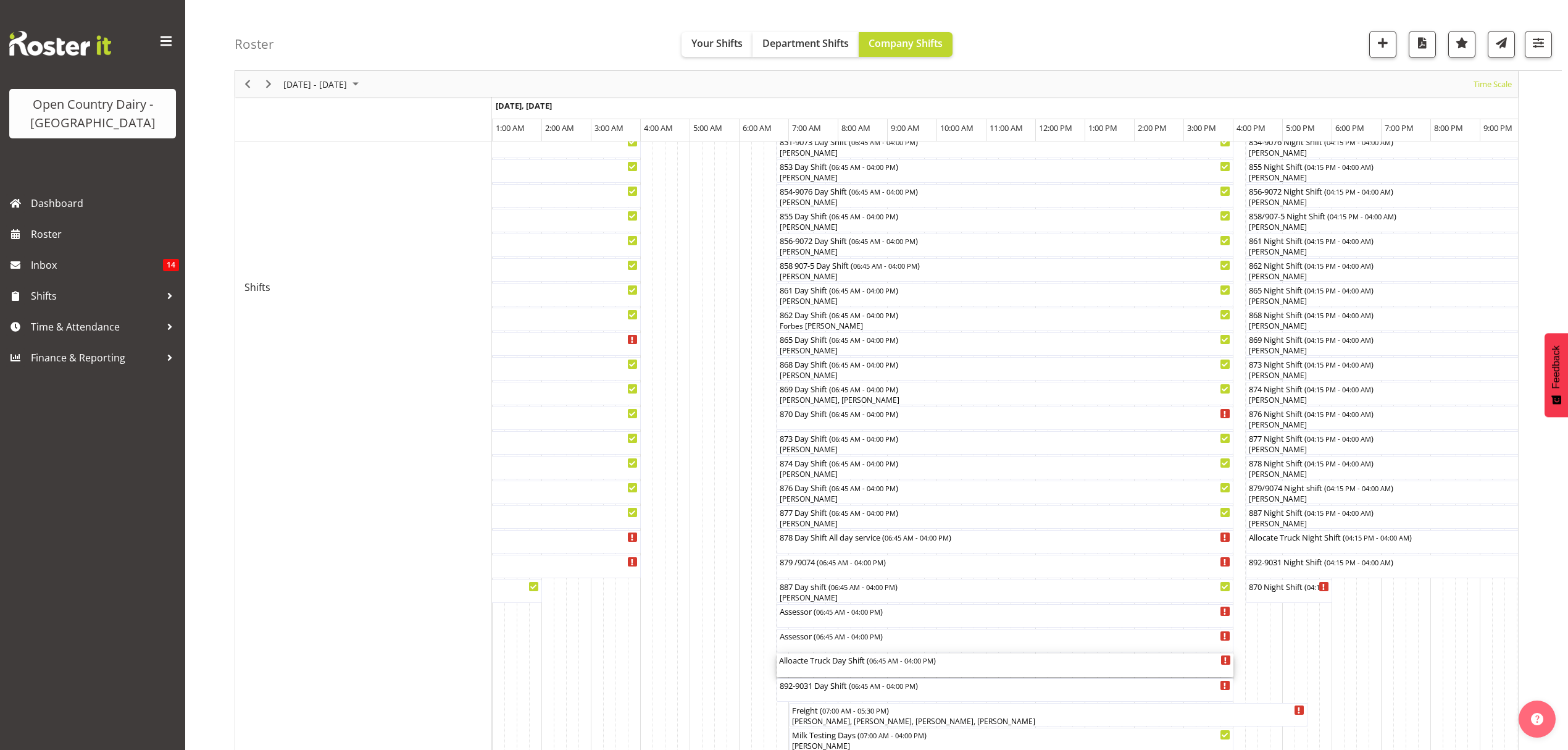
click at [822, 661] on div "Alloacte Truck Day Shift ( 06:45 AM - 04:00 PM )" at bounding box center [1005, 659] width 452 height 12
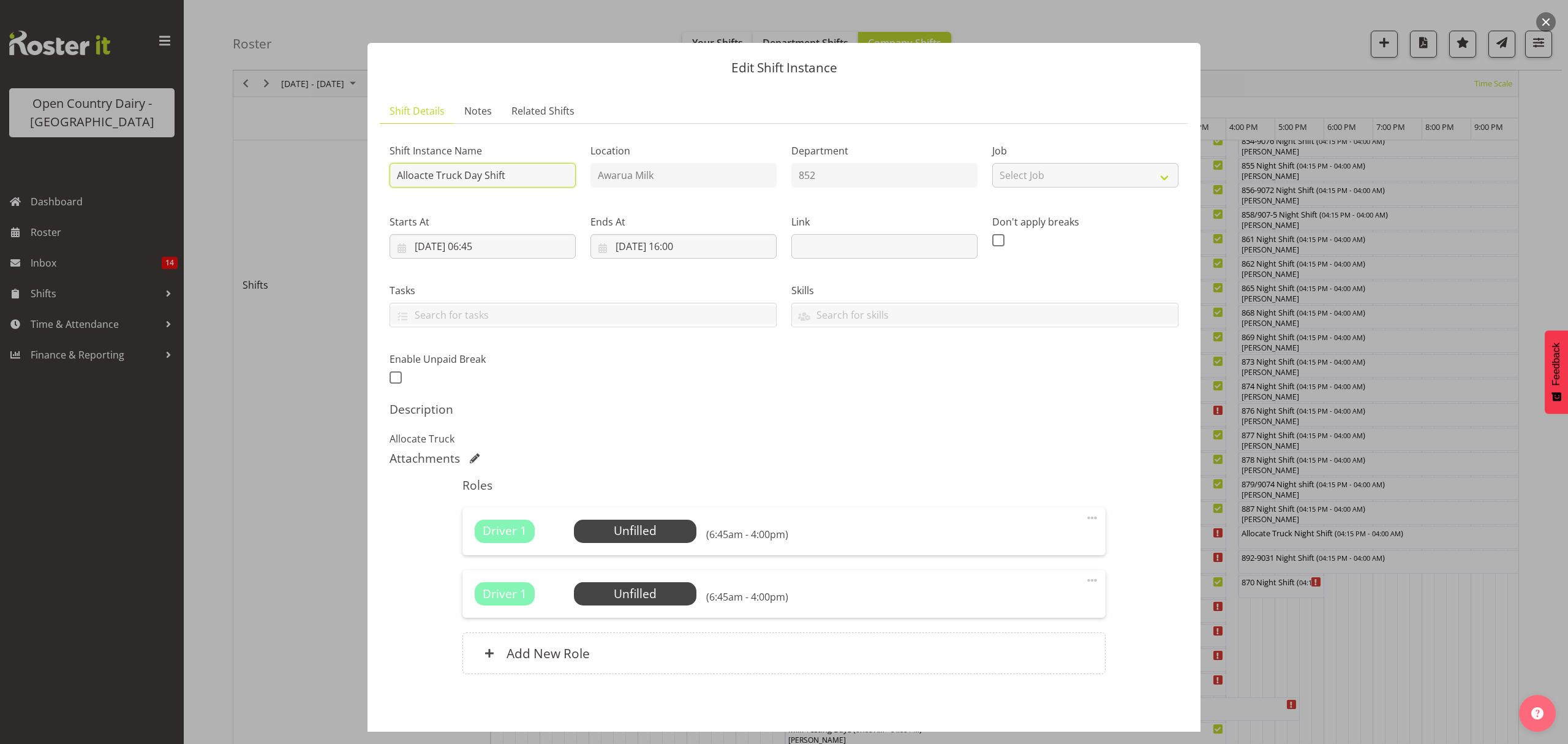
drag, startPoint x: 285, startPoint y: 228, endPoint x: 265, endPoint y: 229, distance: 20.0
click at [265, 229] on div "Edit Shift Instance Shift Details Notes Related Shifts Shift Instance Name Allo…" at bounding box center [784, 372] width 1568 height 744
click at [782, 451] on div "Shift Instance Name Alloacte Truck Day Shift Location Awarua Milk Department 85…" at bounding box center [784, 411] width 789 height 555
click at [659, 537] on span "Select Employee" at bounding box center [635, 531] width 91 height 18
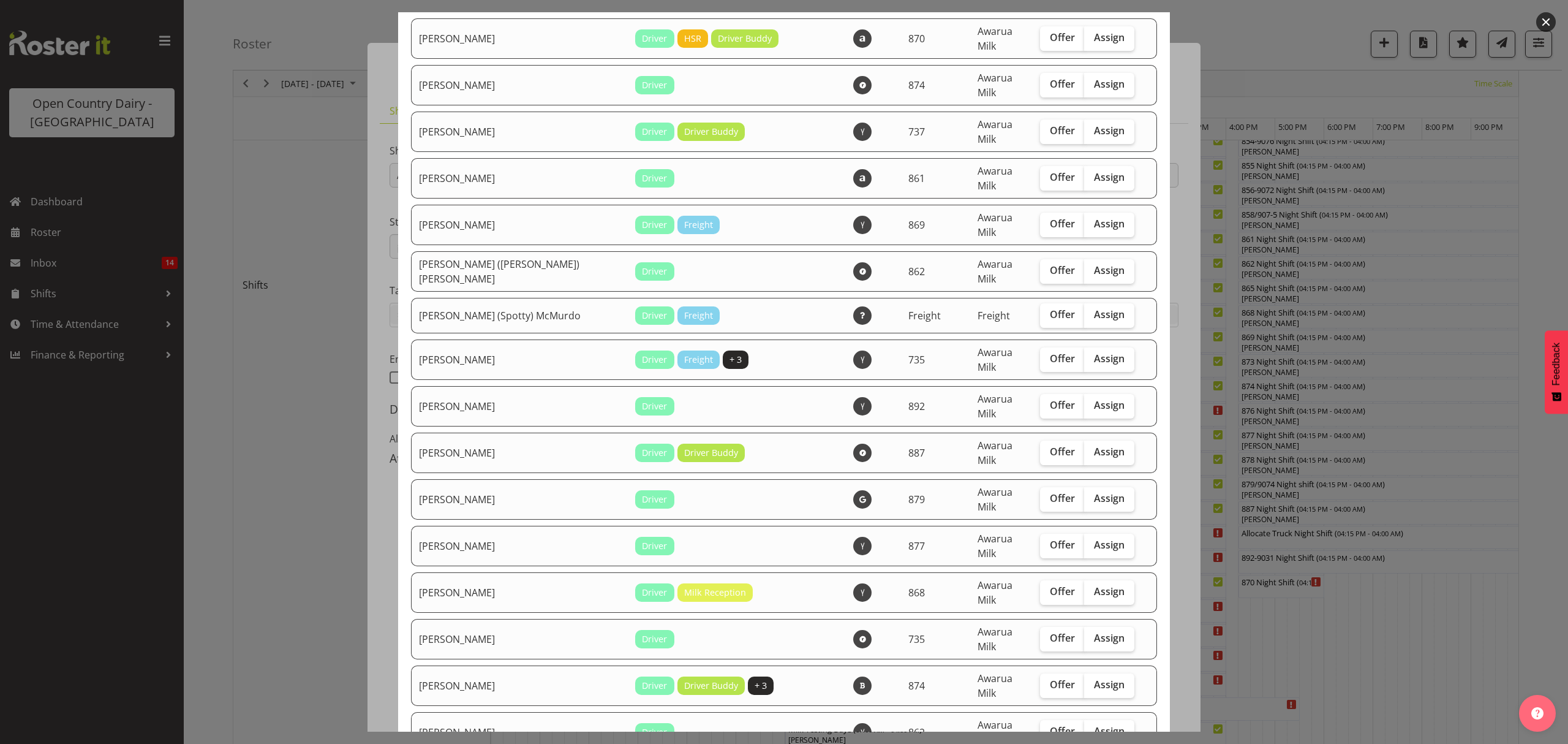
scroll to position [81, 0]
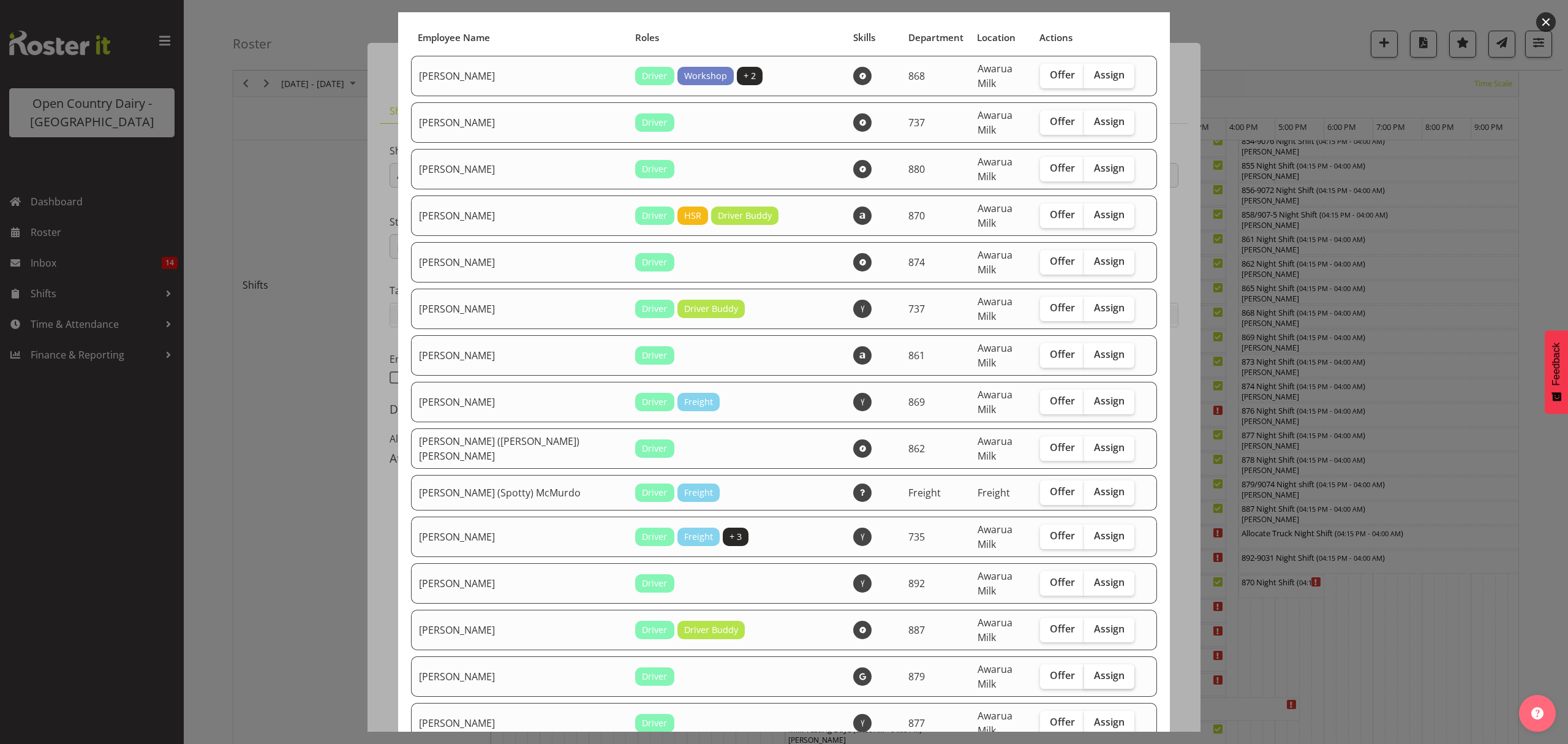
click at [1100, 664] on label "Assign" at bounding box center [1109, 676] width 50 height 25
click at [1092, 672] on input "Assign" at bounding box center [1088, 676] width 8 height 8
checkbox input "true"
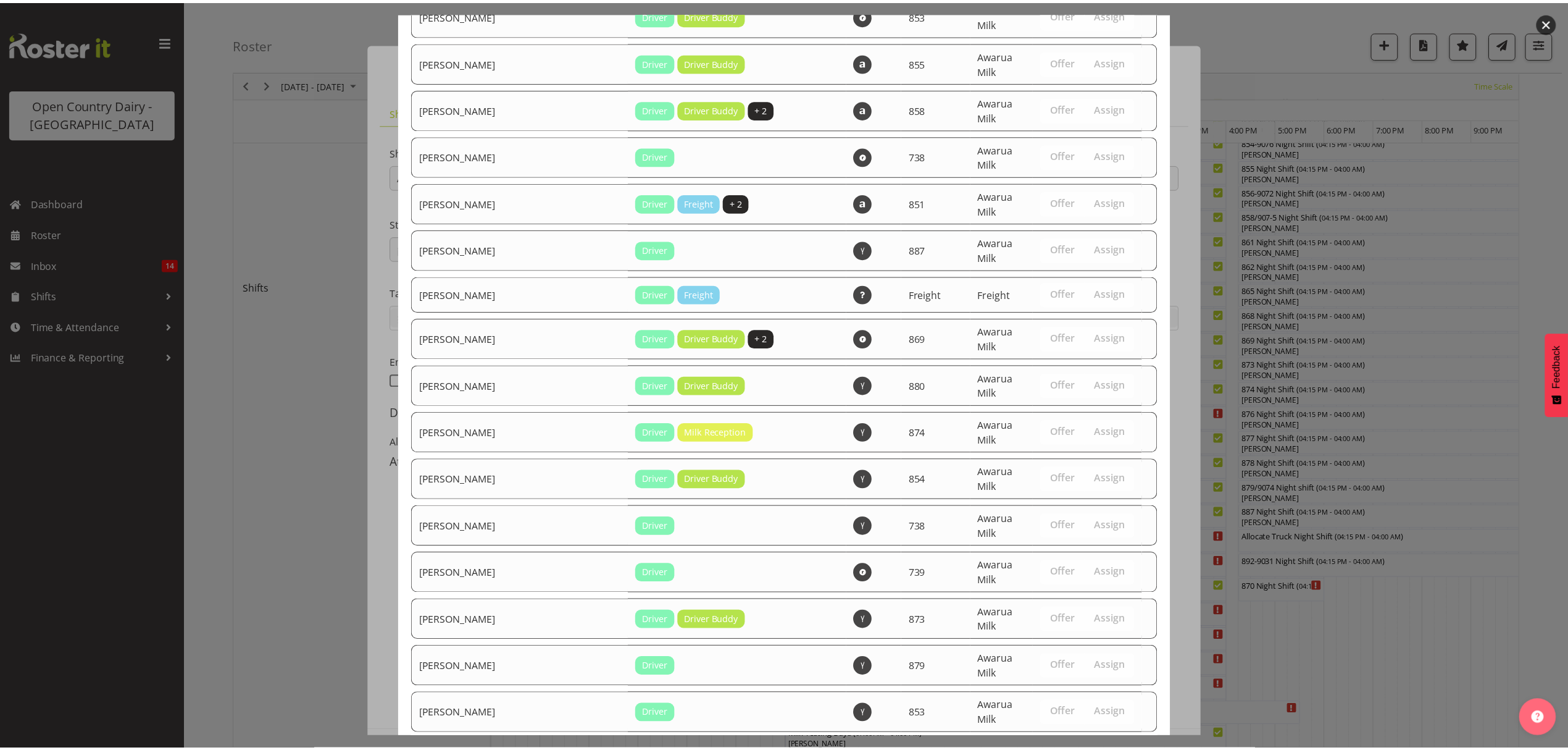
scroll to position [2006, 0]
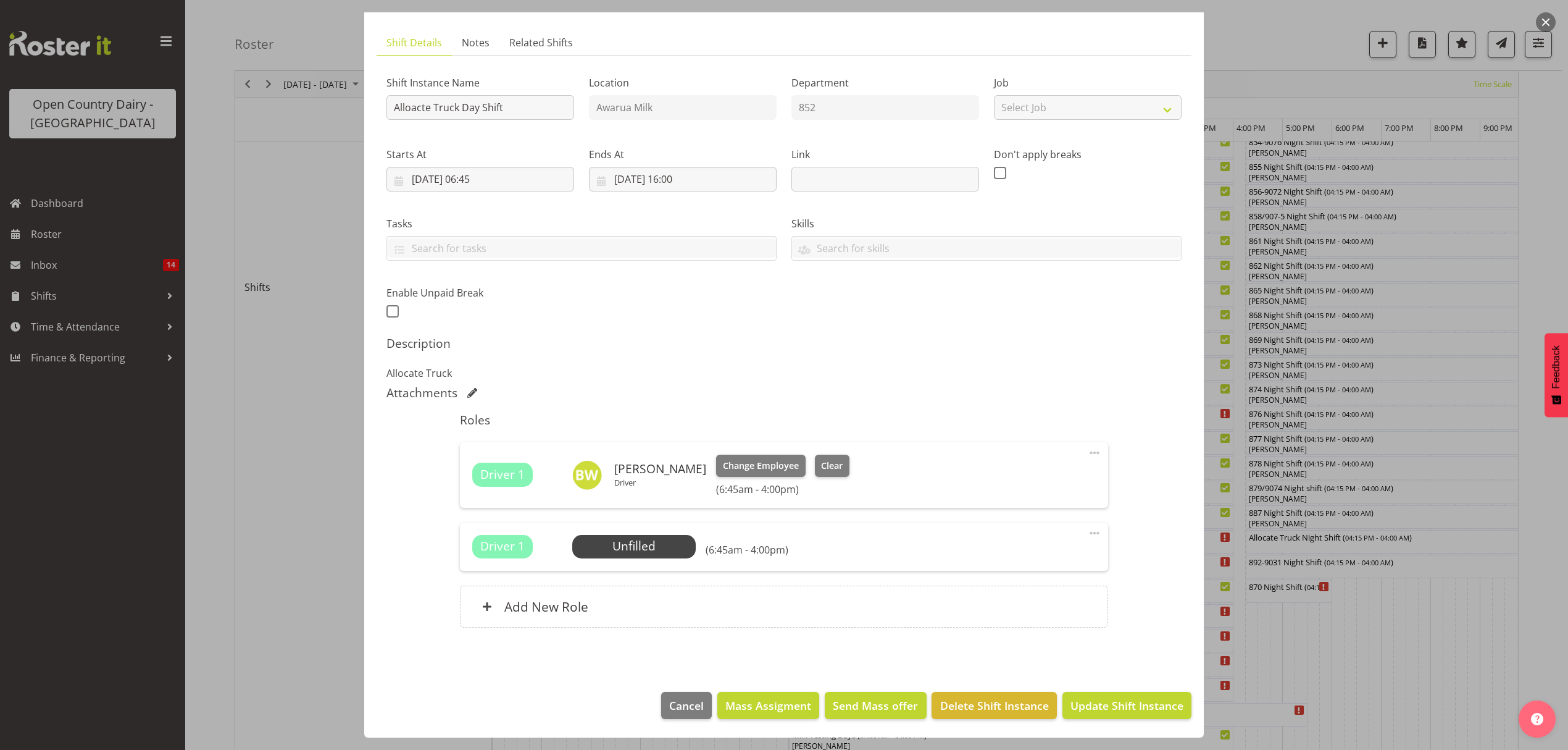
scroll to position [0, 0]
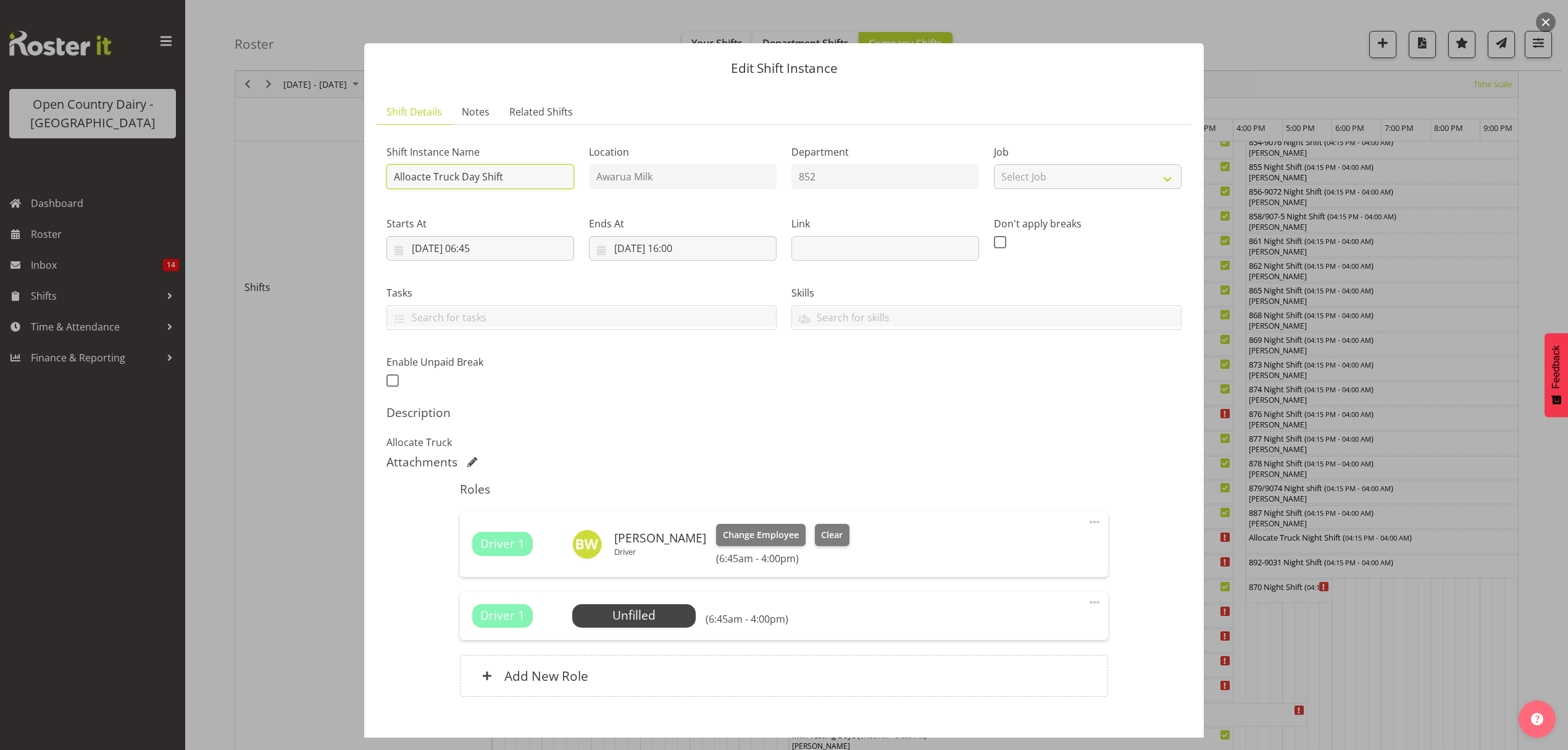
drag, startPoint x: 527, startPoint y: 178, endPoint x: 205, endPoint y: 205, distance: 323.1
click at [205, 205] on div "Edit Shift Instance Shift Details Notes Related Shifts Shift Instance Name Allo…" at bounding box center [784, 375] width 1568 height 750
type input "883 Wanaka Day Shift"
click at [963, 510] on div "Roles Driver 1 [PERSON_NAME] Driver Change Employee Clear (6:45am - 4:00pm) Edi…" at bounding box center [783, 593] width 662 height 237
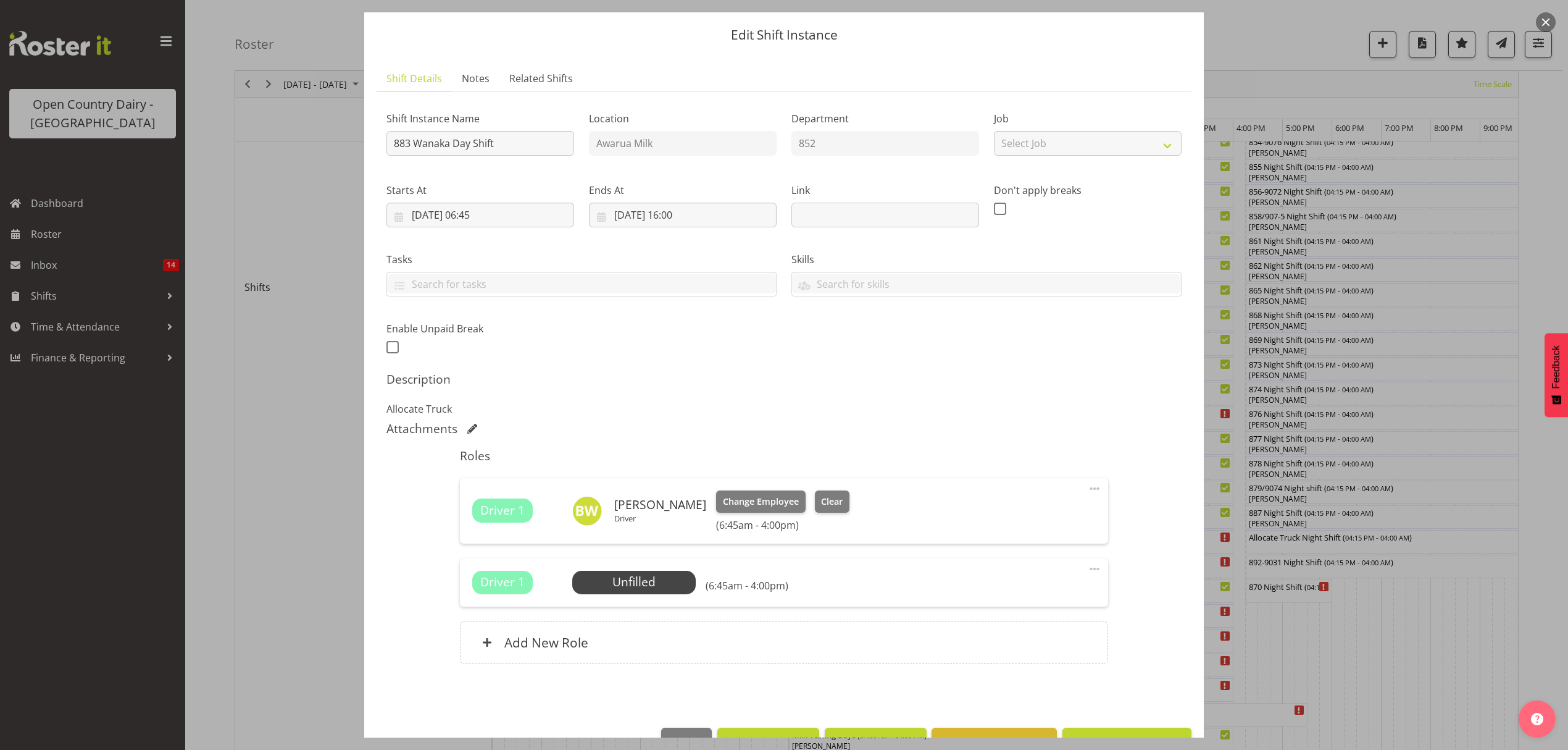
scroll to position [70, 0]
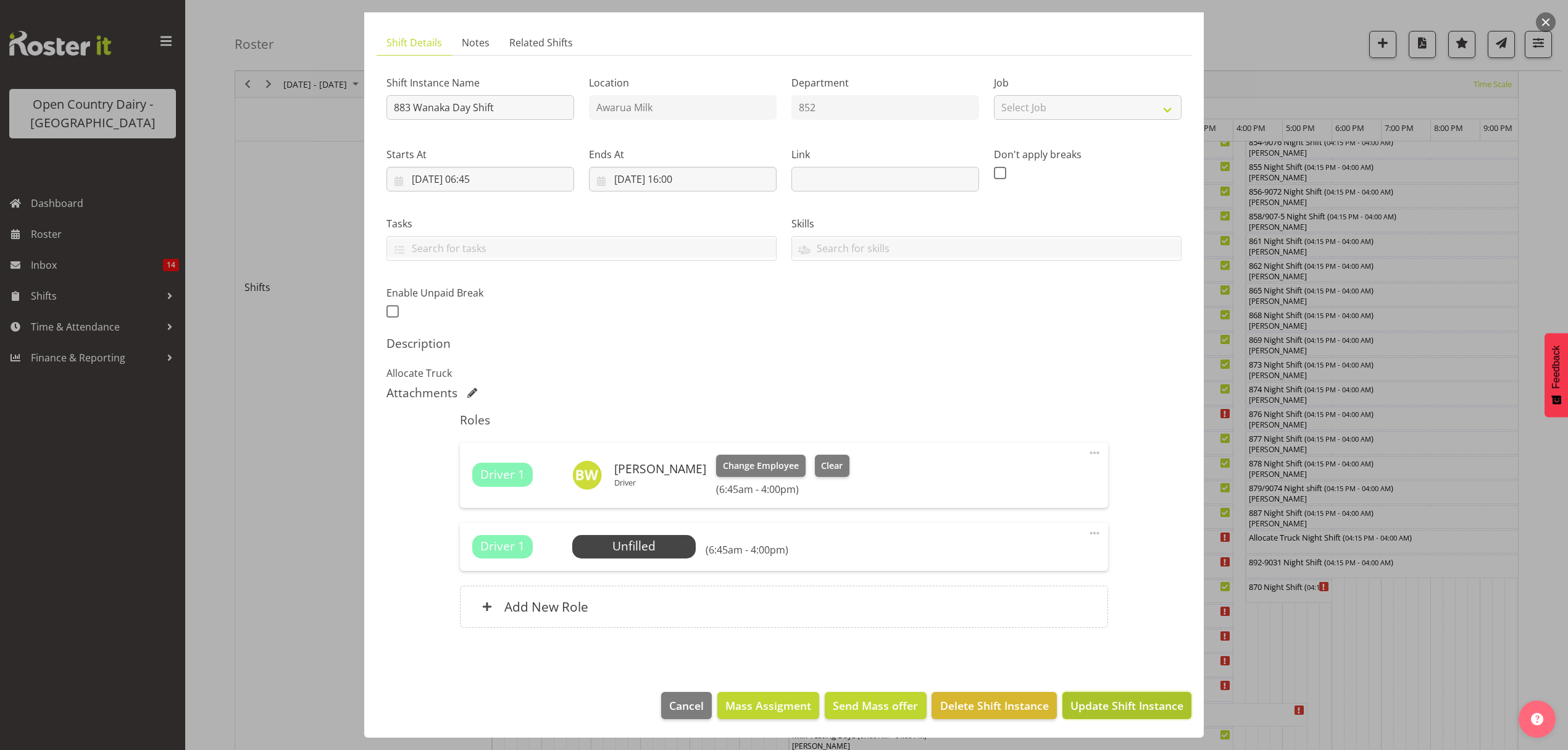
click at [1136, 702] on span "Update Shift Instance" at bounding box center [1126, 705] width 113 height 16
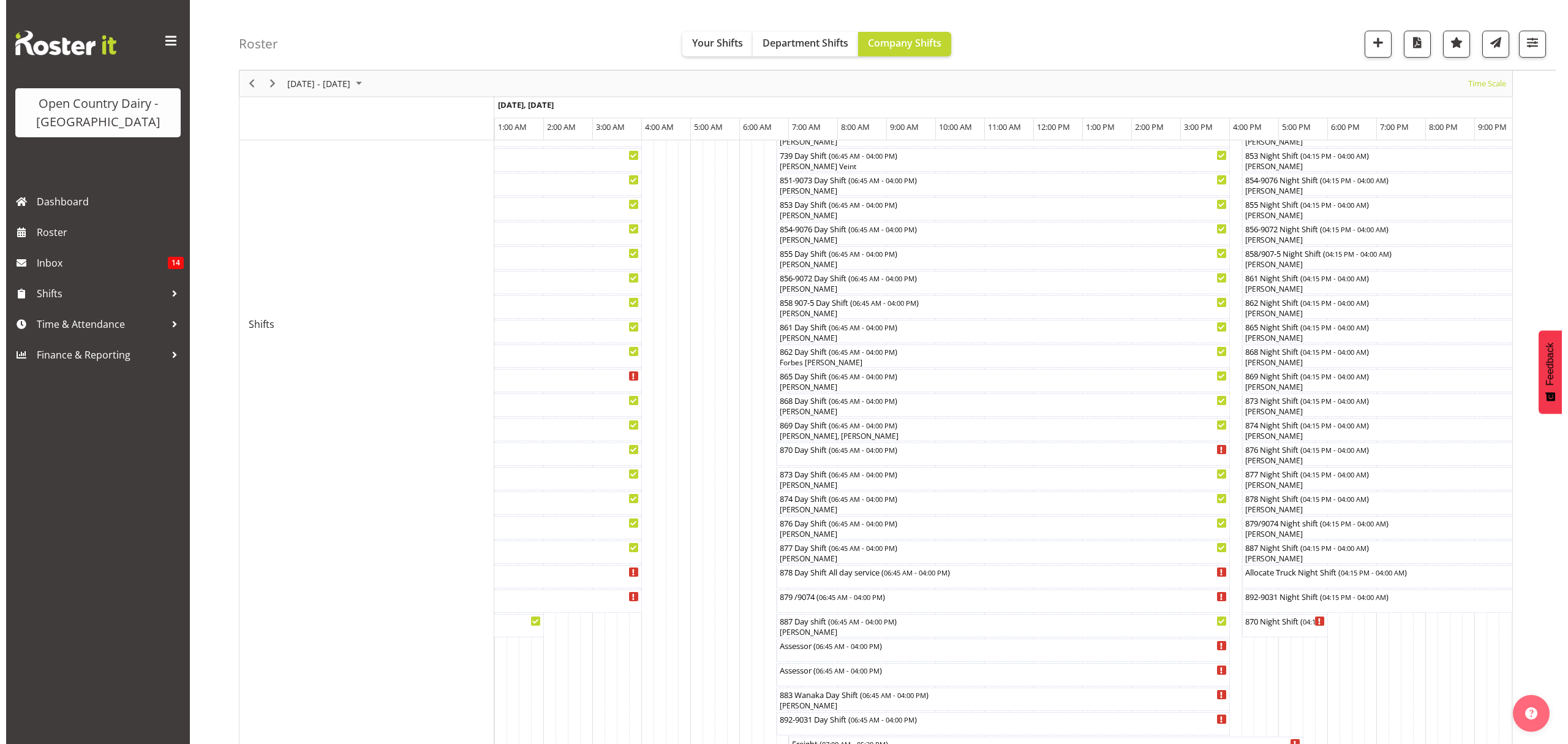
scroll to position [408, 0]
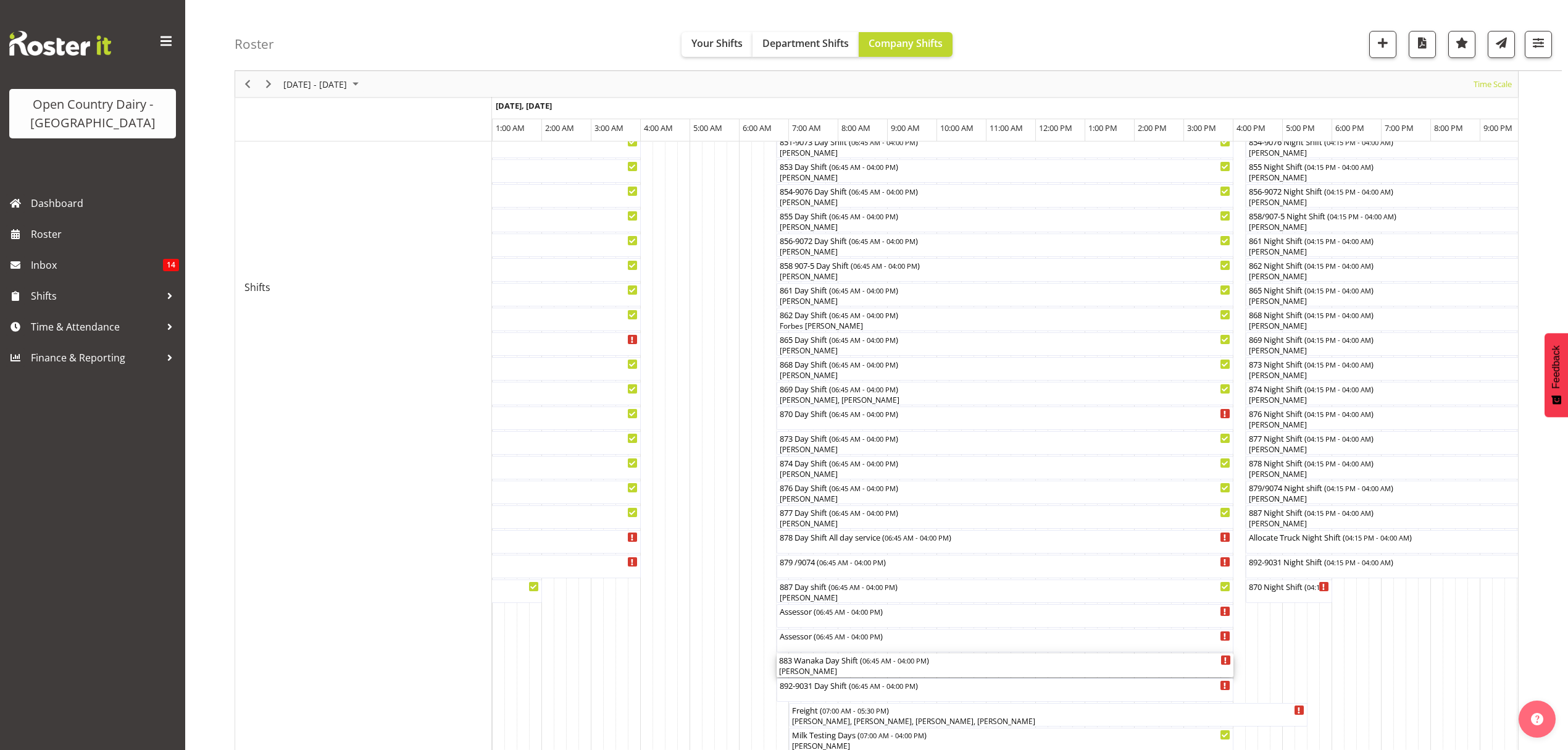
click at [847, 666] on div "883 Wanaka Day Shift ( 06:45 AM - 04:00 PM ) [PERSON_NAME]" at bounding box center [1005, 665] width 452 height 23
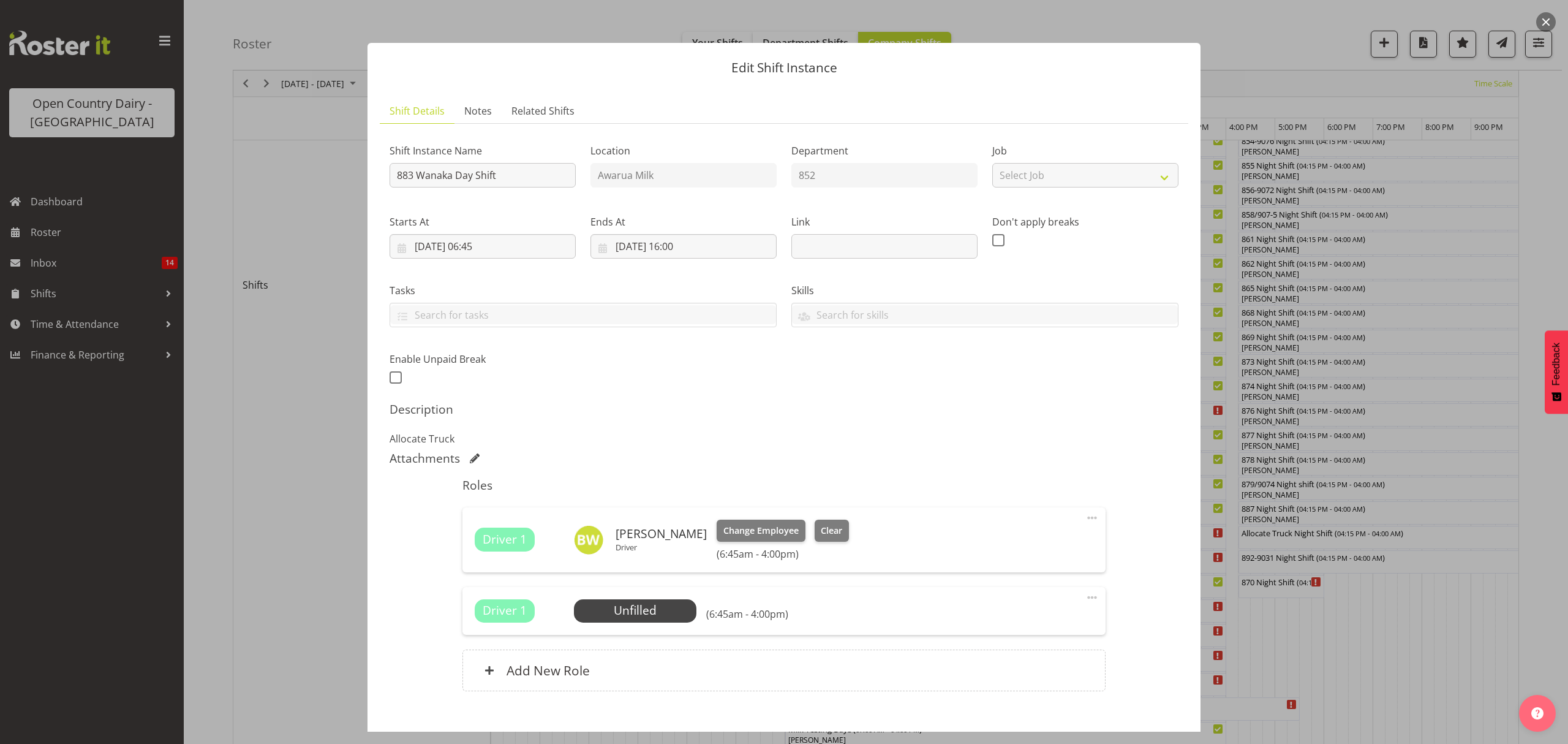
click at [1085, 517] on span at bounding box center [1092, 517] width 14 height 14
click at [1042, 552] on link "Edit" at bounding box center [1041, 547] width 118 height 22
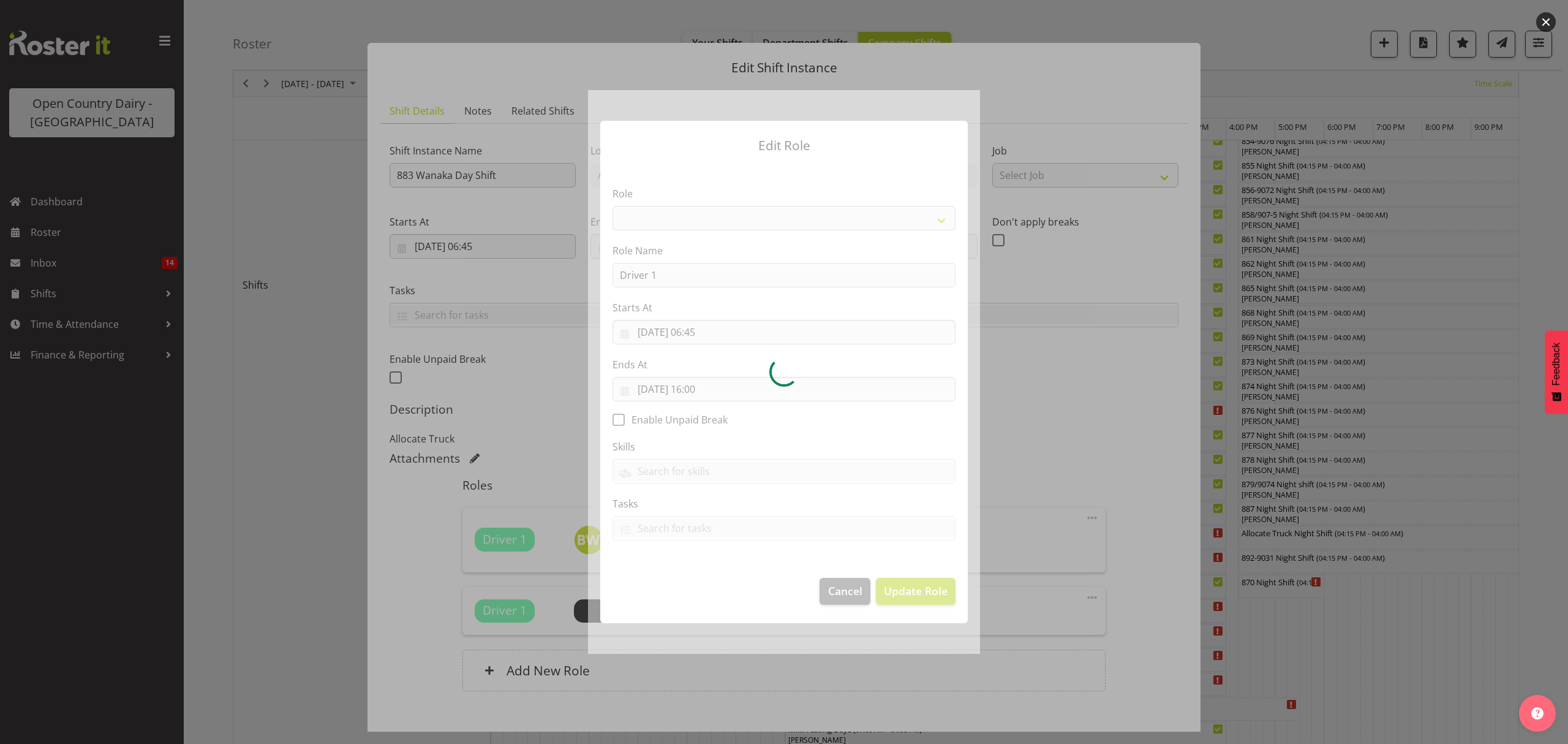
click at [718, 334] on div at bounding box center [784, 372] width 392 height 563
select select "1154"
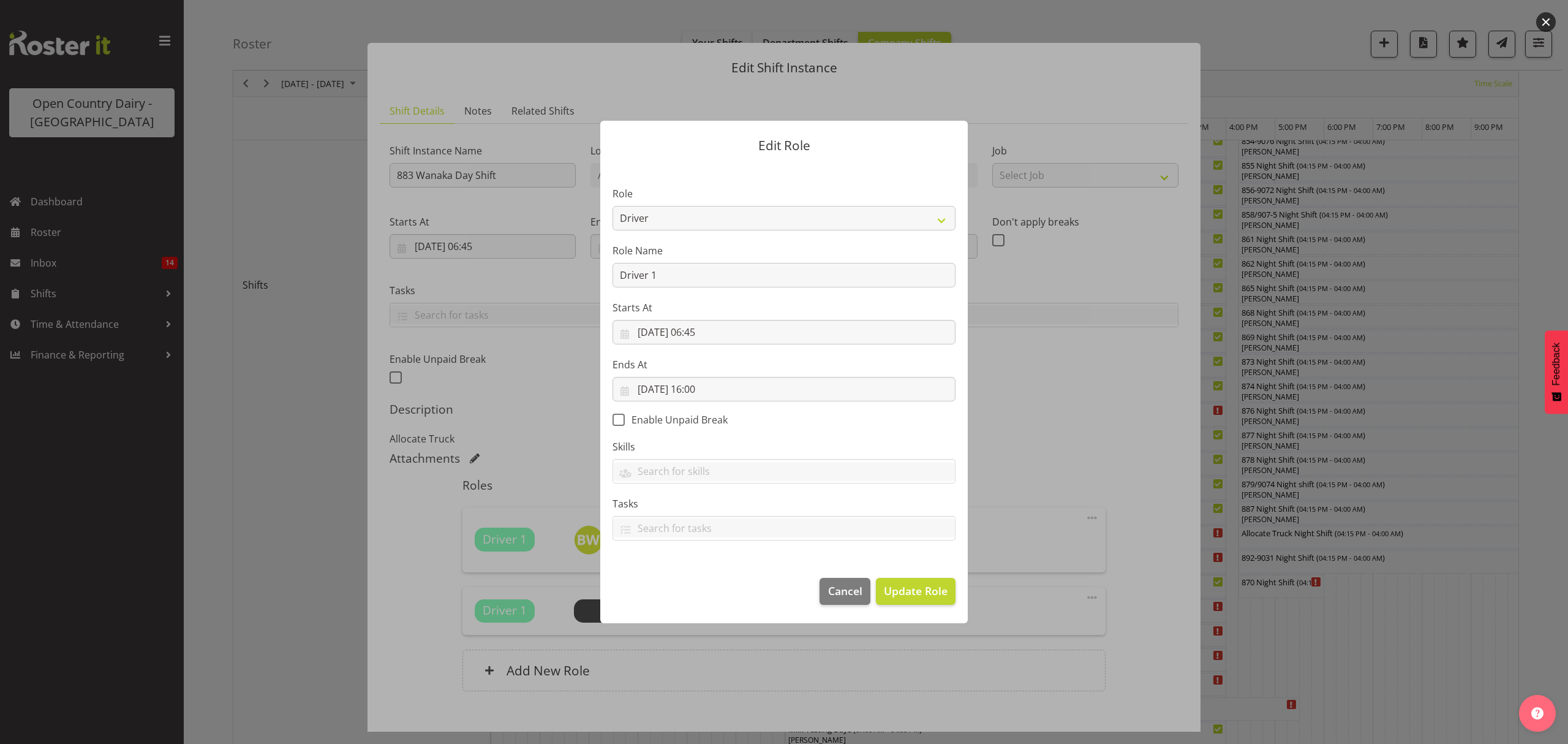
click at [715, 329] on div at bounding box center [784, 372] width 392 height 563
click at [715, 329] on input "[DATE] 06:45" at bounding box center [784, 332] width 343 height 25
click at [716, 598] on select "00 01 02 03 04 05 06 07 08 09 10 11 12 13 14 15 16 17 18 19 20 21 22 23" at bounding box center [710, 592] width 28 height 25
select select "4"
click at [697, 580] on select "00 01 02 03 04 05 06 07 08 09 10 11 12 13 14 15 16 17 18 19 20 21 22 23" at bounding box center [710, 592] width 28 height 25
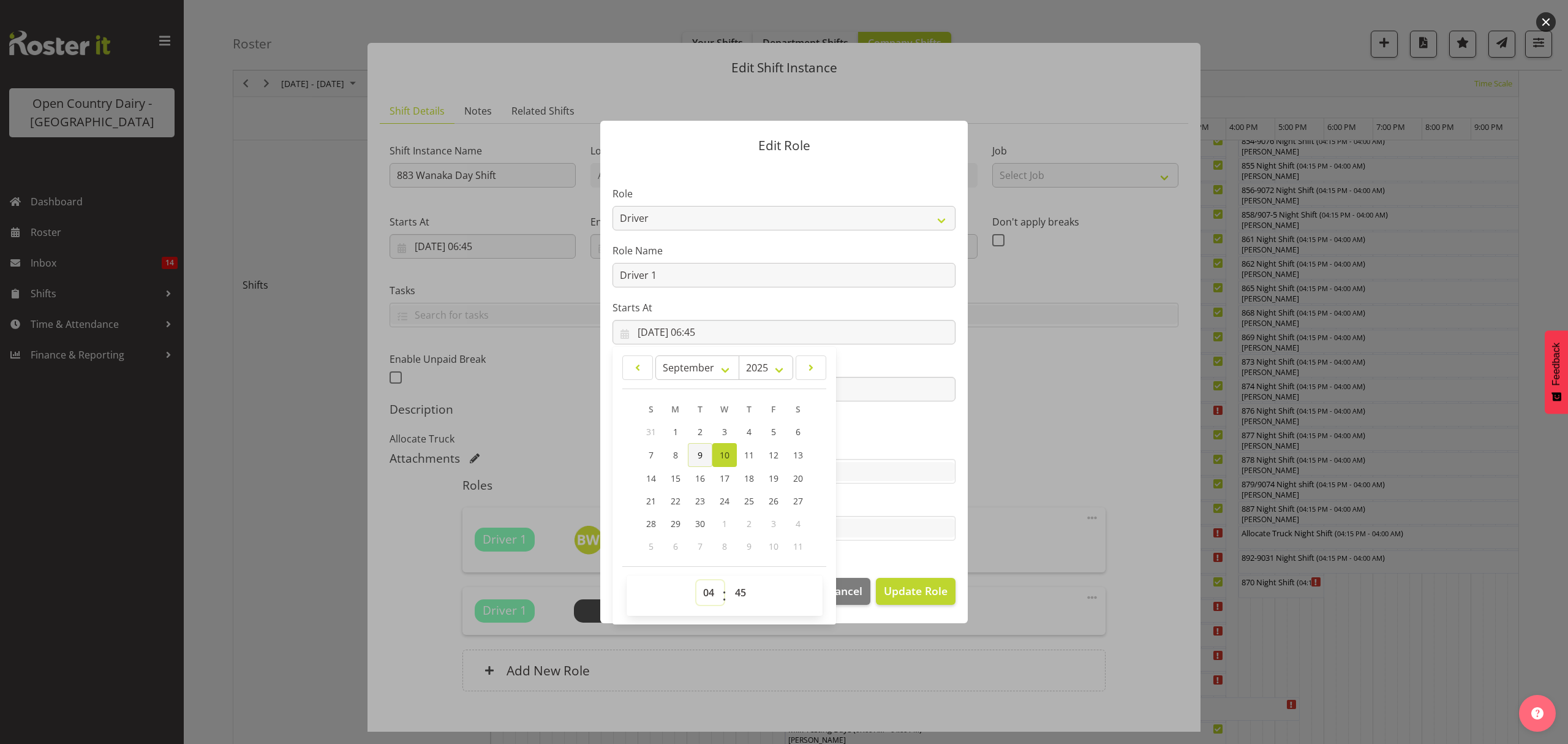
type input "[DATE] 04:45"
click at [737, 594] on select "00 01 02 03 04 05 06 07 08 09 10 11 12 13 14 15 16 17 18 19 20 21 22 23 24 25 2…" at bounding box center [742, 592] width 28 height 25
drag, startPoint x: 731, startPoint y: 587, endPoint x: 731, endPoint y: 581, distance: 6.0
click at [731, 587] on select "00 01 02 03 04 05 06 07 08 09 10 11 12 13 14 15 16 17 18 19 20 21 22 23 24 25 2…" at bounding box center [742, 592] width 28 height 25
select select "0"
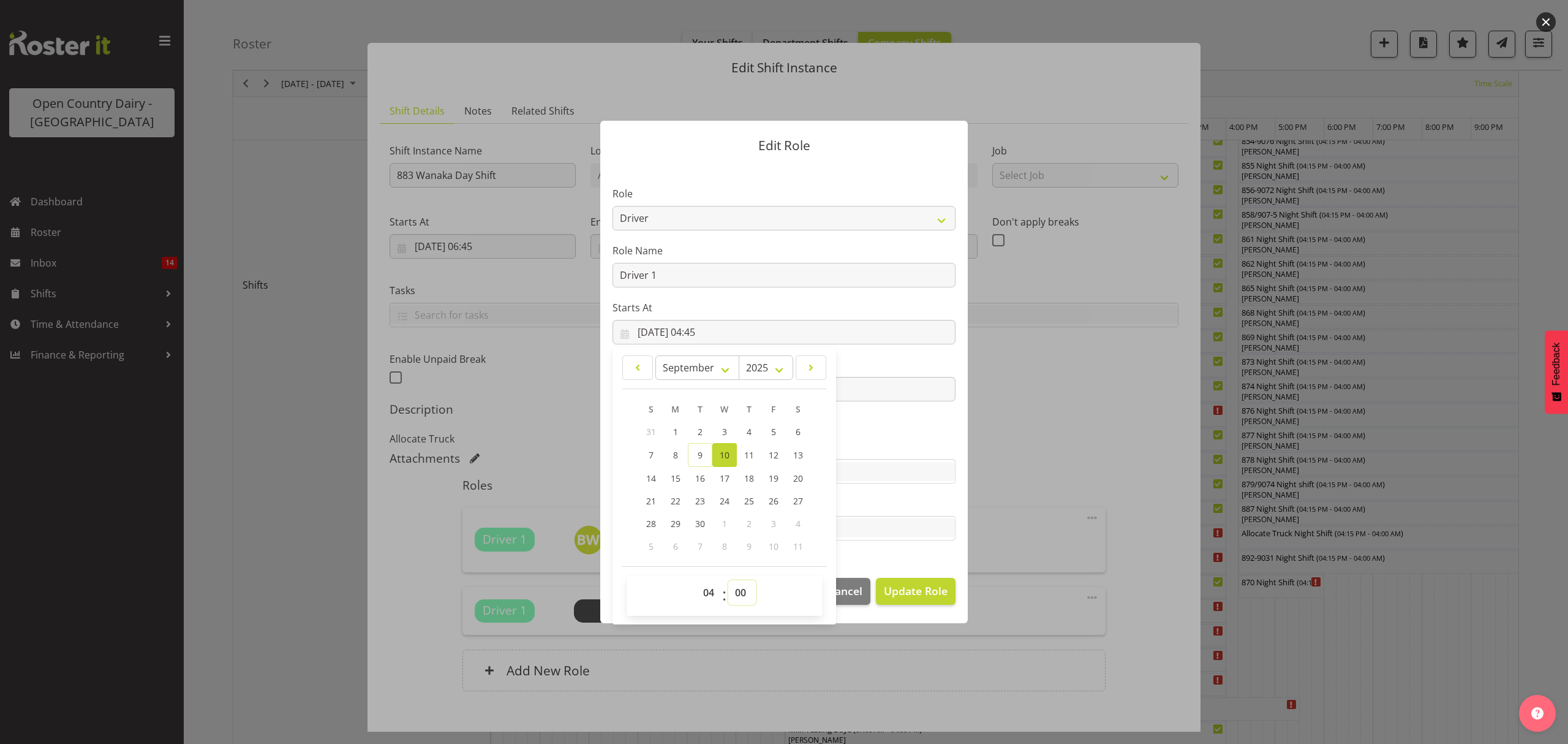
click at [729, 580] on select "00 01 02 03 04 05 06 07 08 09 10 11 12 13 14 15 16 17 18 19 20 21 22 23 24 25 2…" at bounding box center [742, 592] width 28 height 25
type input "[DATE] 04:00"
click at [912, 415] on section "Role Crew Leader Driver Driver Assessor Dayshift Driver Assessor Nightshift Dri…" at bounding box center [784, 364] width 368 height 401
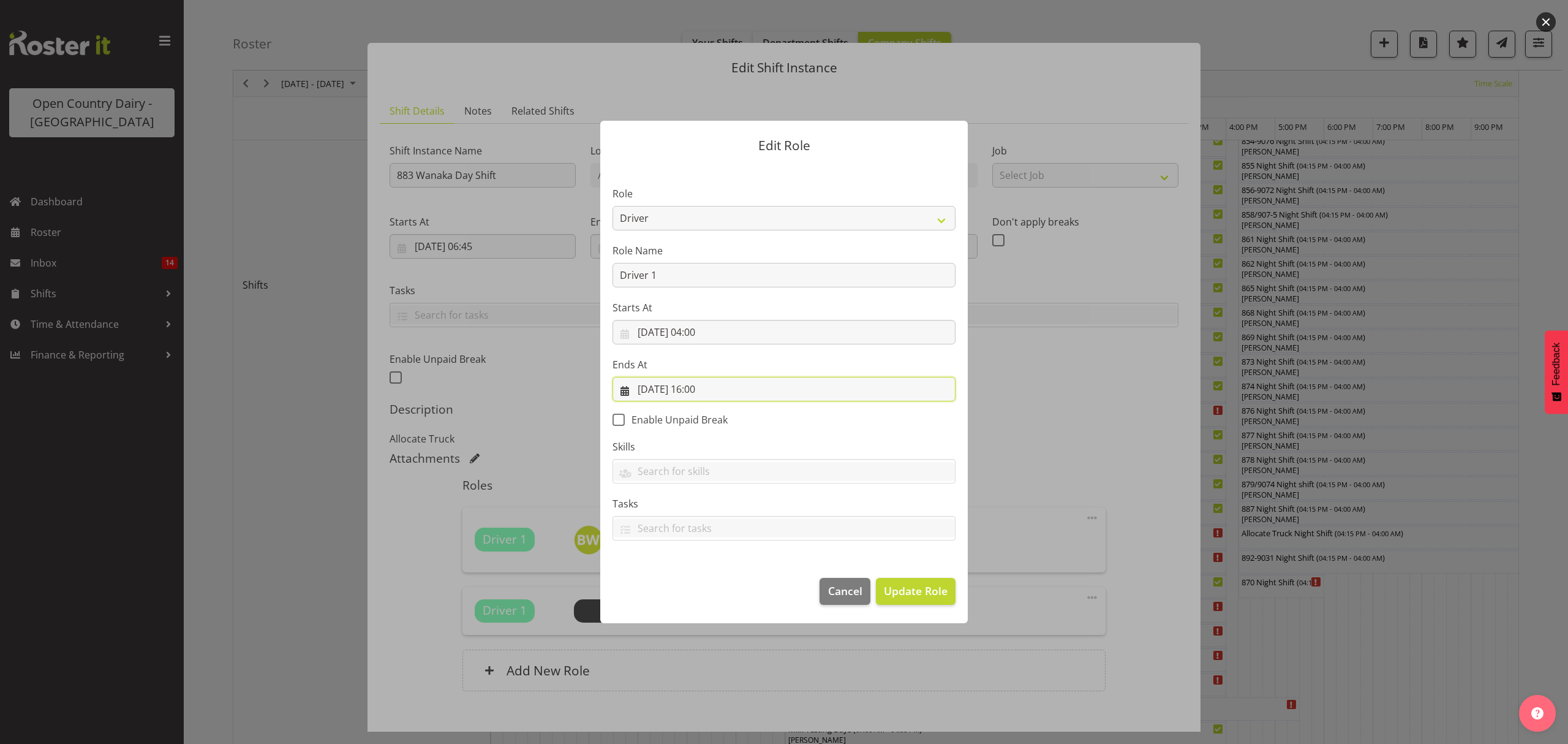
click at [702, 388] on input "[DATE] 16:00" at bounding box center [784, 389] width 343 height 25
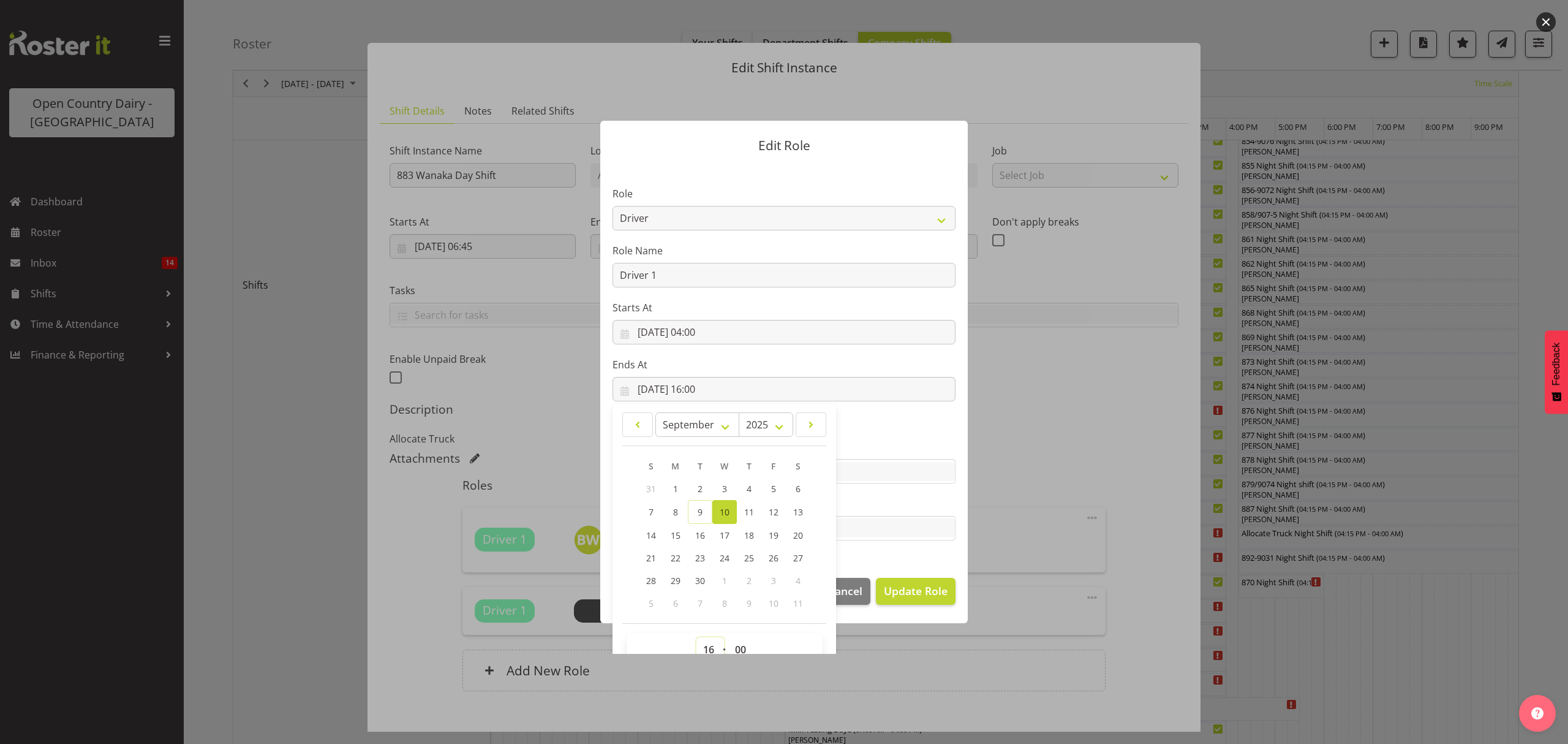
click at [699, 644] on select "00 01 02 03 04 05 06 07 08 09 10 11 12 13 14 15 16 17 18 19 20 21 22 23" at bounding box center [710, 649] width 28 height 25
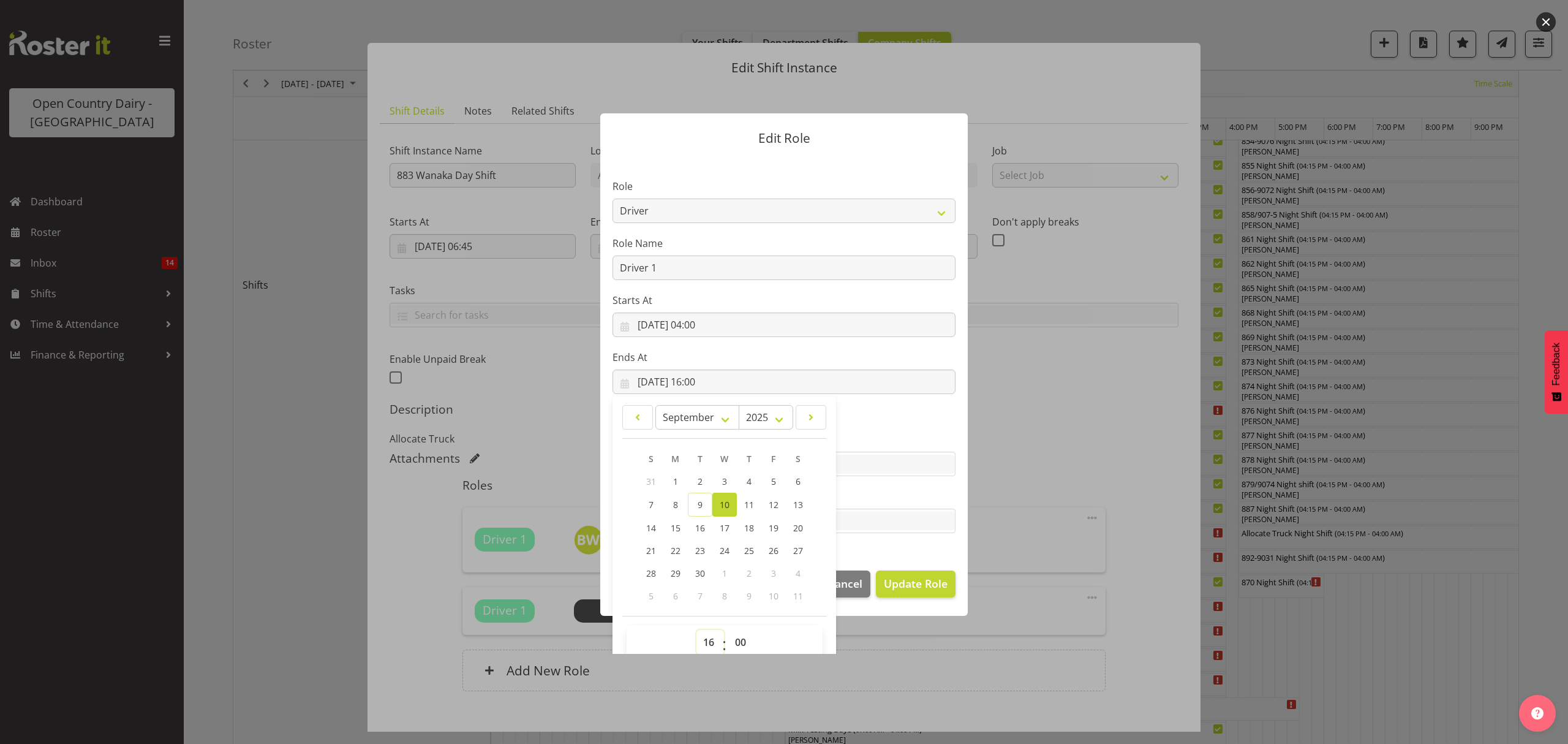
select select "14"
click at [697, 630] on select "00 01 02 03 04 05 06 07 08 09 10 11 12 13 14 15 16 17 18 19 20 21 22 23" at bounding box center [710, 642] width 28 height 25
type input "[DATE] 14:00"
click at [865, 495] on label "Tasks" at bounding box center [784, 497] width 343 height 14
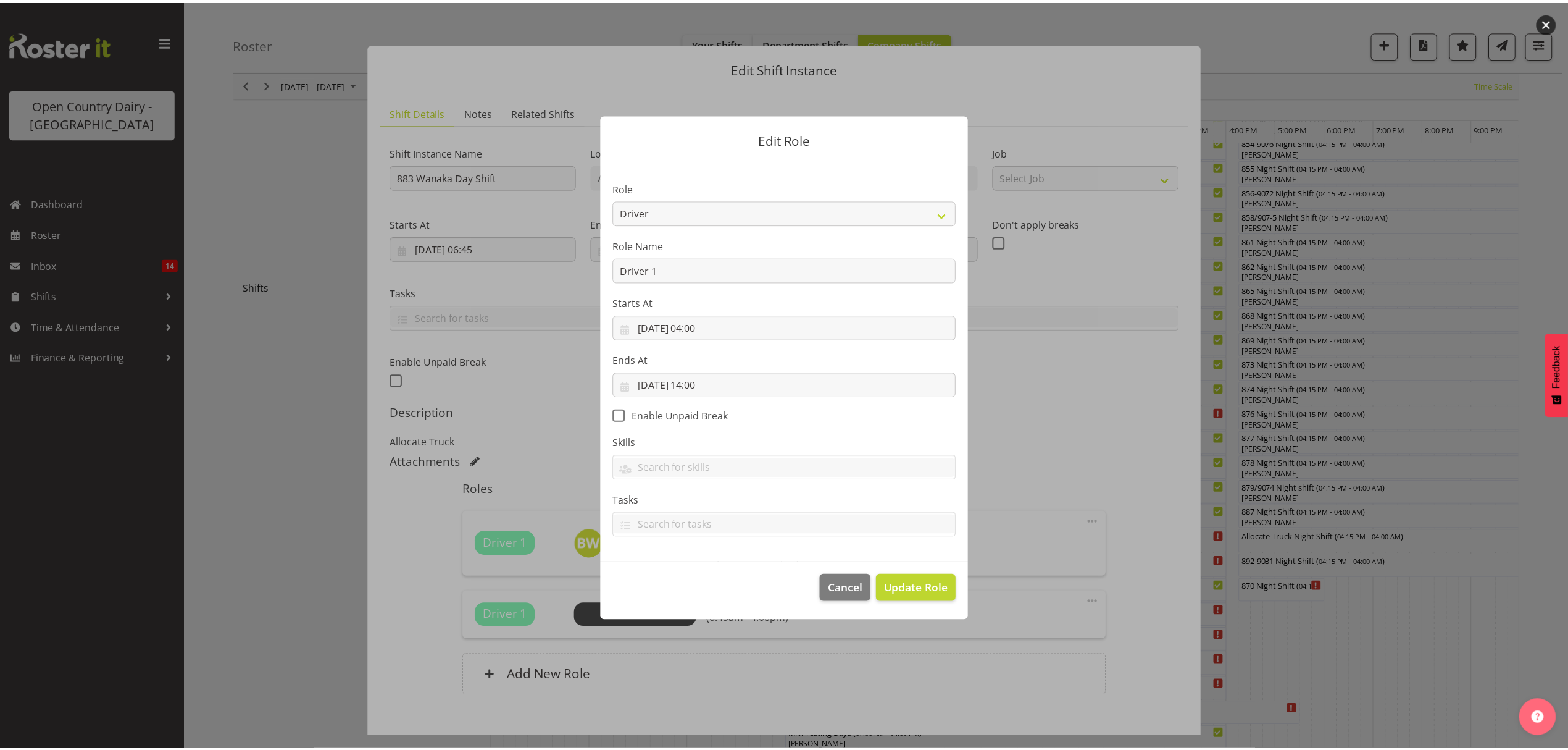
scroll to position [0, 0]
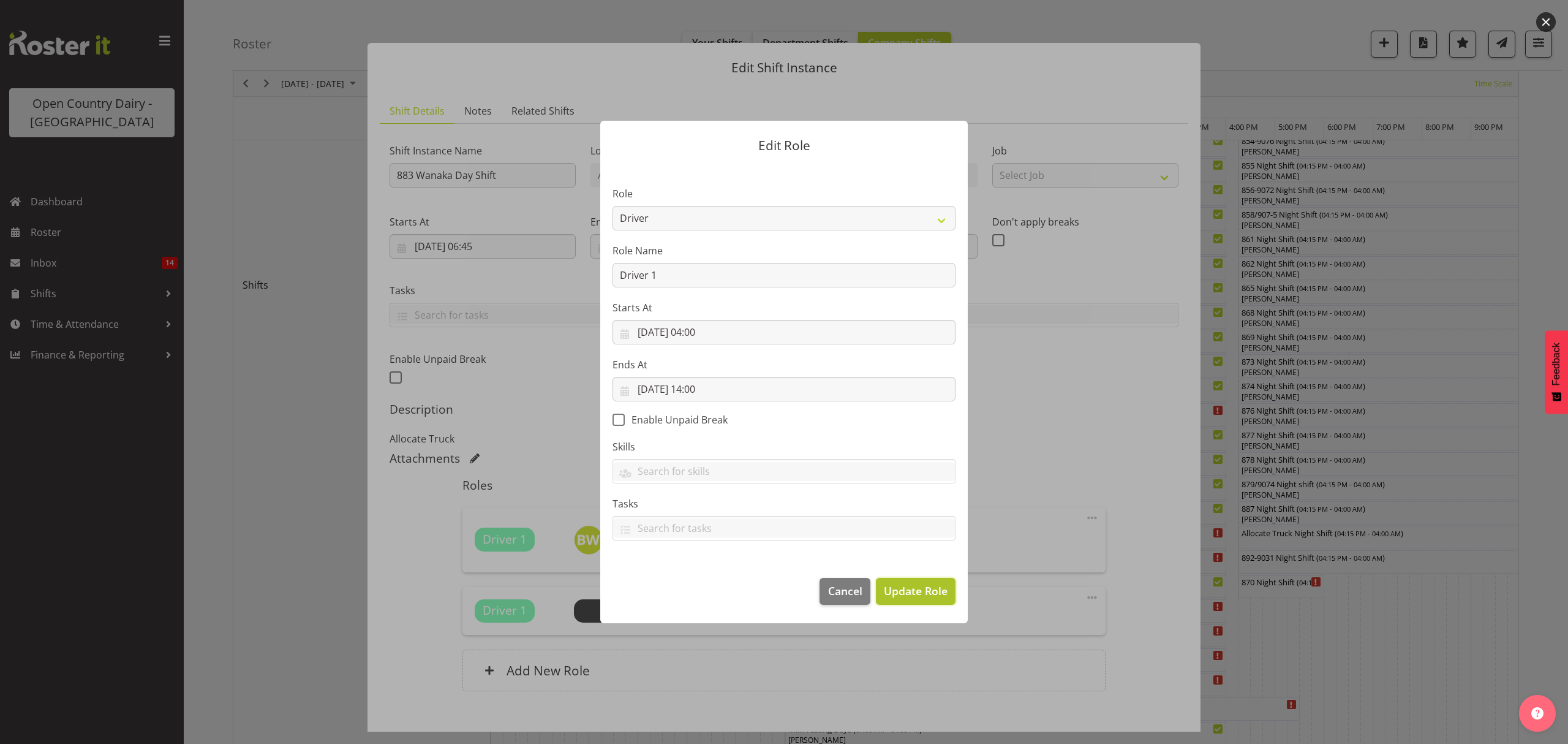
click at [925, 594] on span "Update Role" at bounding box center [916, 590] width 64 height 16
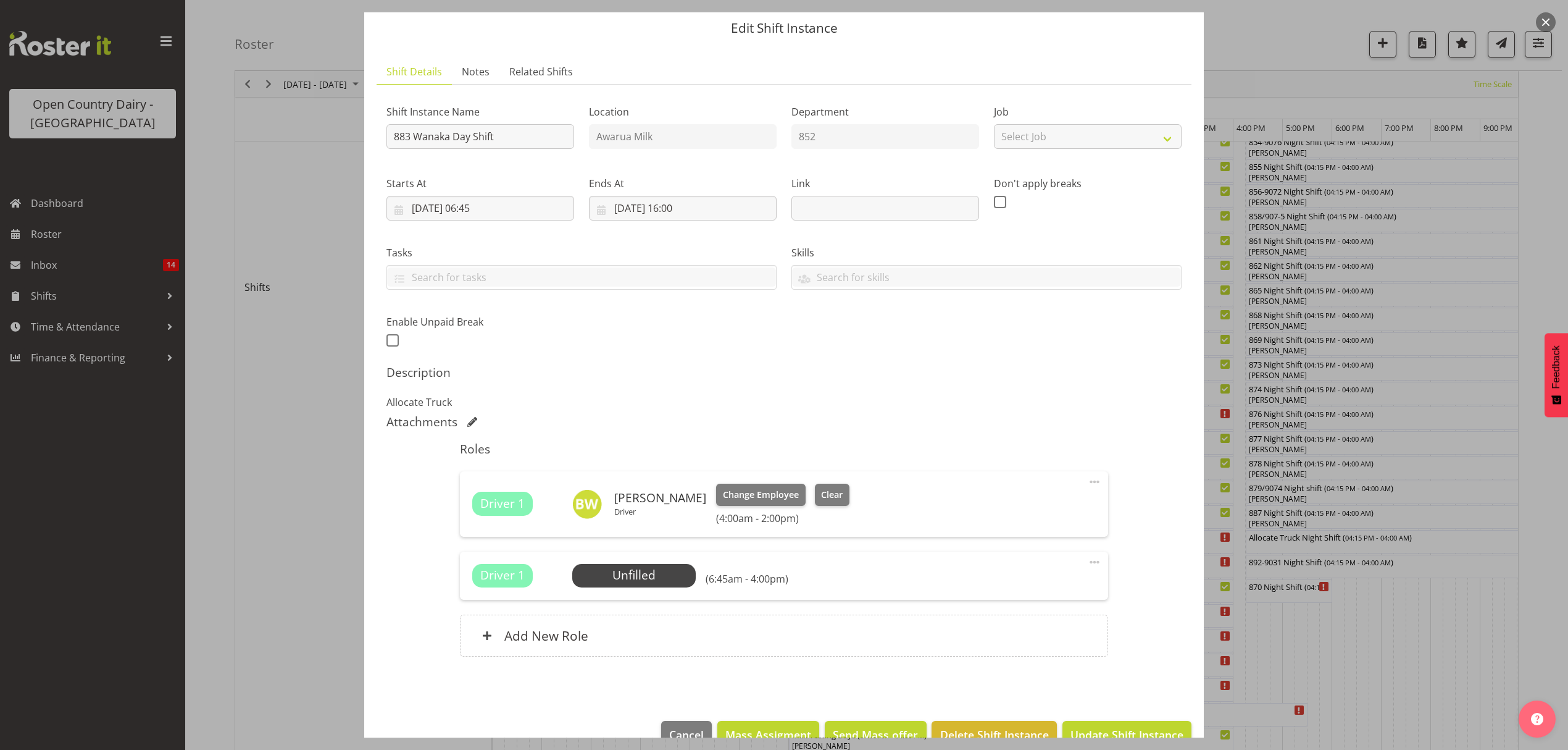
scroll to position [70, 0]
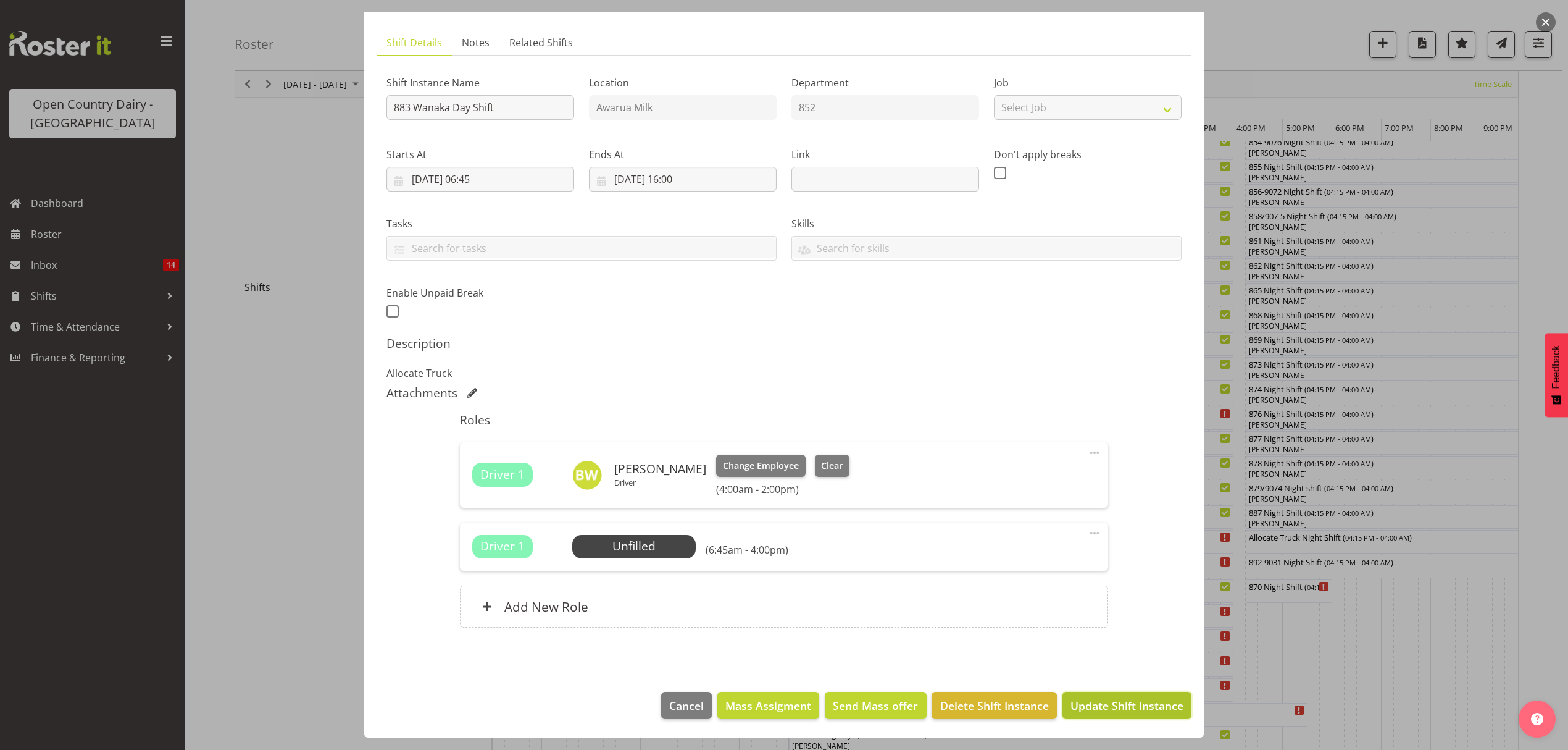
click at [1074, 697] on span "Update Shift Instance" at bounding box center [1126, 705] width 113 height 16
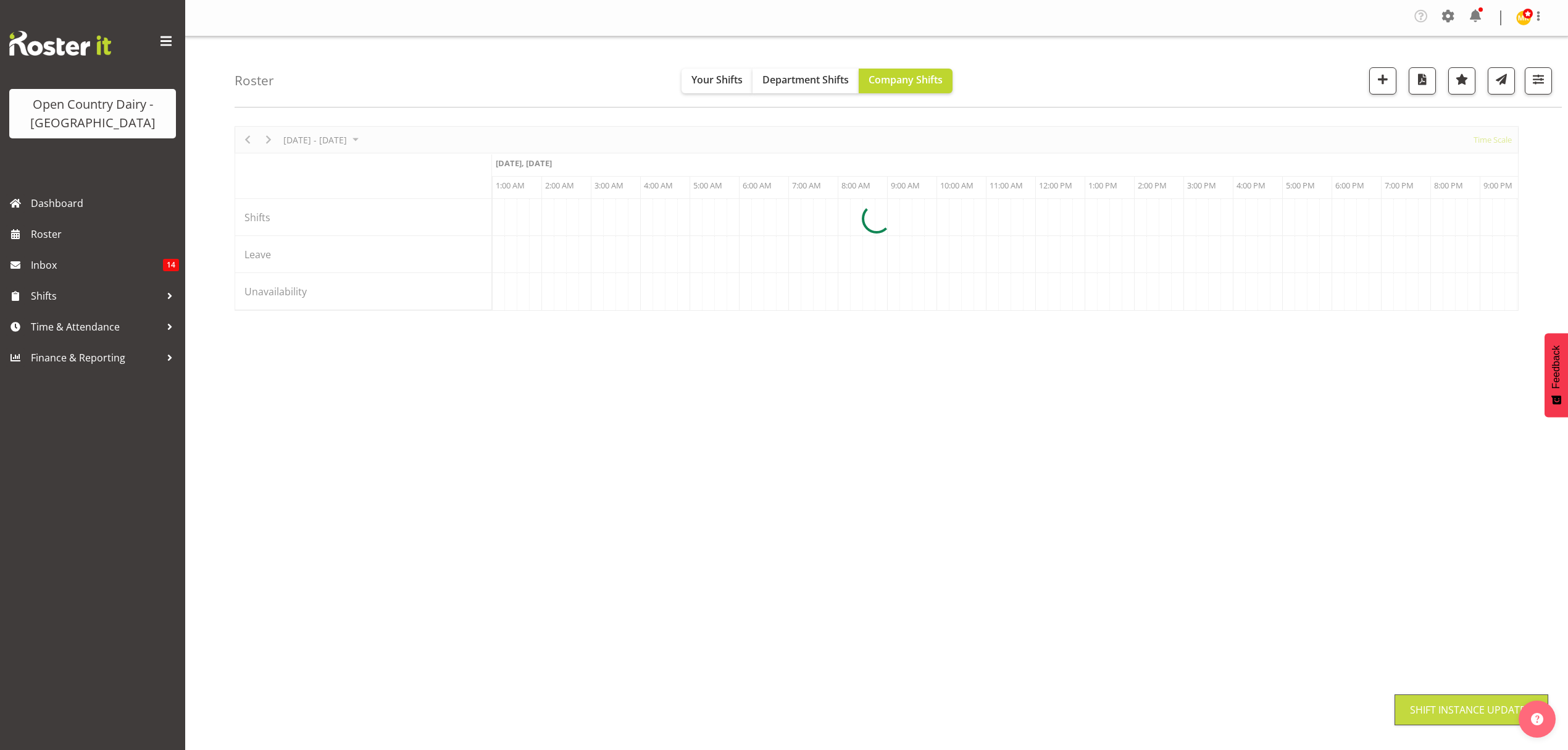
scroll to position [0, 0]
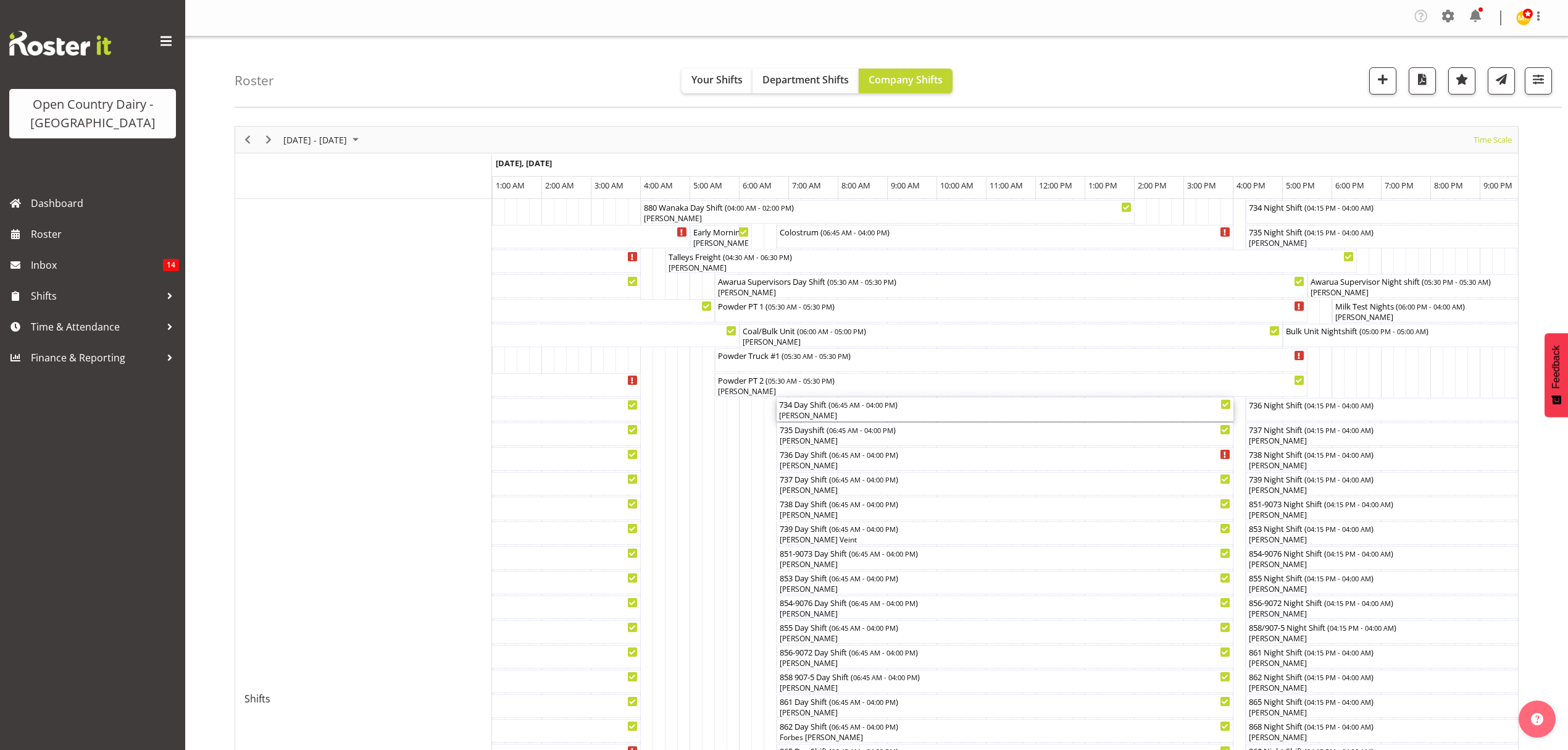
click at [895, 403] on span "06:45 AM - 04:00 PM" at bounding box center [863, 404] width 64 height 10
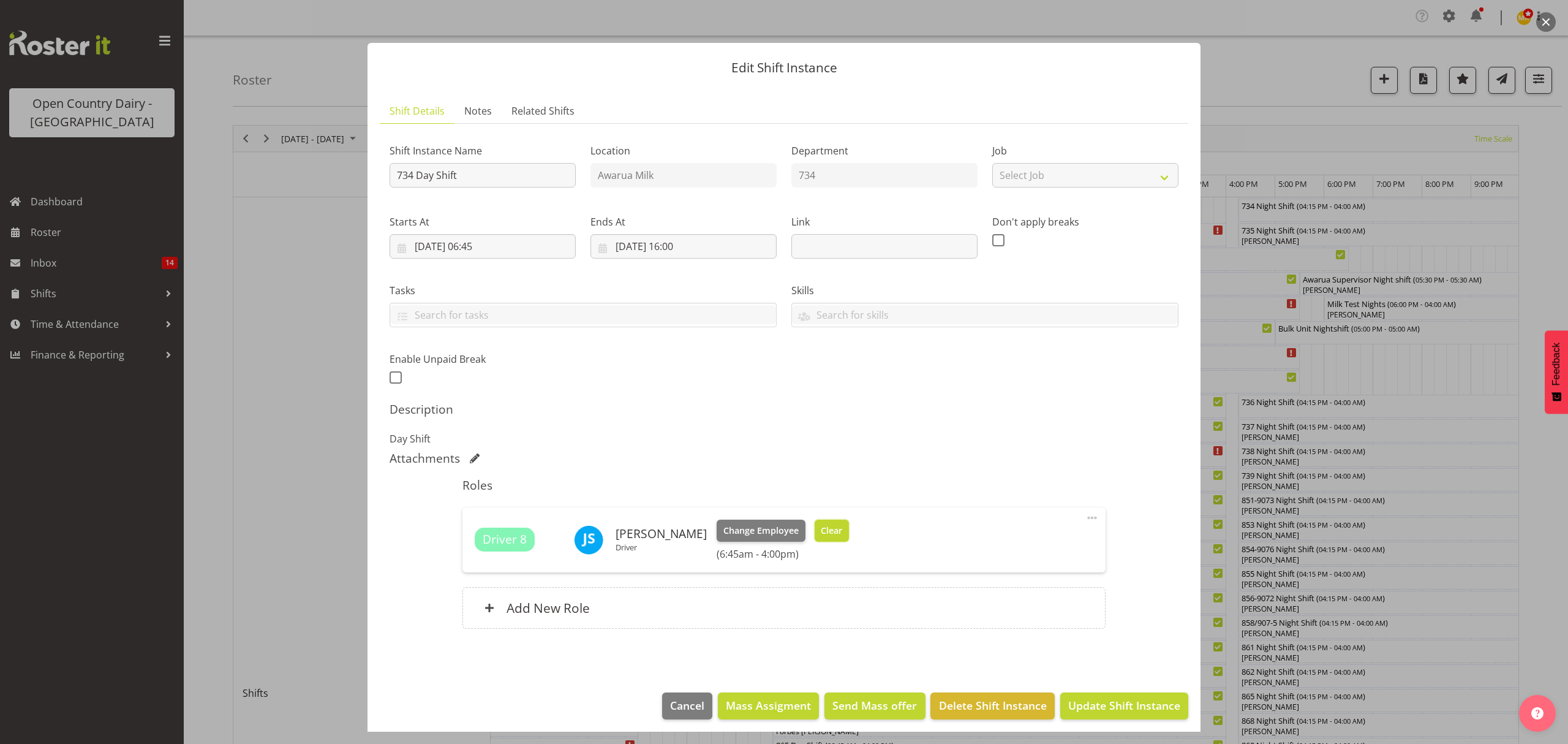
click at [832, 524] on button "Clear" at bounding box center [832, 531] width 35 height 22
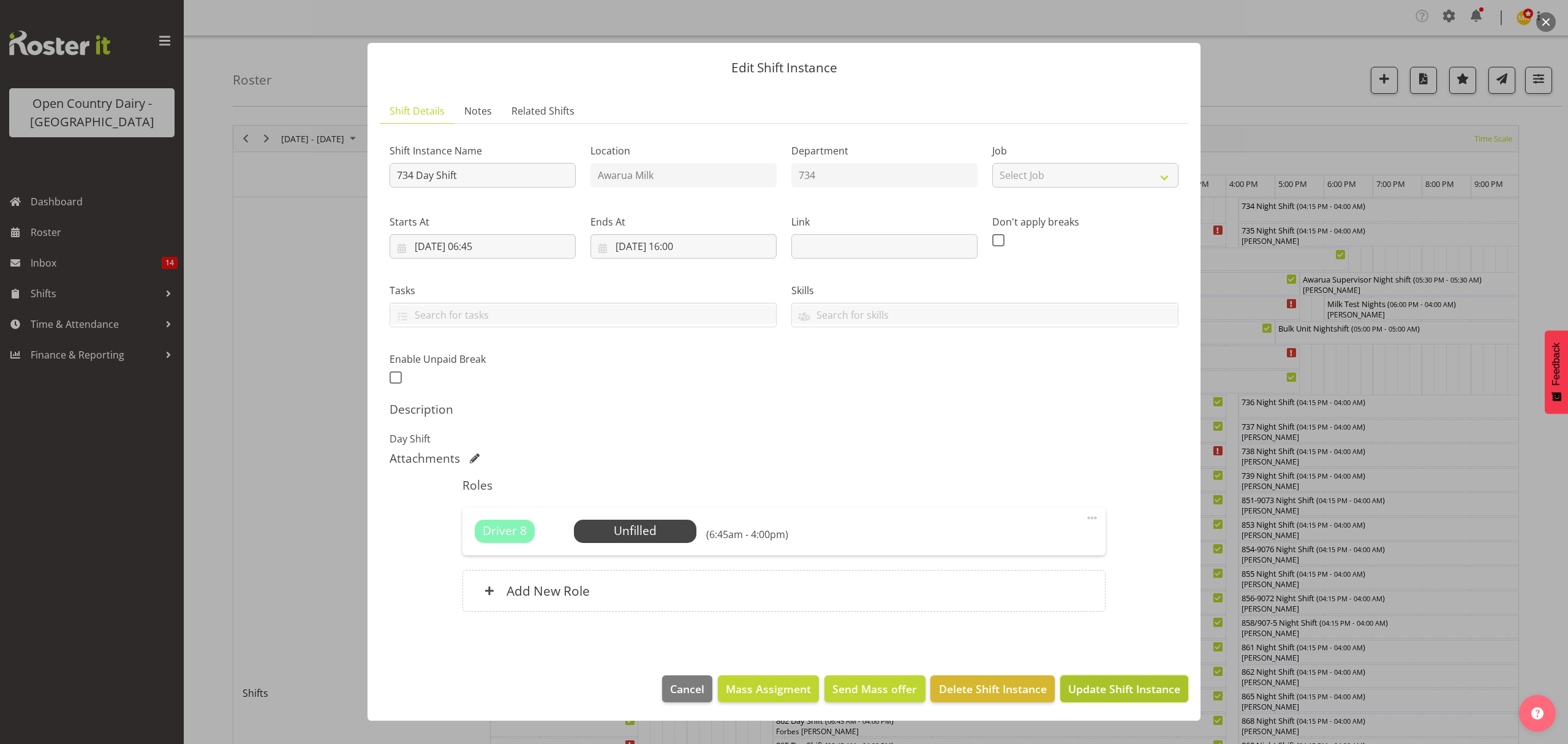
click at [1107, 694] on span "Update Shift Instance" at bounding box center [1124, 689] width 112 height 16
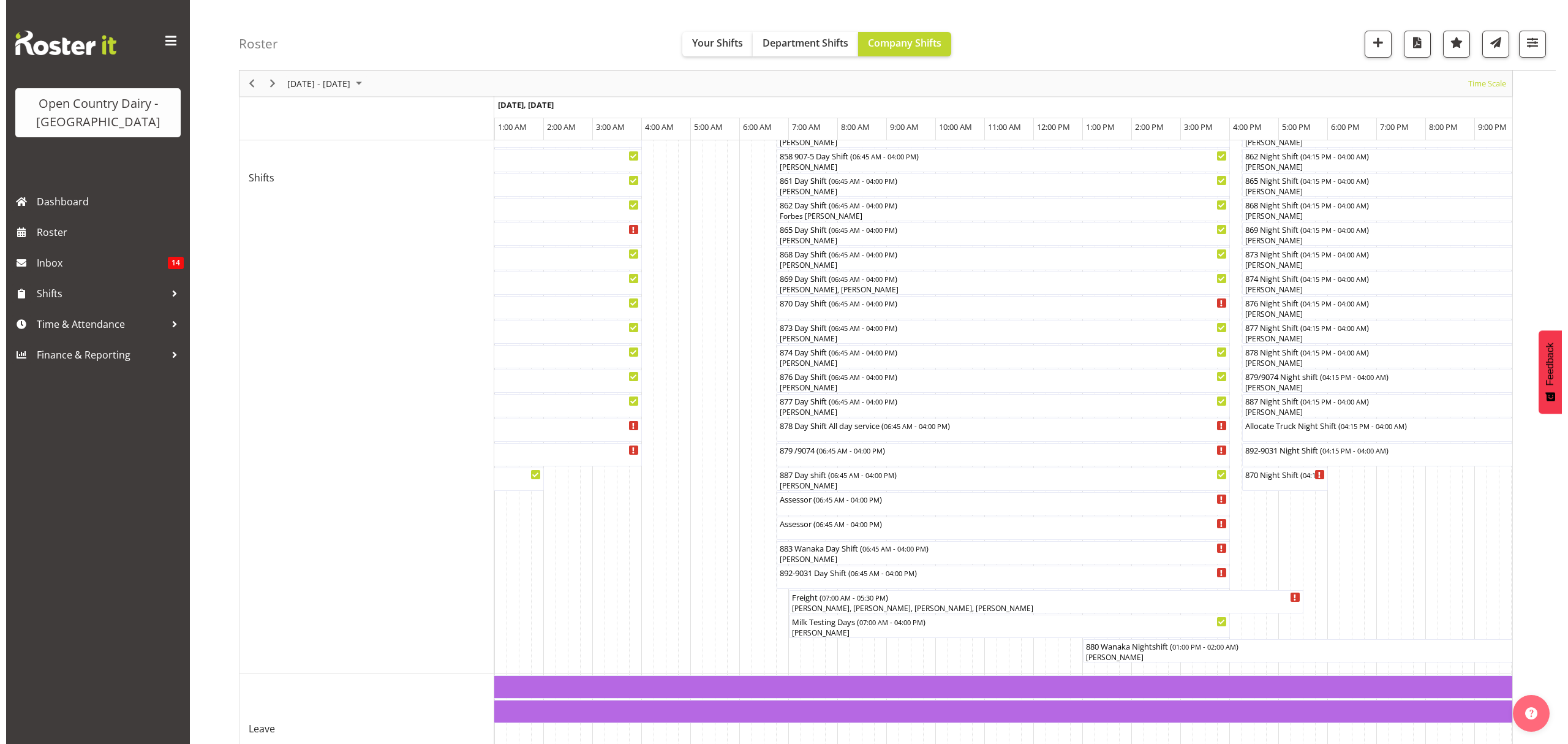
scroll to position [571, 0]
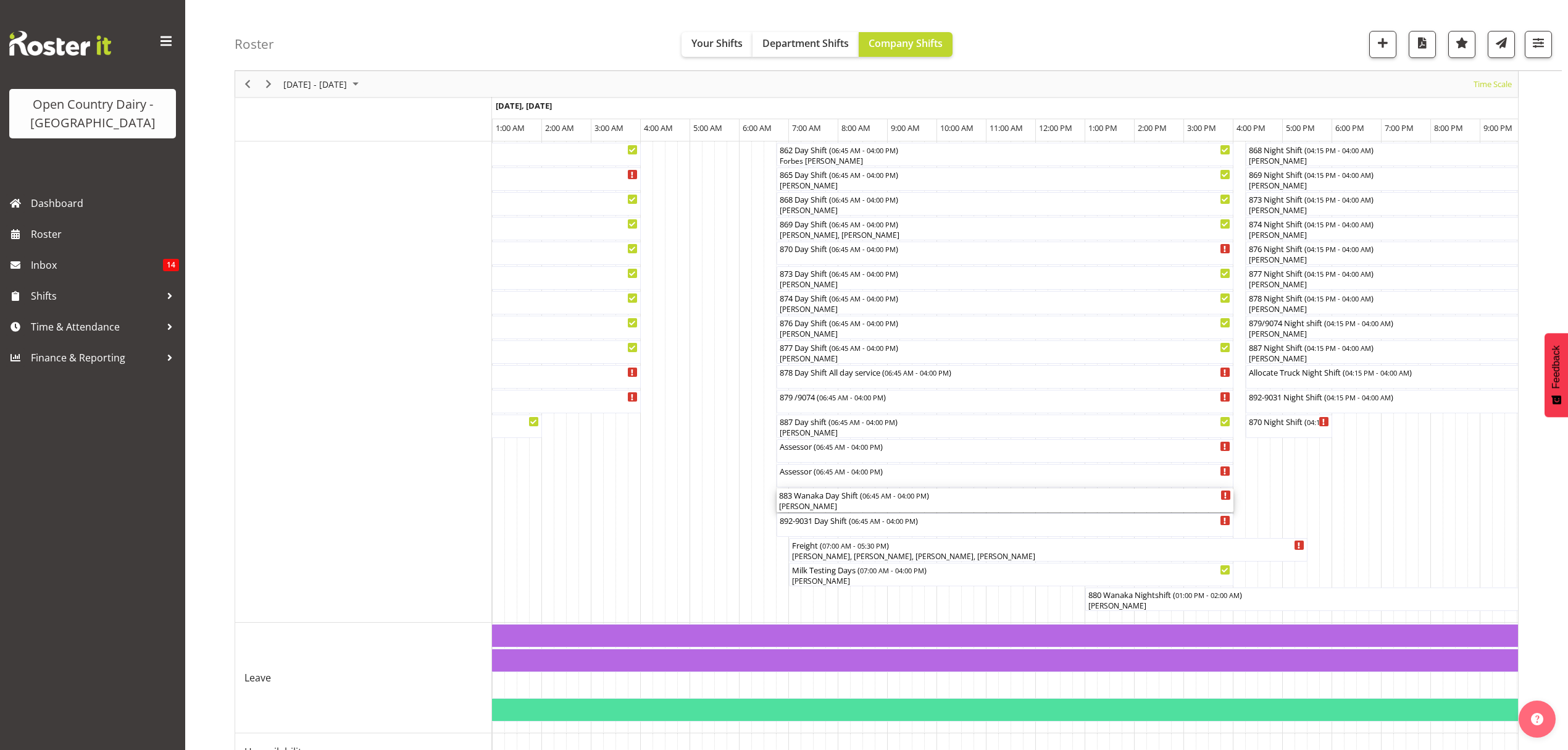
click at [818, 501] on div "883 Wanaka Day Shift ( 06:45 AM - 04:00 PM ) [PERSON_NAME]" at bounding box center [1005, 500] width 452 height 23
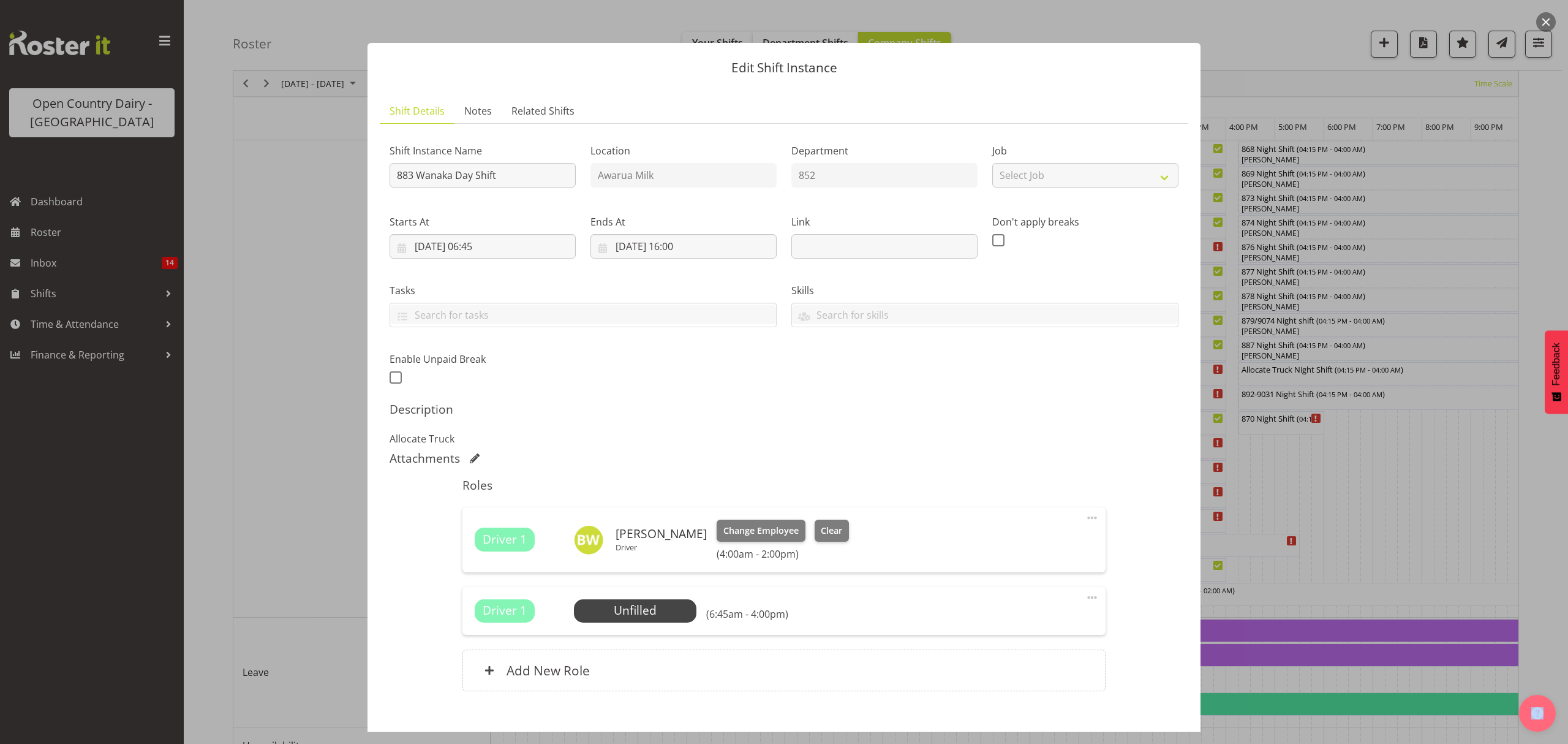
drag, startPoint x: 811, startPoint y: 497, endPoint x: 803, endPoint y: 444, distance: 53.6
click at [800, 388] on div "Shift Instance Name 883 Wanaka Day Shift Location Awarua Milk Department 852 Jo…" at bounding box center [784, 260] width 803 height 268
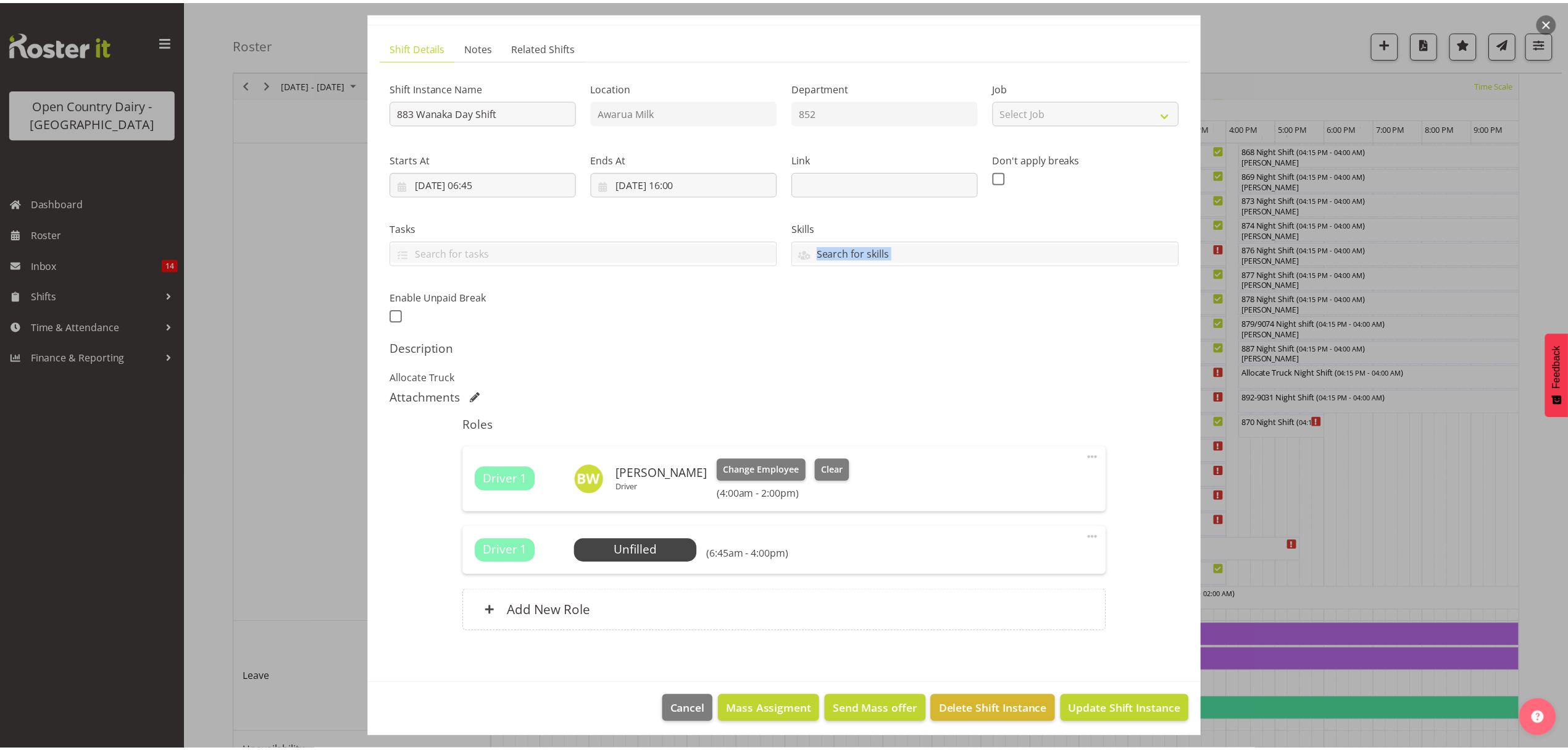
scroll to position [70, 0]
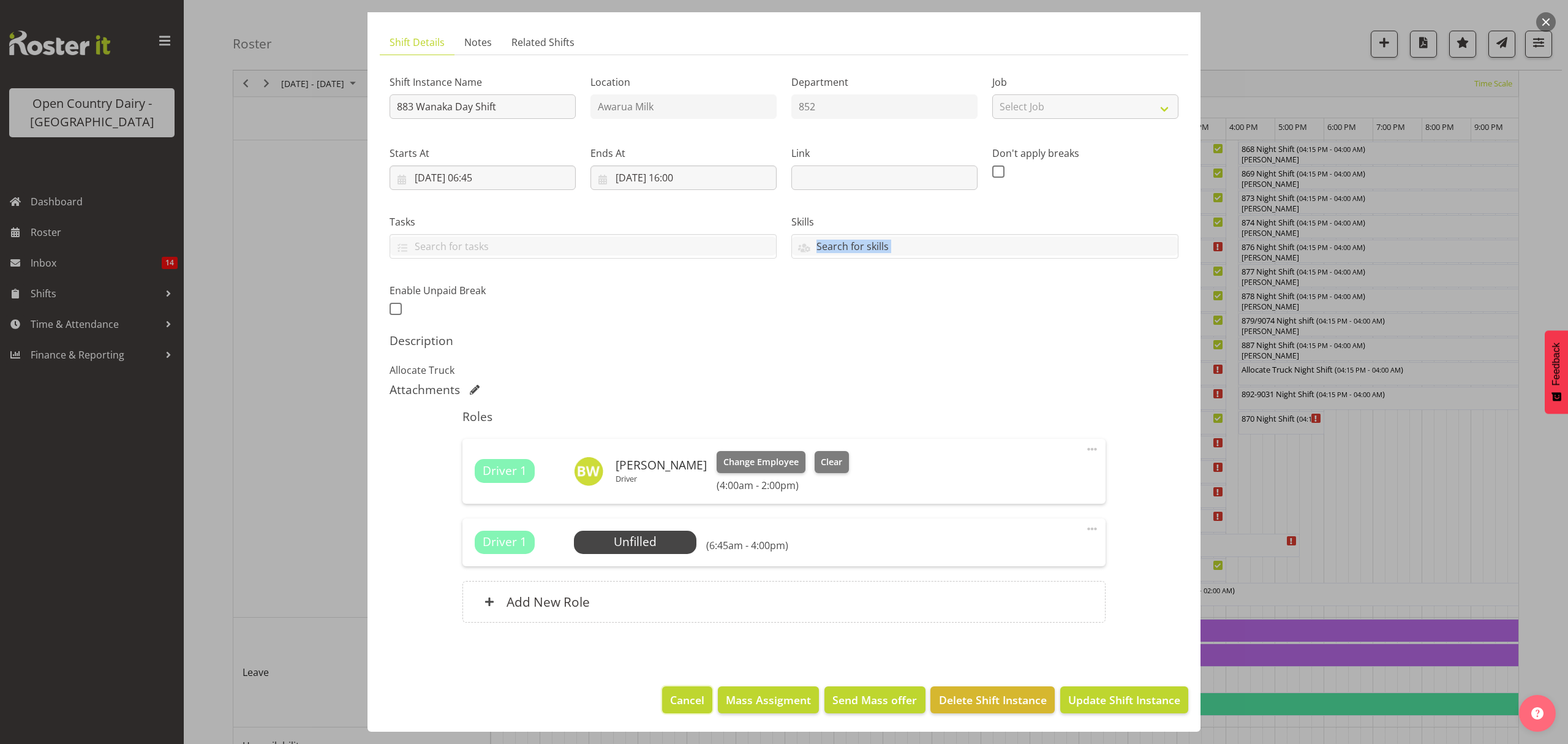
click at [677, 699] on span "Cancel" at bounding box center [687, 699] width 34 height 16
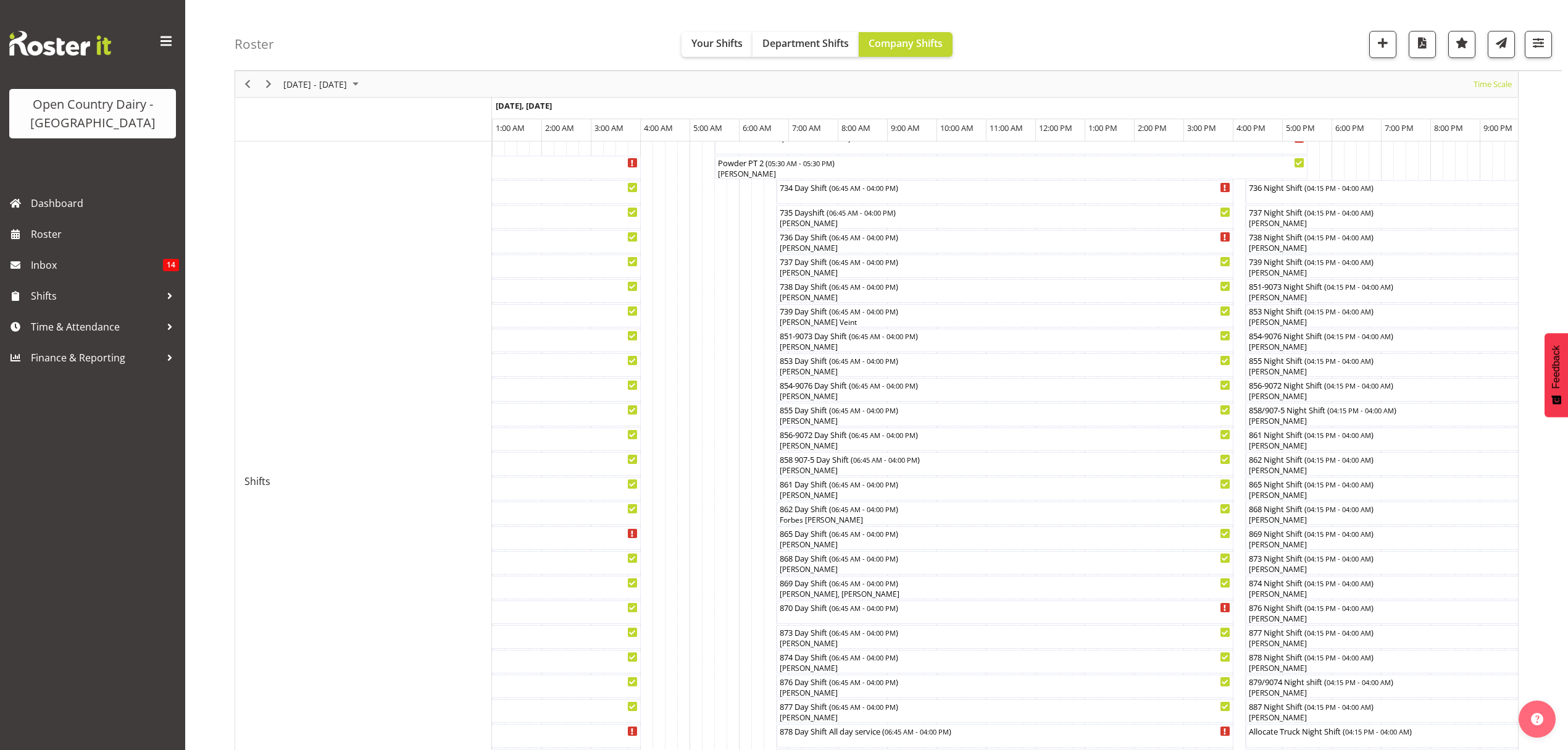
scroll to position [0, 0]
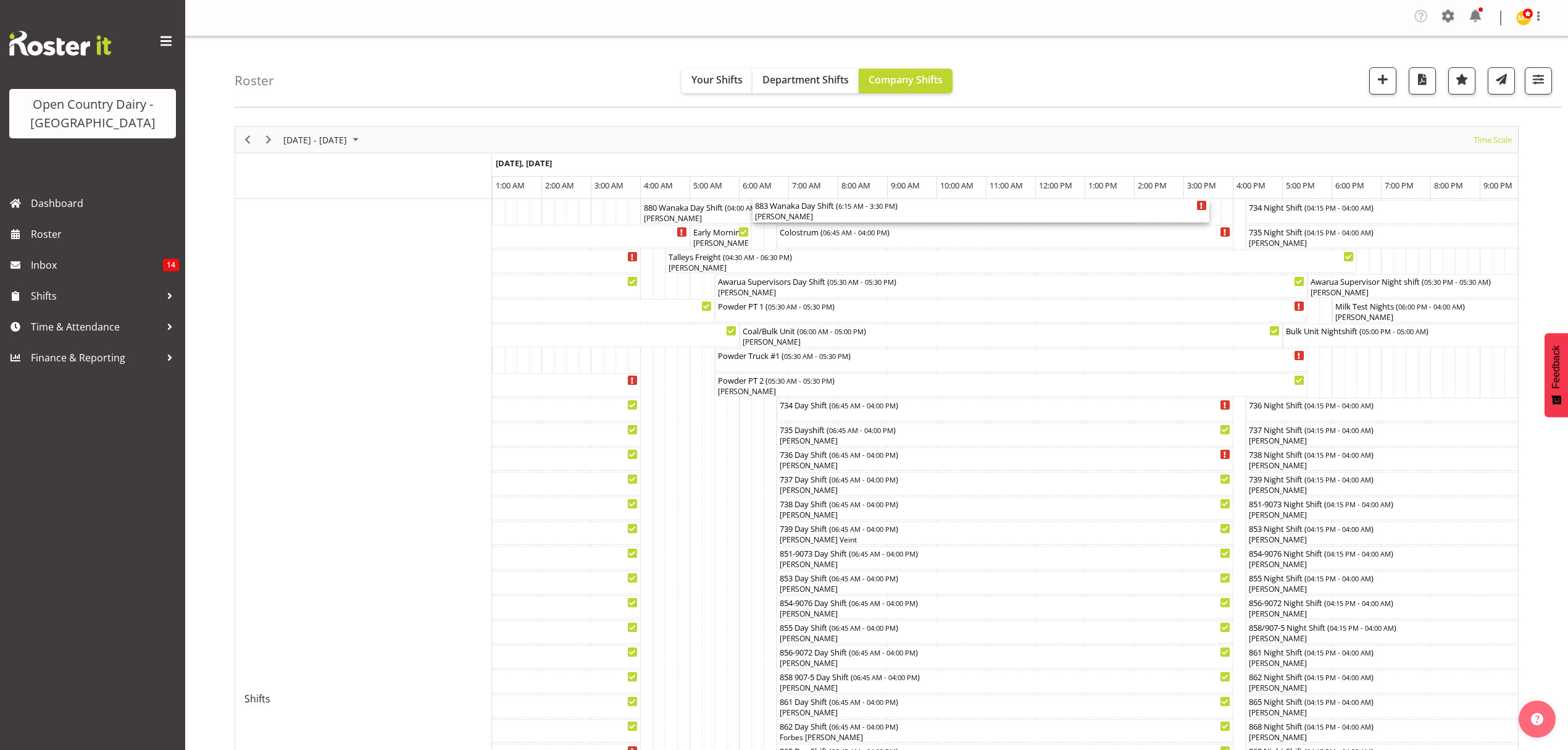
drag, startPoint x: 813, startPoint y: 501, endPoint x: 758, endPoint y: 252, distance: 255.0
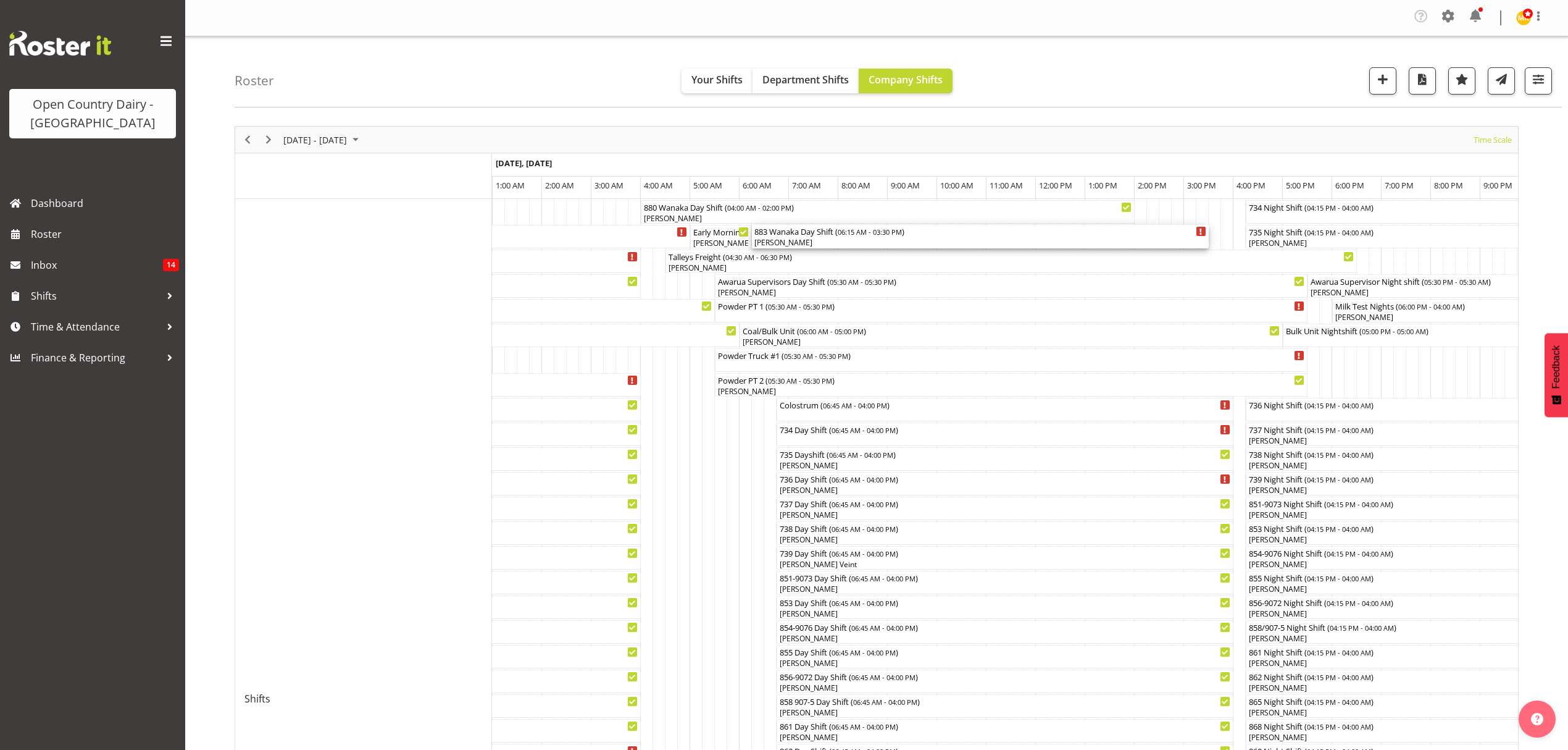
click at [860, 233] on span "06:15 AM - 03:30 PM" at bounding box center [870, 232] width 64 height 10
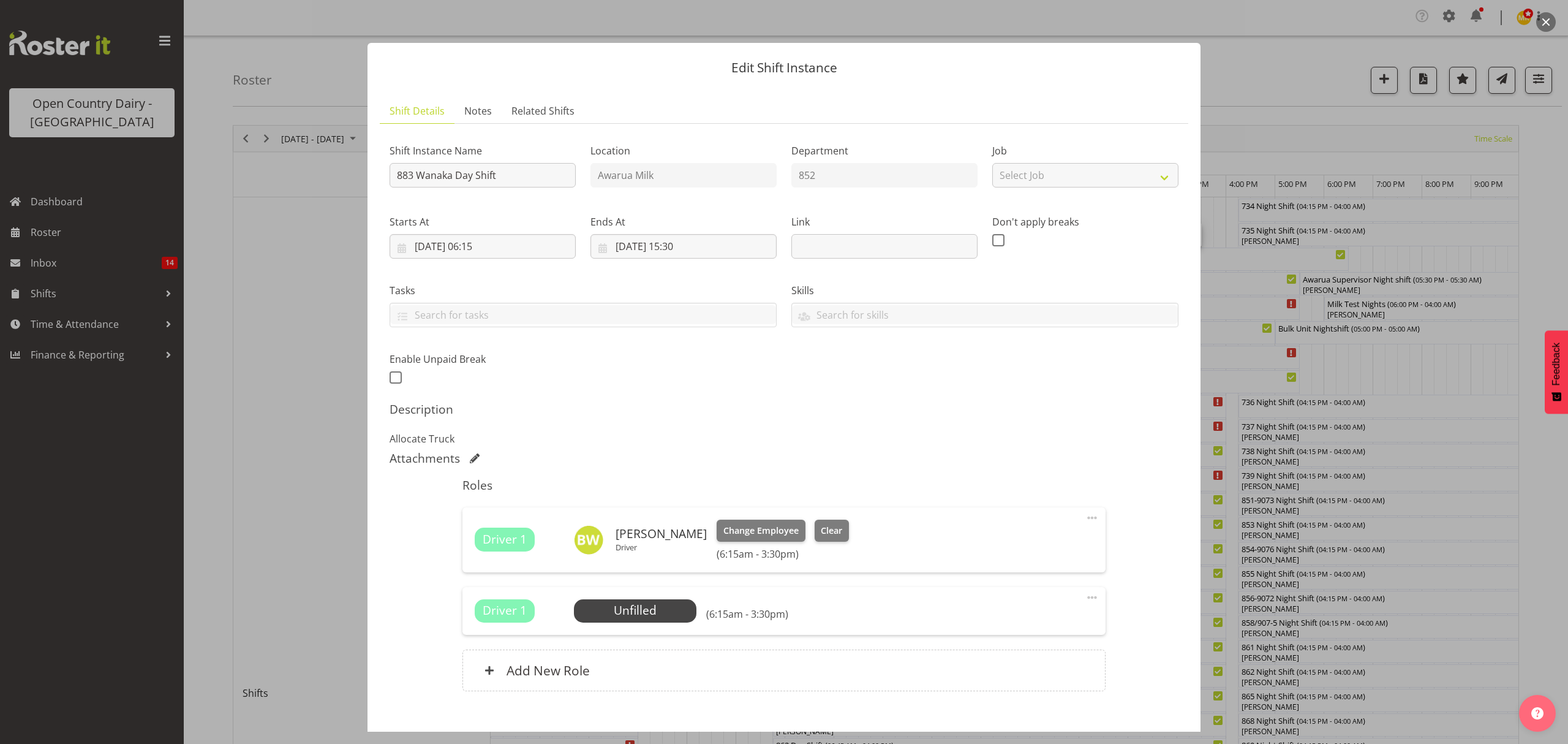
click at [1085, 512] on span at bounding box center [1092, 517] width 14 height 14
click at [476, 251] on input "[DATE] 06:15" at bounding box center [483, 246] width 186 height 25
click at [473, 518] on select "00 01 02 03 04 05 06 07 08 09 10 11 12 13 14 15 16 17 18 19 20 21 22 23" at bounding box center [483, 506] width 28 height 25
select select "4"
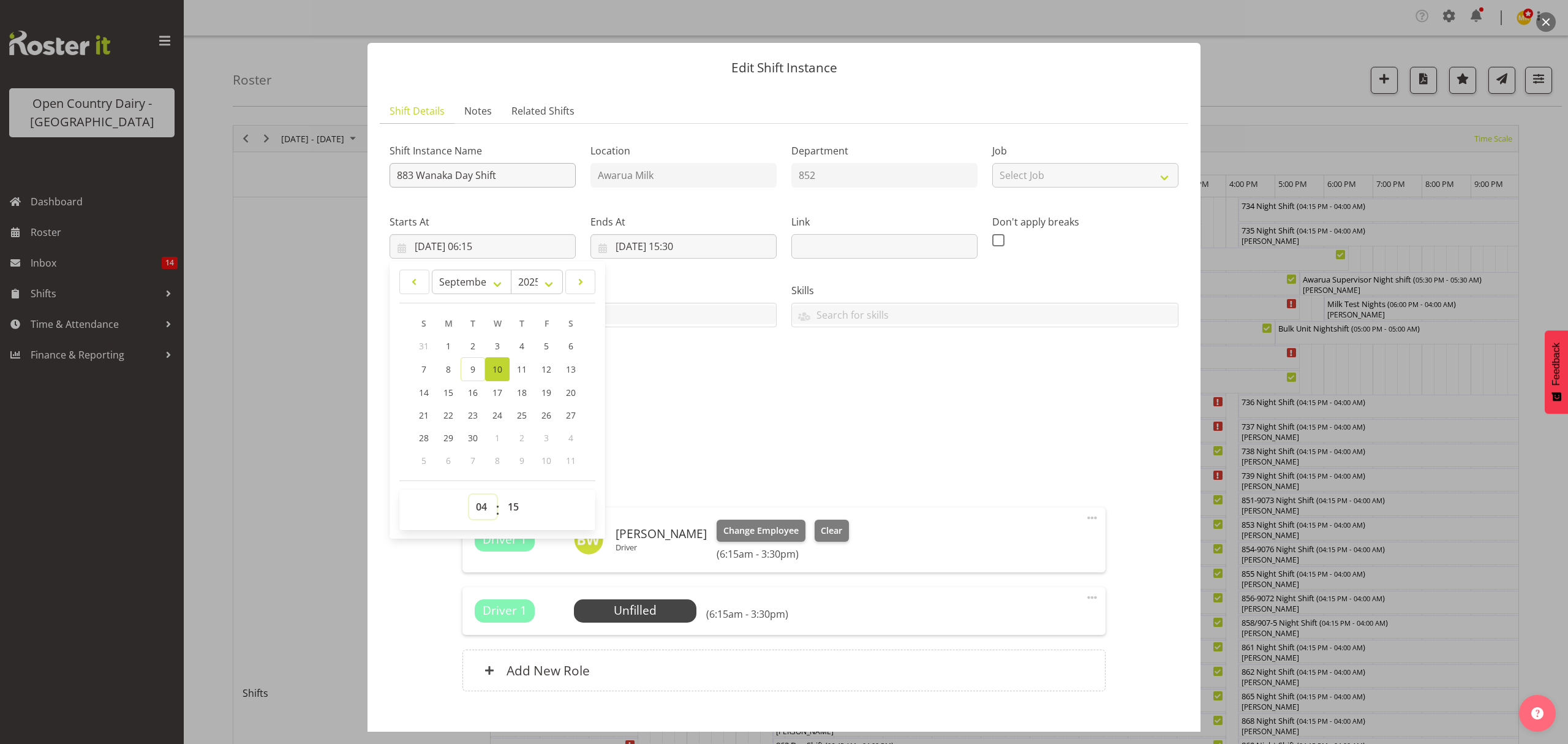
click at [469, 495] on select "00 01 02 03 04 05 06 07 08 09 10 11 12 13 14 15 16 17 18 19 20 21 22 23" at bounding box center [483, 506] width 28 height 25
type input "[DATE] 04:15"
drag, startPoint x: 515, startPoint y: 511, endPoint x: 513, endPoint y: 498, distance: 13.2
click at [515, 511] on select "00 01 02 03 04 05 06 07 08 09 10 11 12 13 14 15 16 17 18 19 20 21 22 23 24 25 2…" at bounding box center [515, 506] width 28 height 25
select select "0"
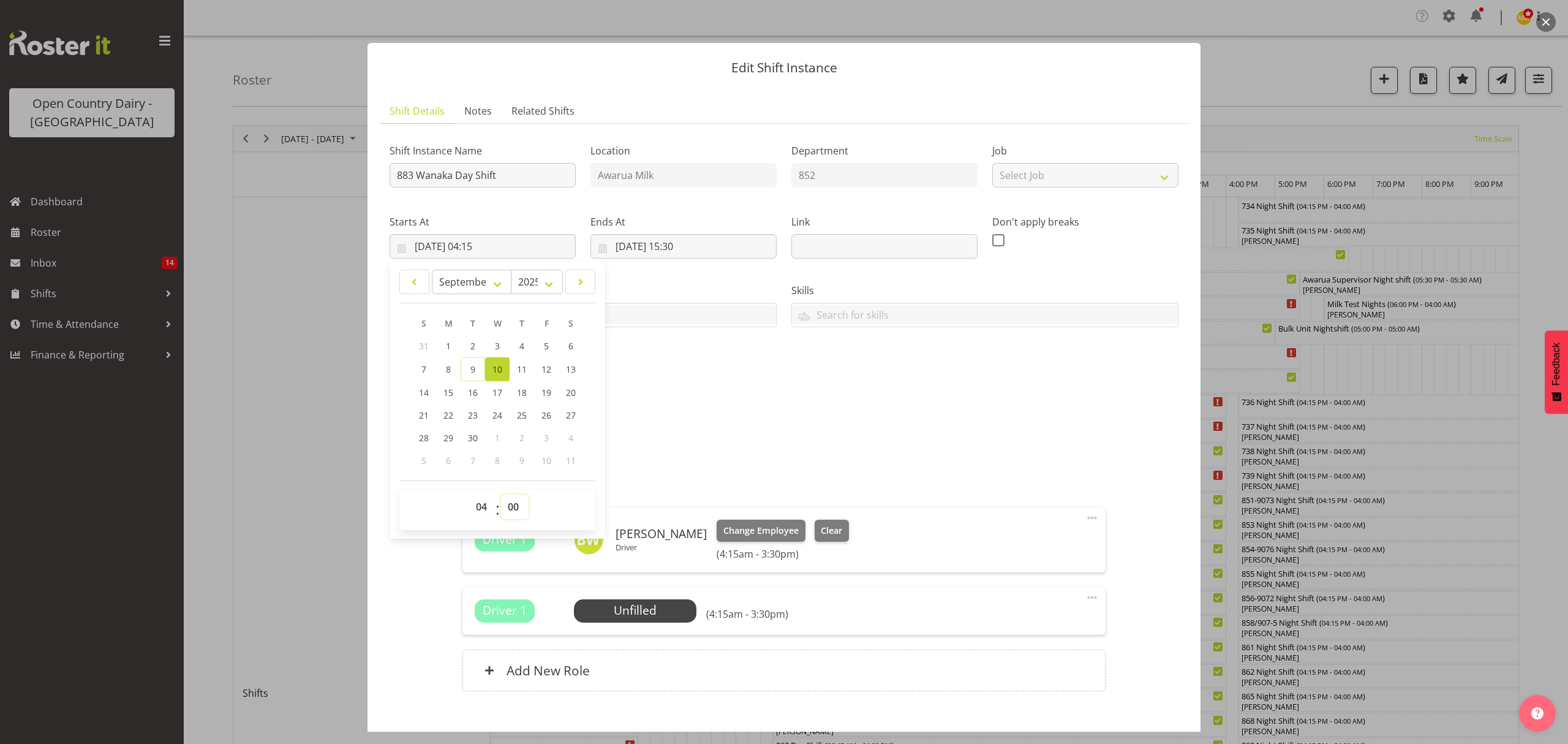
click at [501, 495] on select "00 01 02 03 04 05 06 07 08 09 10 11 12 13 14 15 16 17 18 19 20 21 22 23 24 25 2…" at bounding box center [515, 506] width 28 height 25
type input "[DATE] 04:00"
click at [682, 243] on input "[DATE] 15:30" at bounding box center [683, 246] width 186 height 25
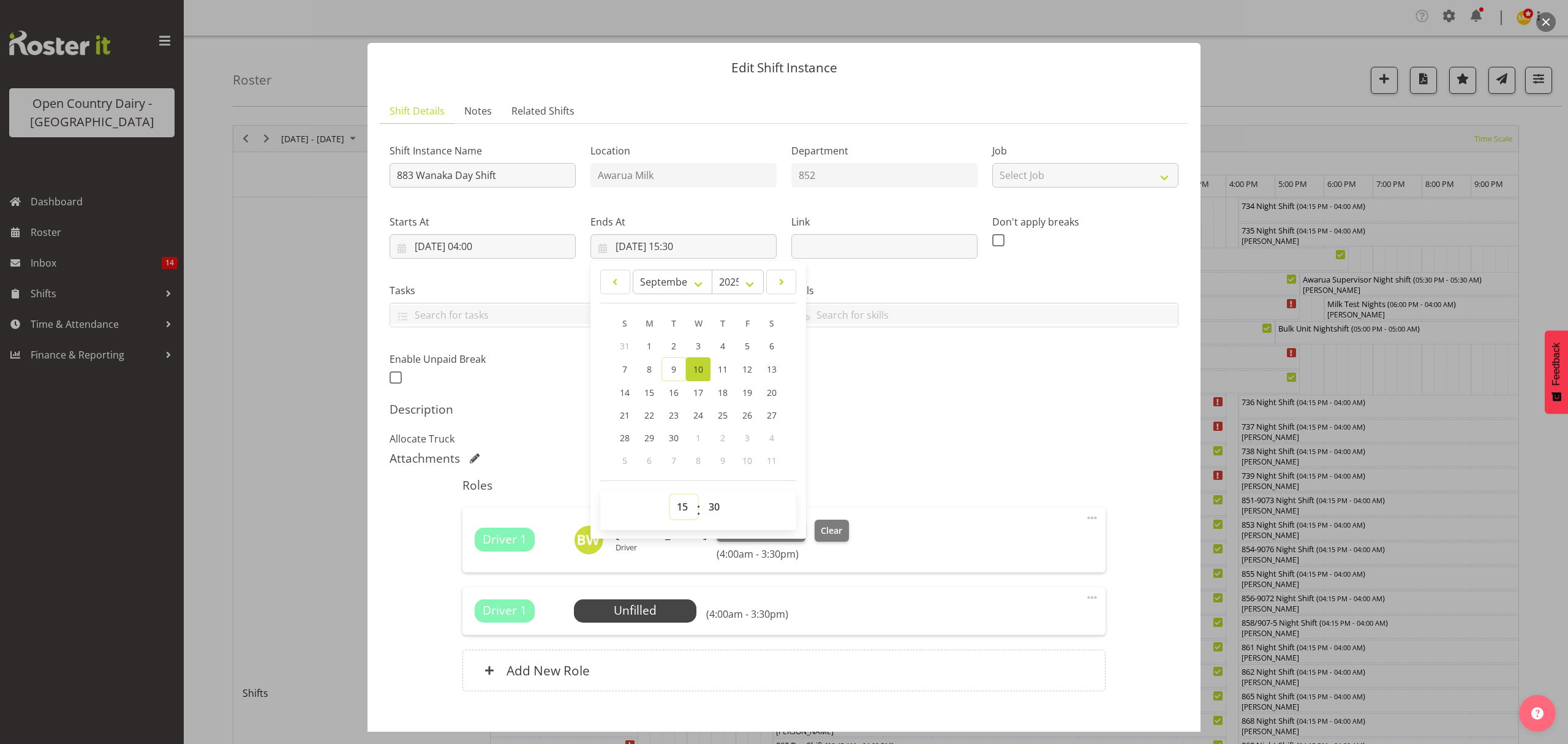
click at [678, 497] on select "00 01 02 03 04 05 06 07 08 09 10 11 12 13 14 15 16 17 18 19 20 21 22 23" at bounding box center [683, 506] width 28 height 25
select select "14"
click at [670, 495] on select "00 01 02 03 04 05 06 07 08 09 10 11 12 13 14 15 16 17 18 19 20 21 22 23" at bounding box center [683, 506] width 28 height 25
type input "[DATE] 14:30"
click at [722, 506] on select "00 01 02 03 04 05 06 07 08 09 10 11 12 13 14 15 16 17 18 19 20 21 22 23 24 25 2…" at bounding box center [715, 506] width 28 height 25
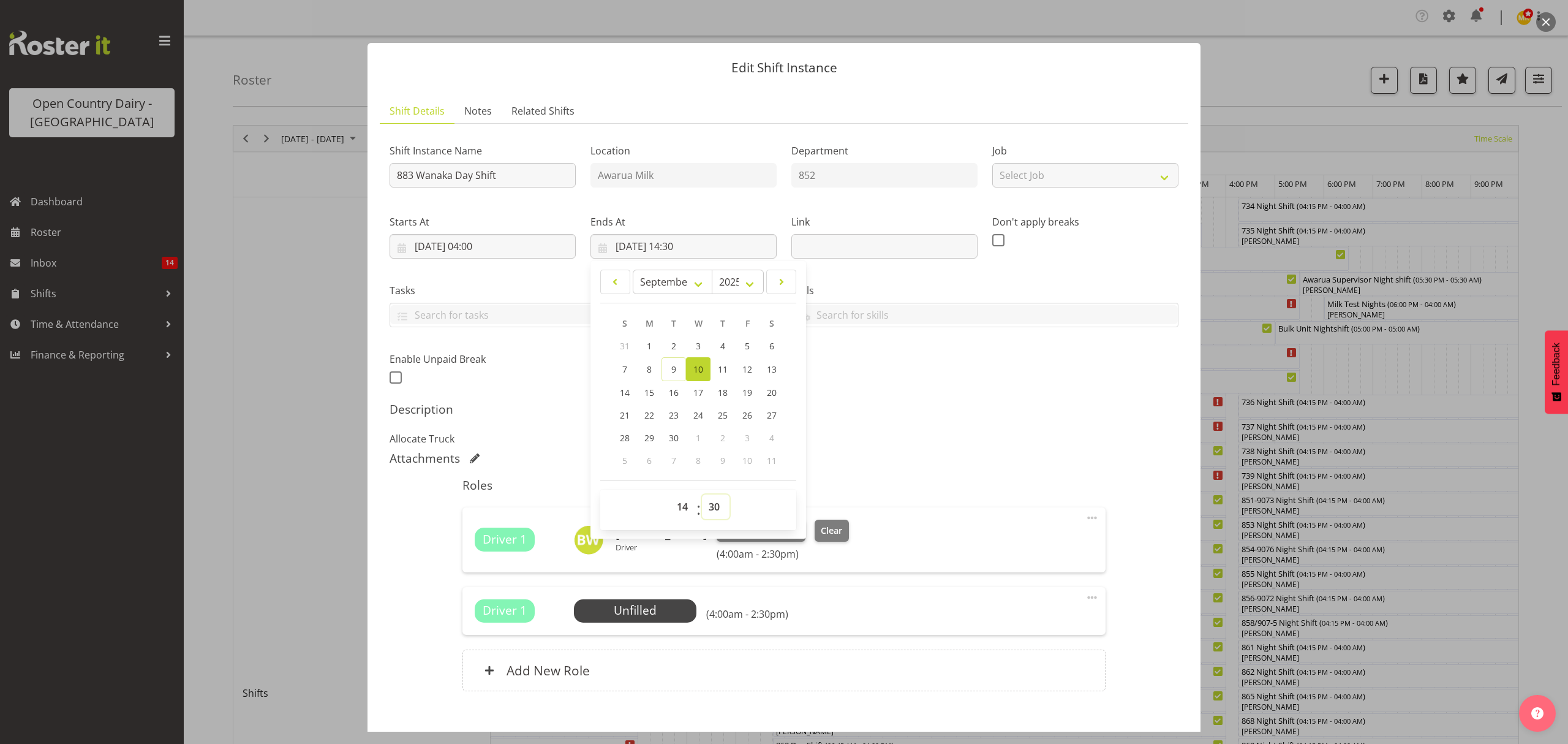
select select "0"
click at [702, 495] on select "00 01 02 03 04 05 06 07 08 09 10 11 12 13 14 15 16 17 18 19 20 21 22 23 24 25 2…" at bounding box center [715, 506] width 28 height 25
type input "[DATE] 14:00"
click at [905, 375] on div "Shift Instance Name 883 Wanaka Day Shift Location Awarua Milk Department 852 Jo…" at bounding box center [784, 260] width 803 height 268
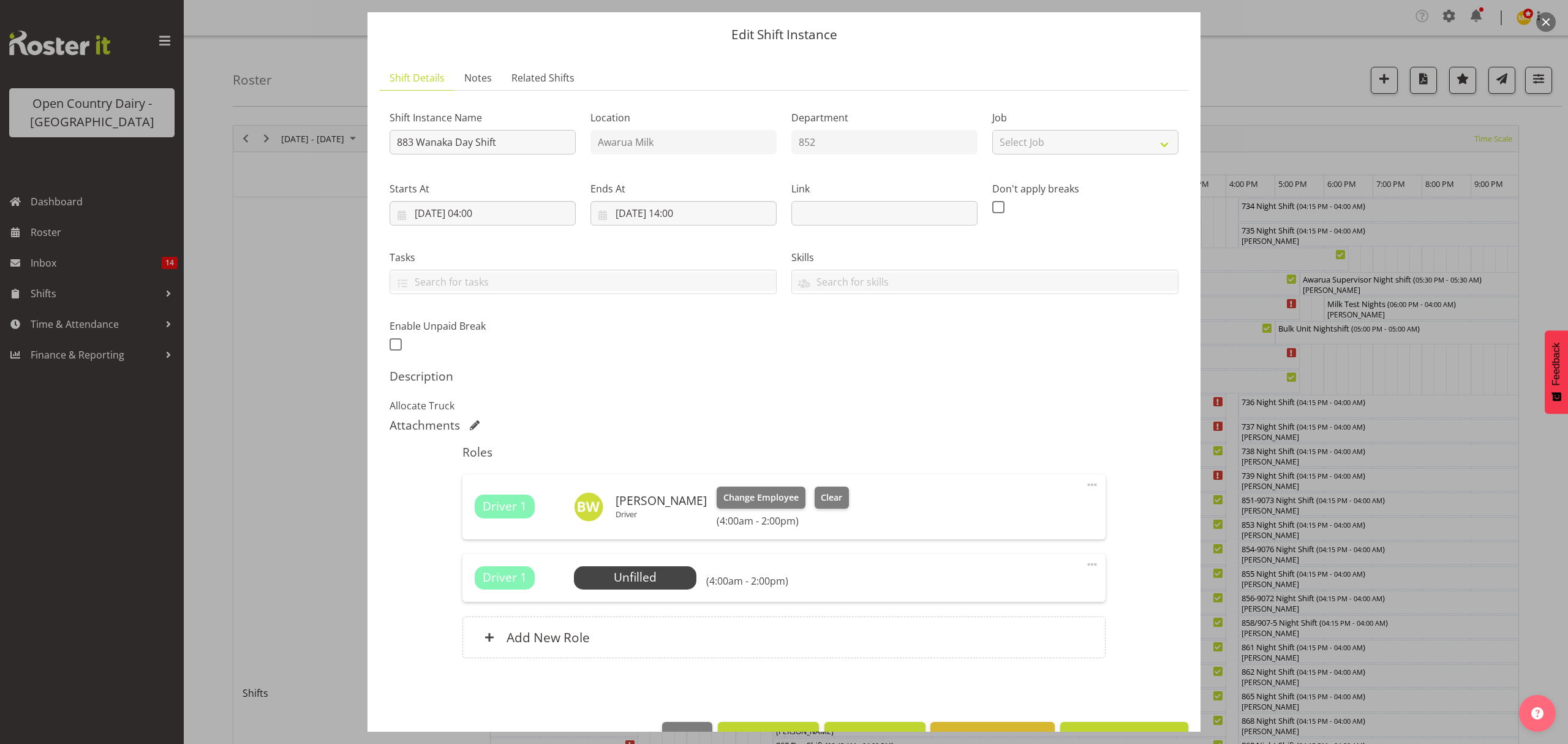
scroll to position [69, 0]
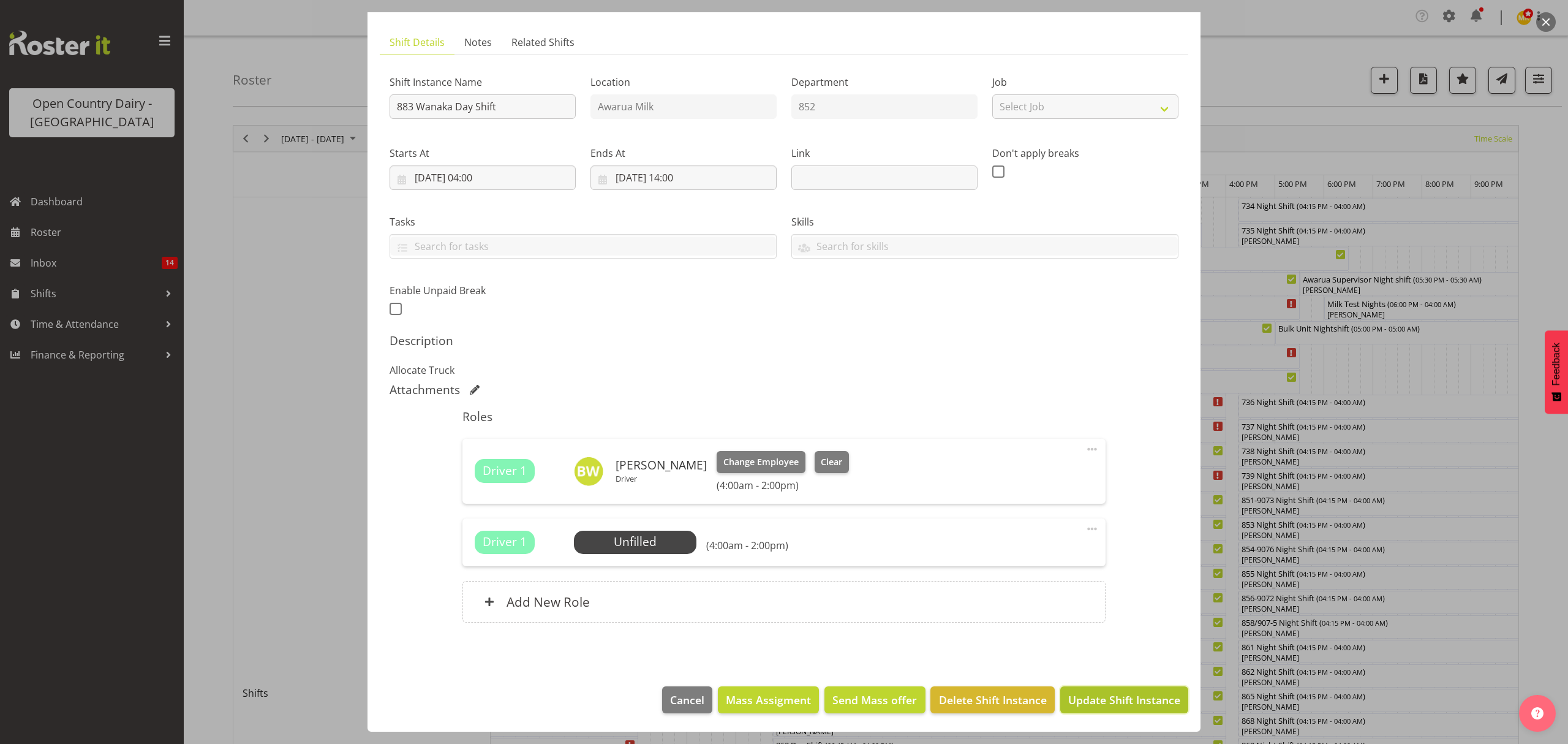
click at [1072, 696] on span "Update Shift Instance" at bounding box center [1124, 699] width 112 height 16
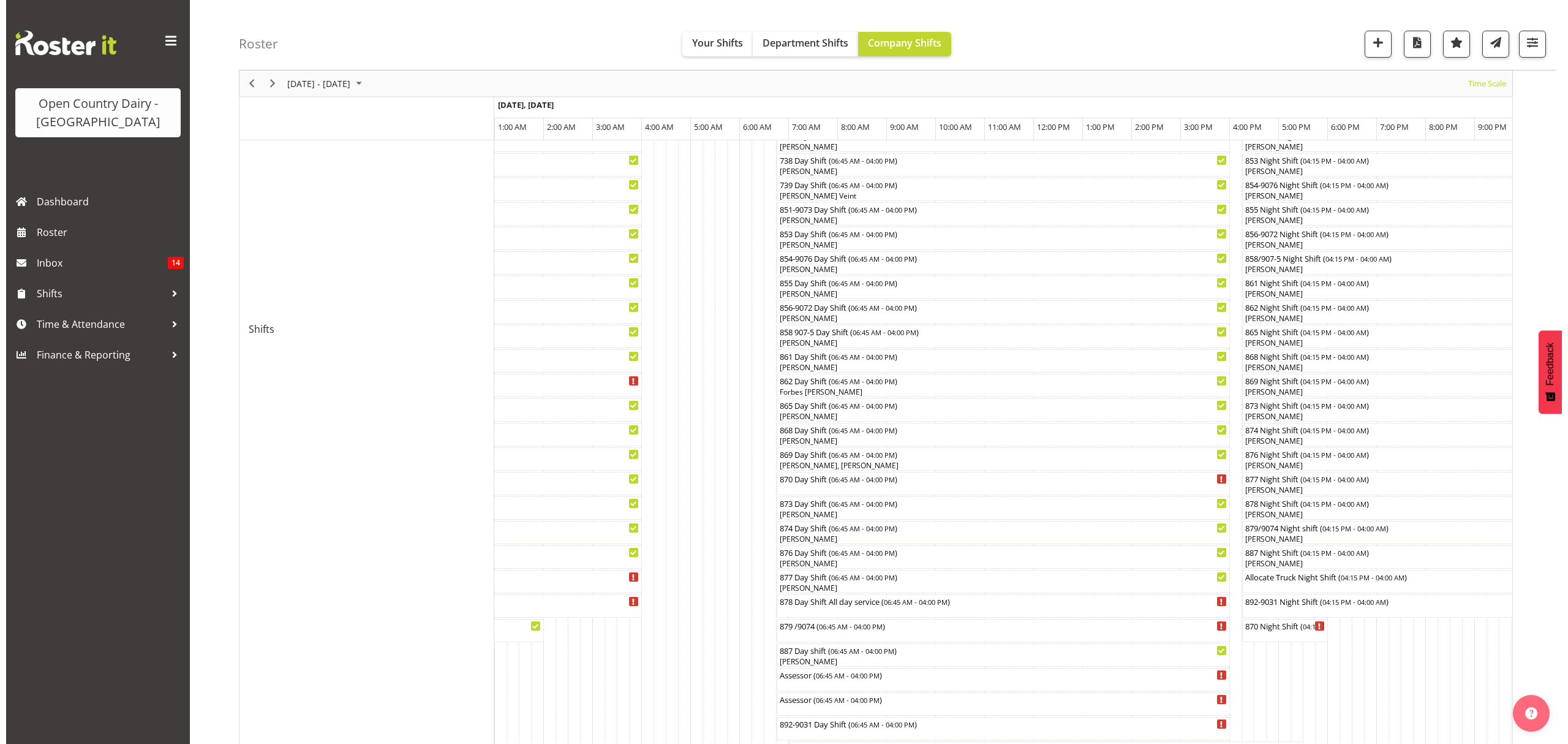
scroll to position [408, 0]
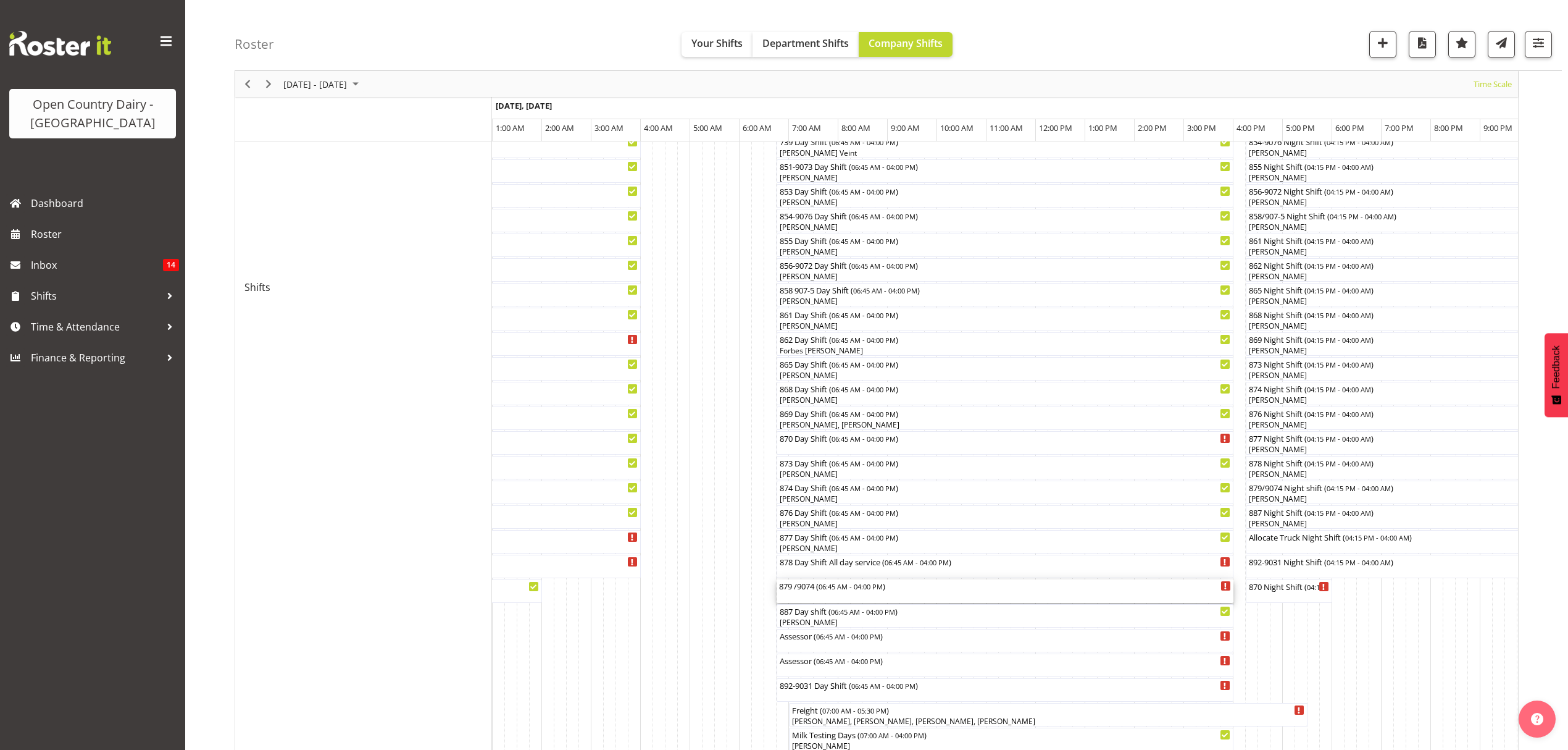
click at [955, 596] on div "879 /9074 ( 06:45 AM - 04:00 PM )" at bounding box center [1005, 590] width 452 height 23
click at [0, 0] on div at bounding box center [0, 0] width 0 height 0
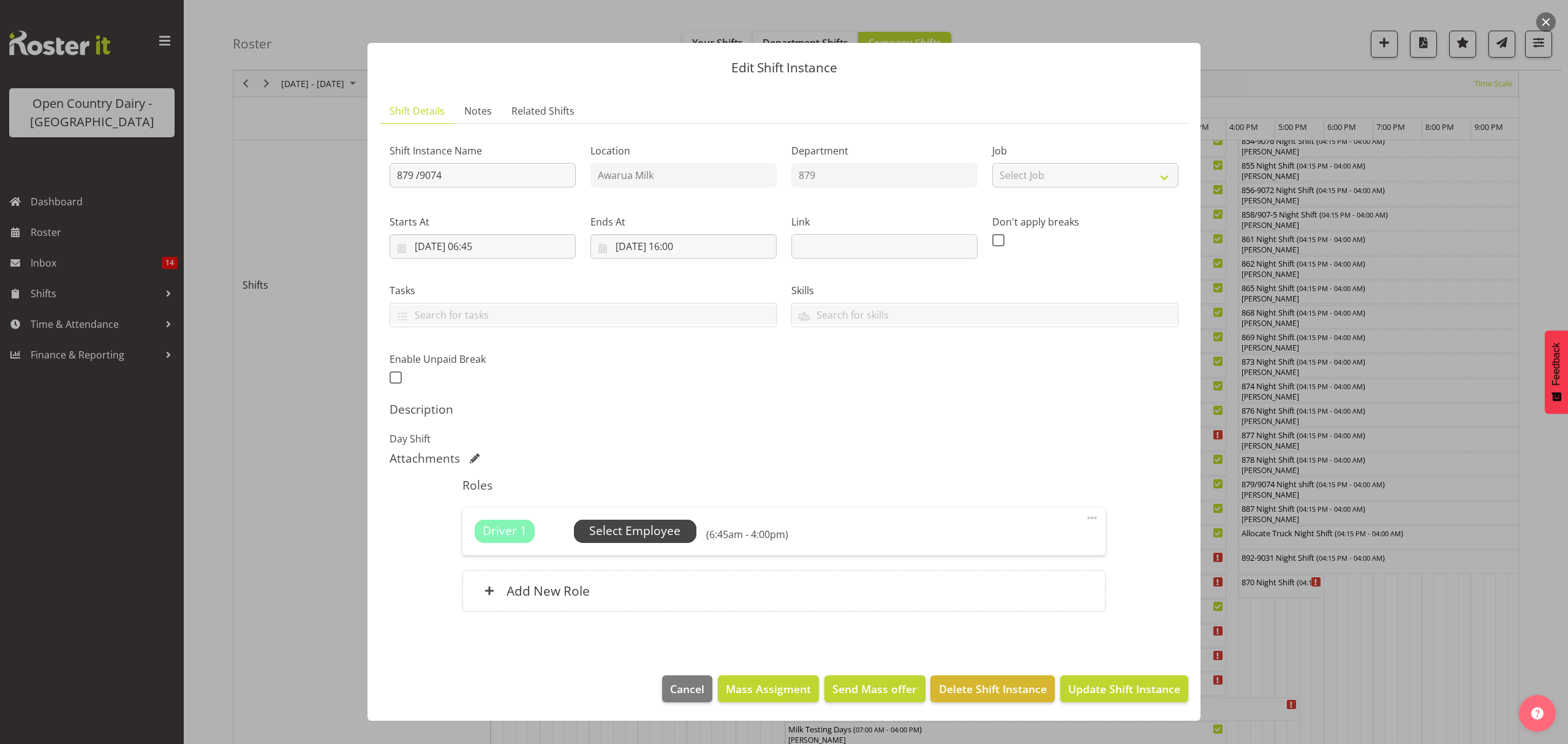
click at [652, 532] on span "Select Employee" at bounding box center [635, 531] width 91 height 18
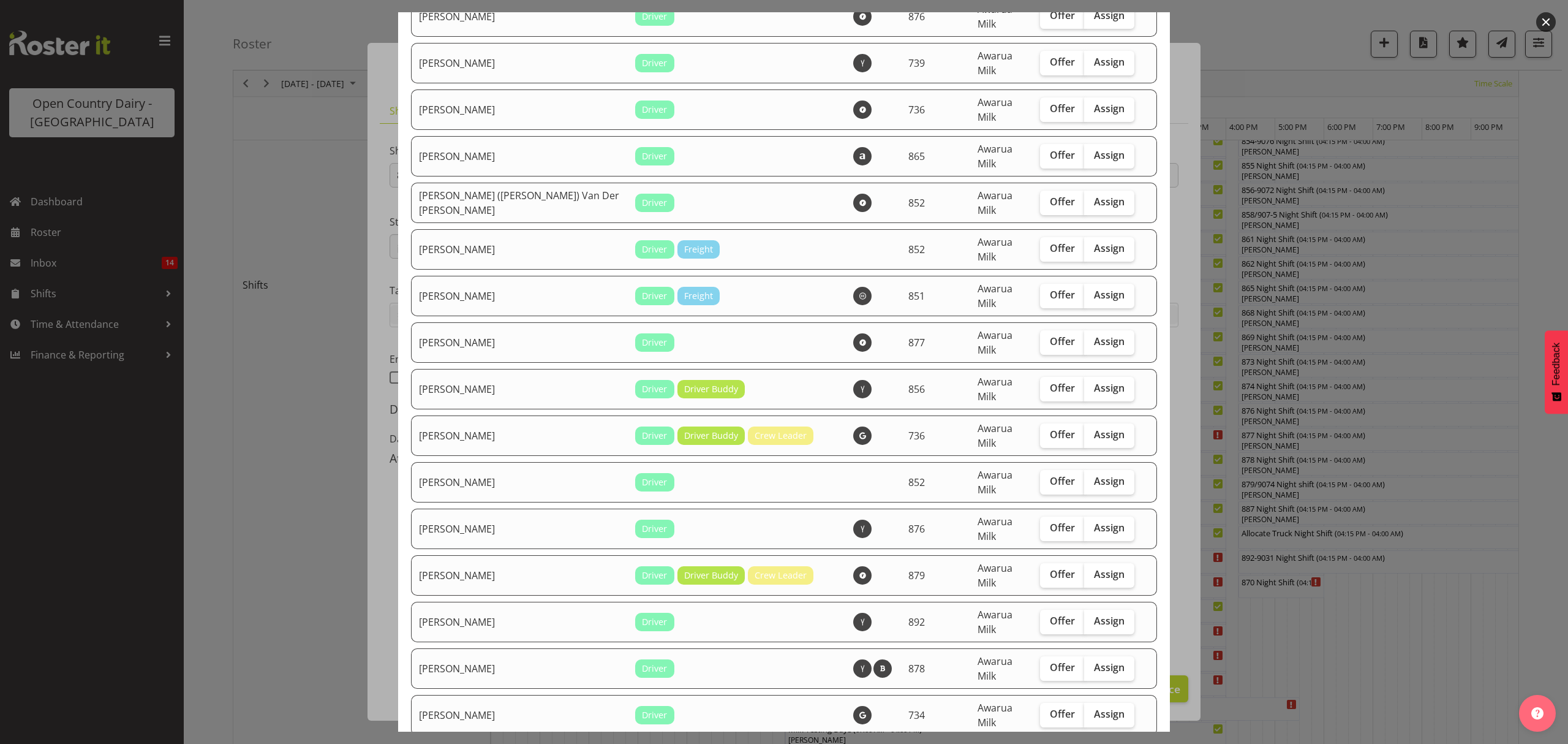
scroll to position [1062, 0]
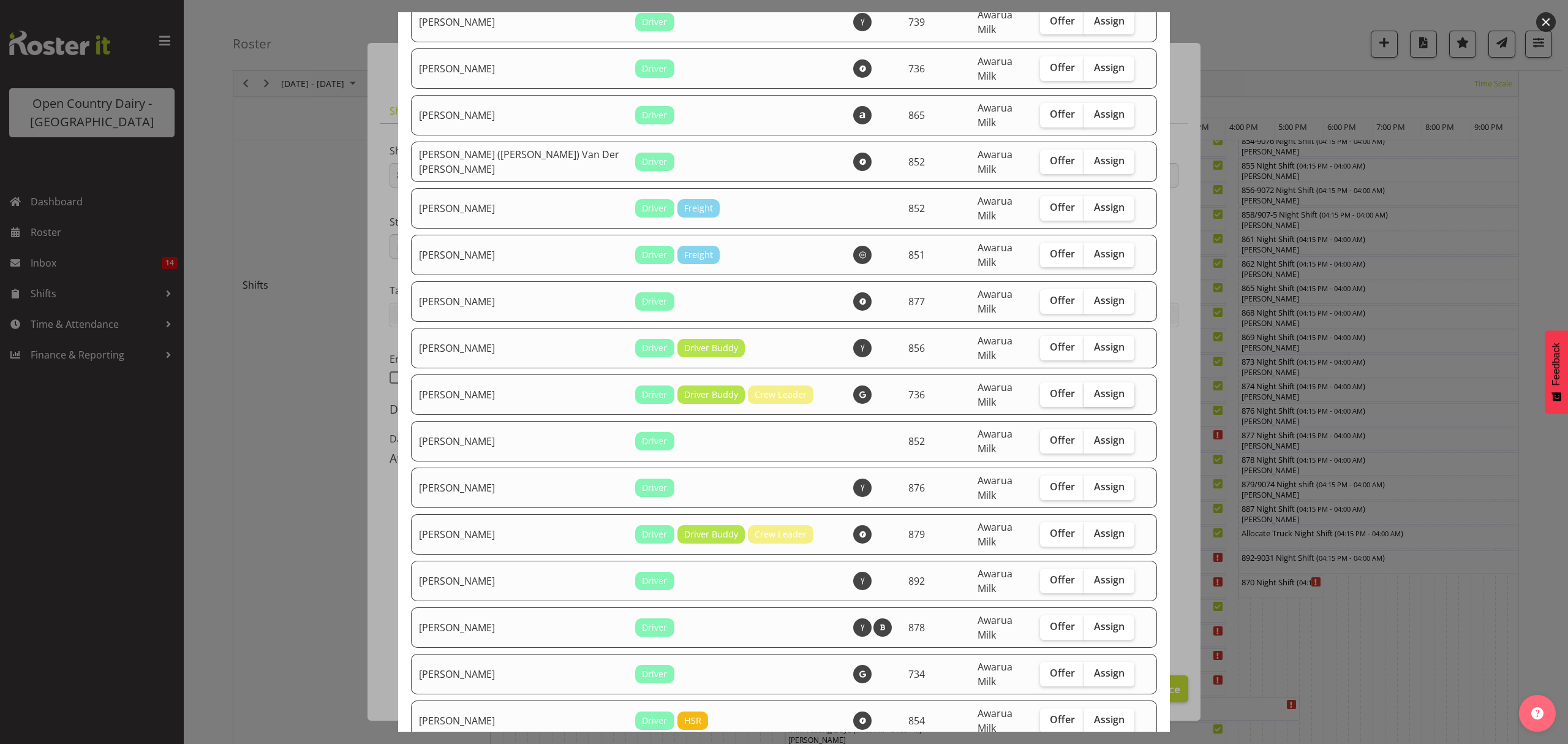
click at [1094, 388] on span "Assign" at bounding box center [1109, 393] width 31 height 12
click at [1092, 390] on input "Assign" at bounding box center [1088, 394] width 8 height 8
checkbox input "true"
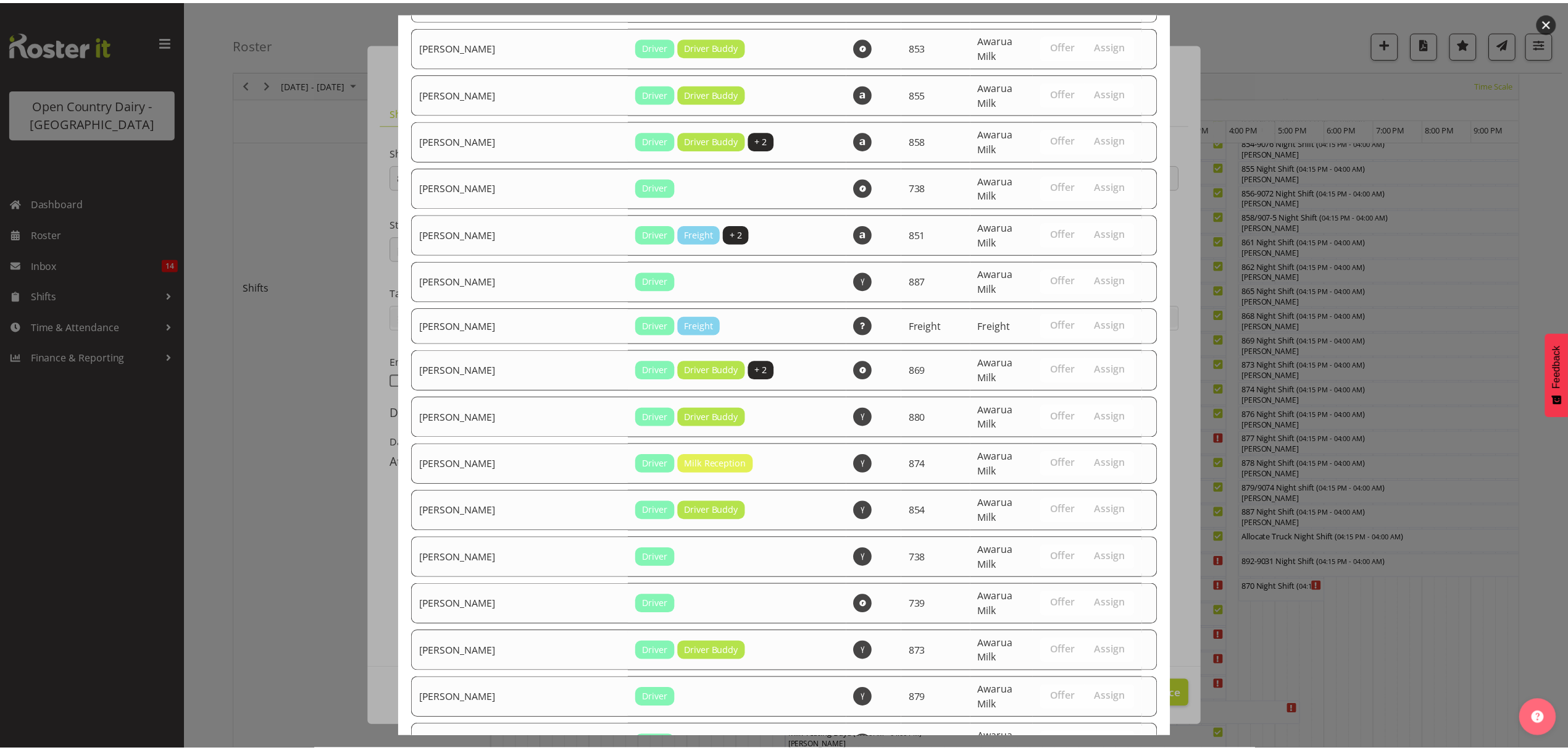
scroll to position [1964, 0]
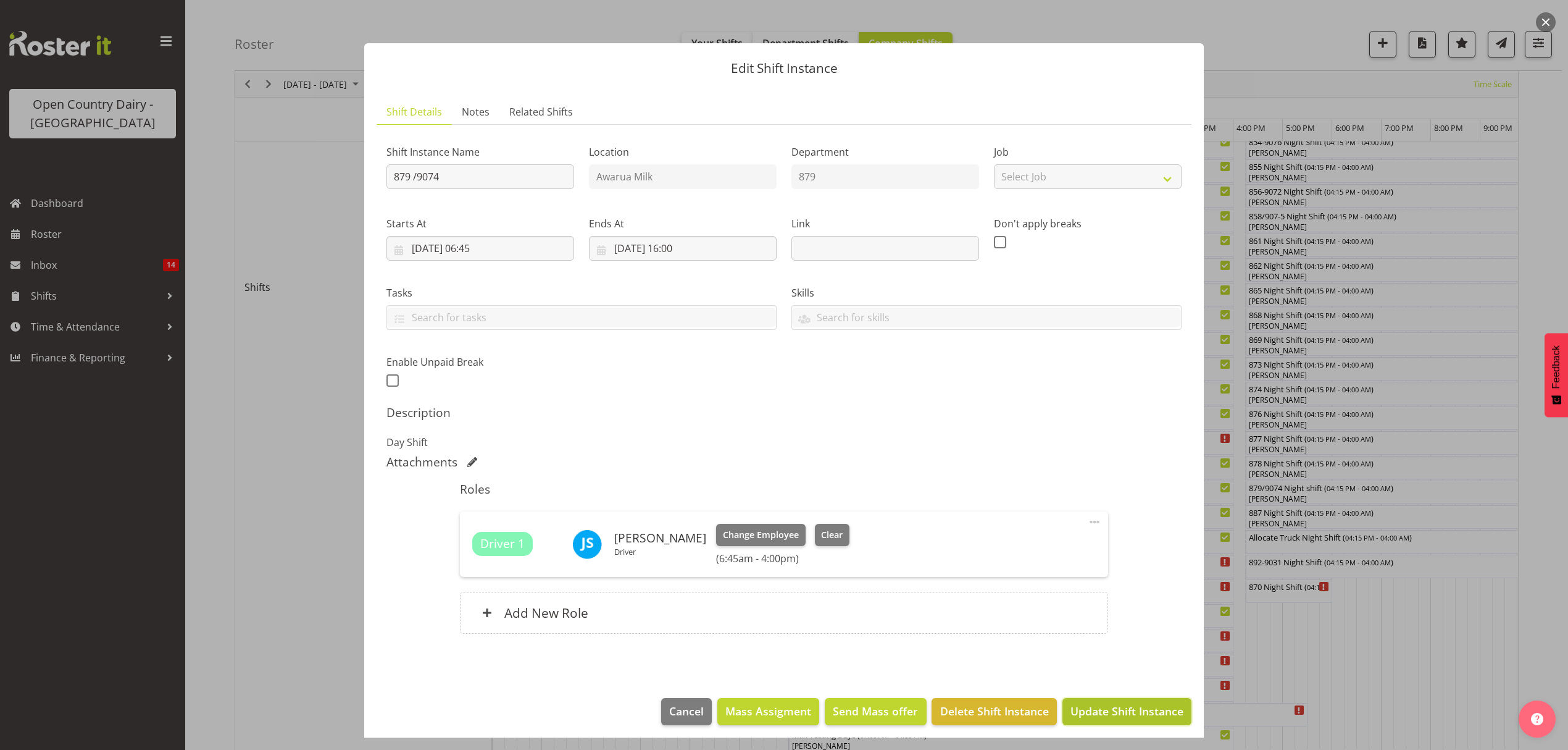
click at [1117, 714] on span "Update Shift Instance" at bounding box center [1126, 711] width 113 height 16
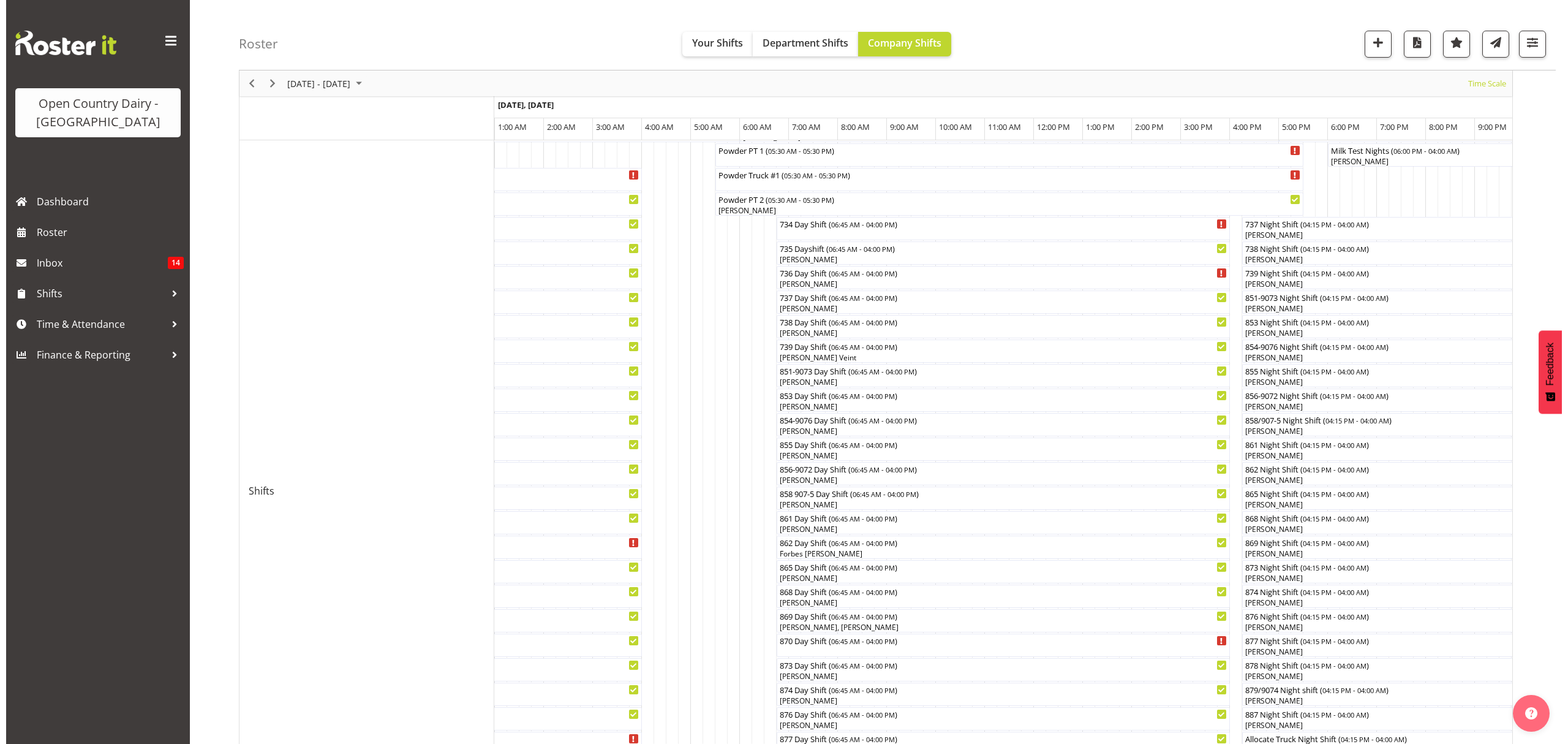
scroll to position [163, 0]
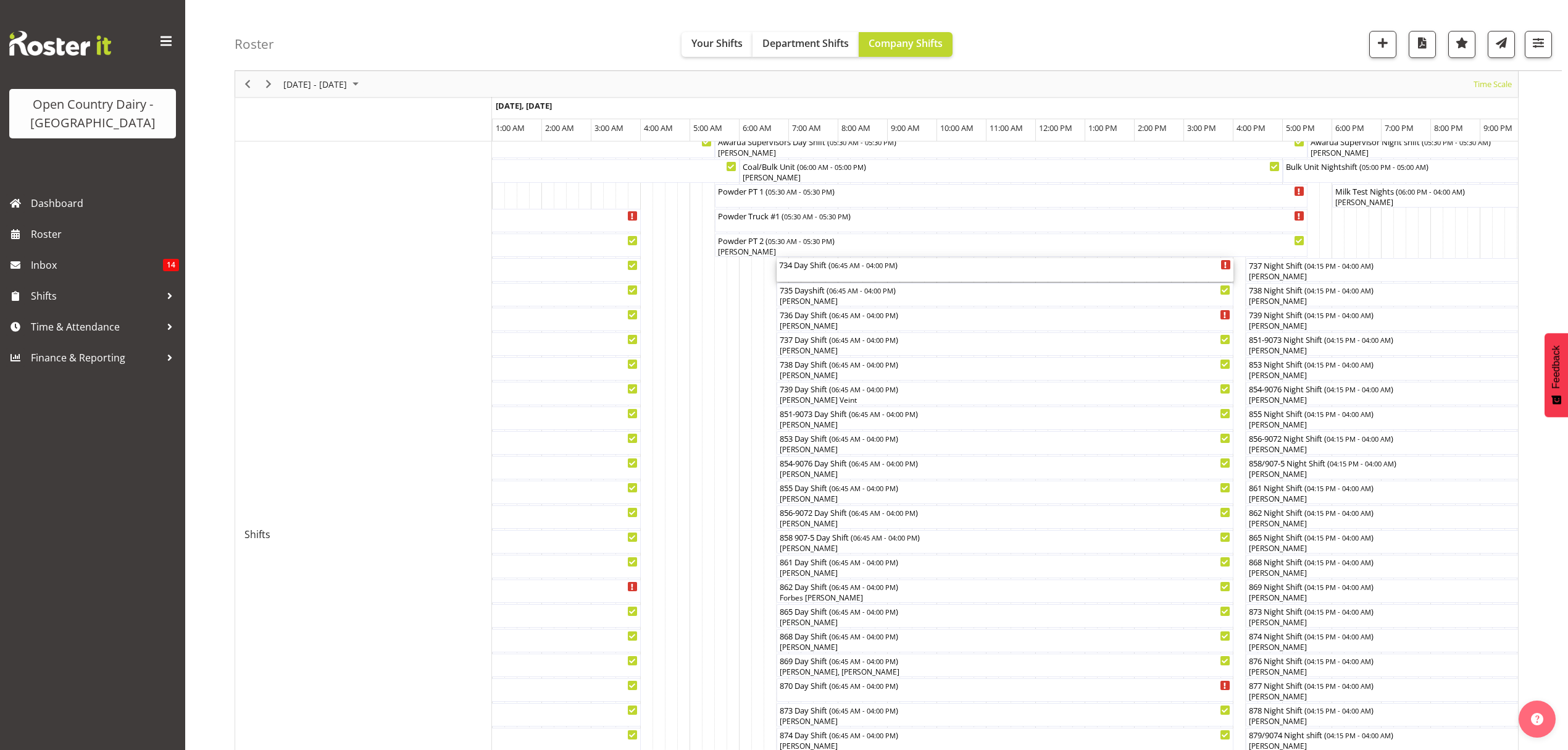
click at [832, 273] on div "734 Day Shift ( 06:45 AM - 04:00 PM )" at bounding box center [1005, 270] width 452 height 23
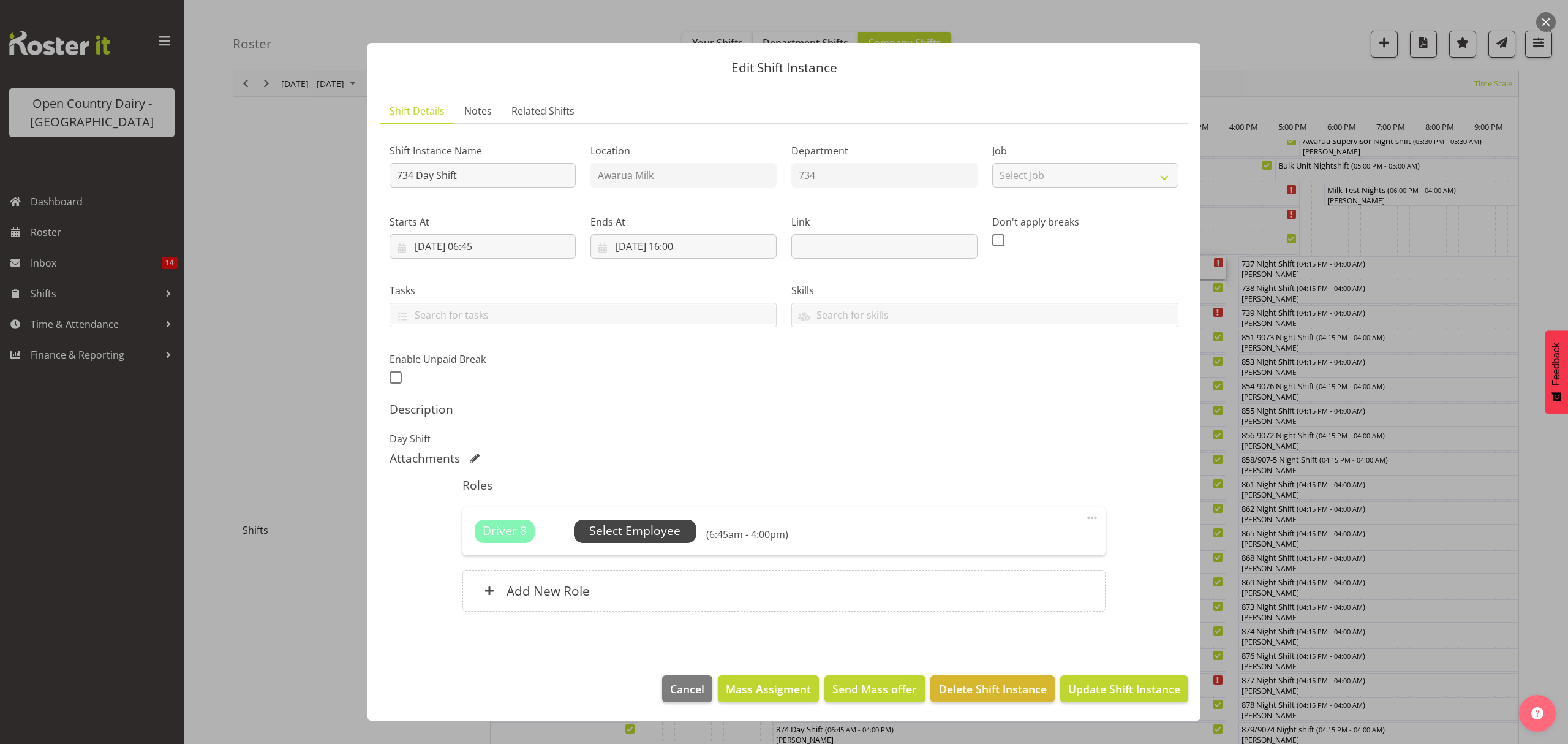
click at [656, 530] on span "Select Employee" at bounding box center [635, 531] width 91 height 18
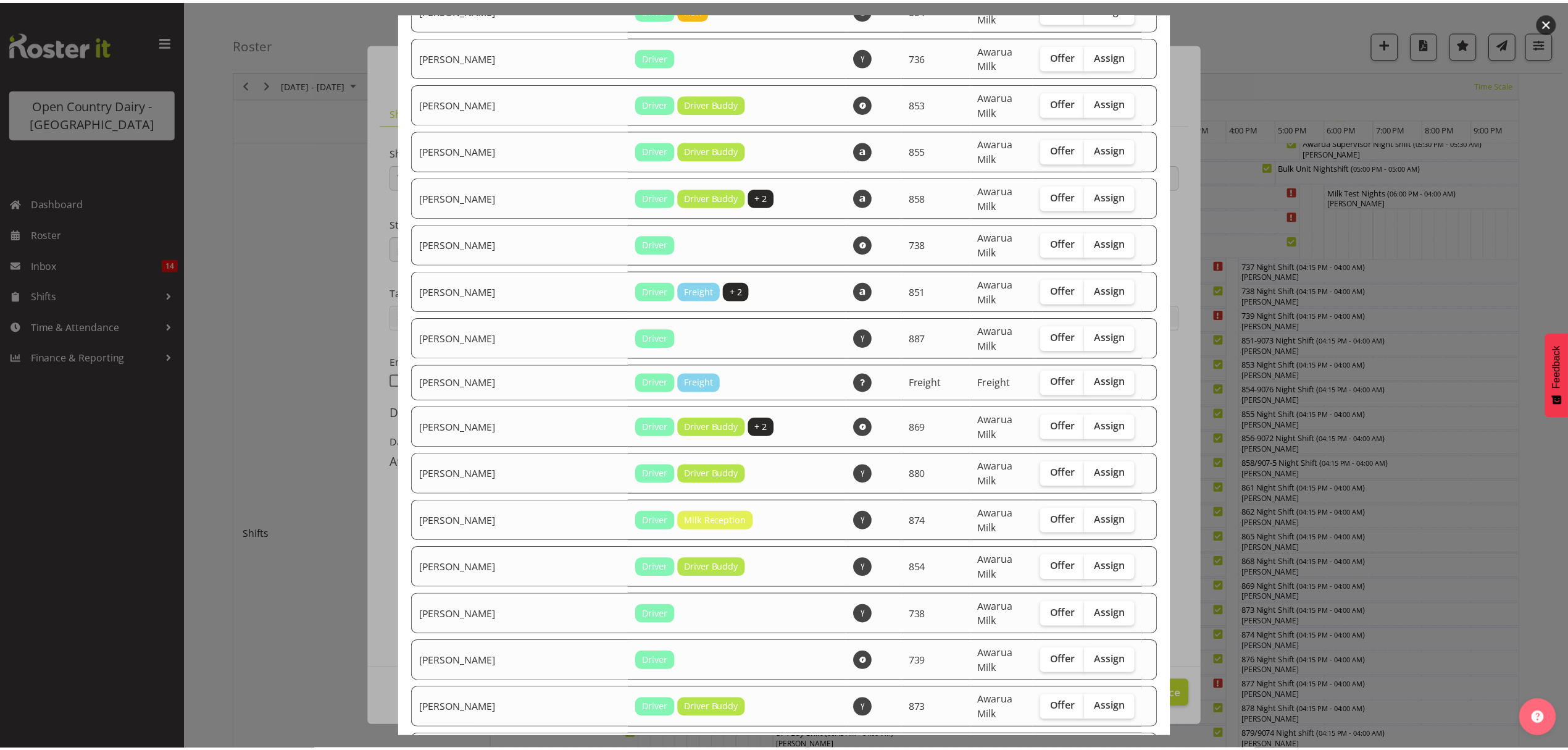
scroll to position [1839, 0]
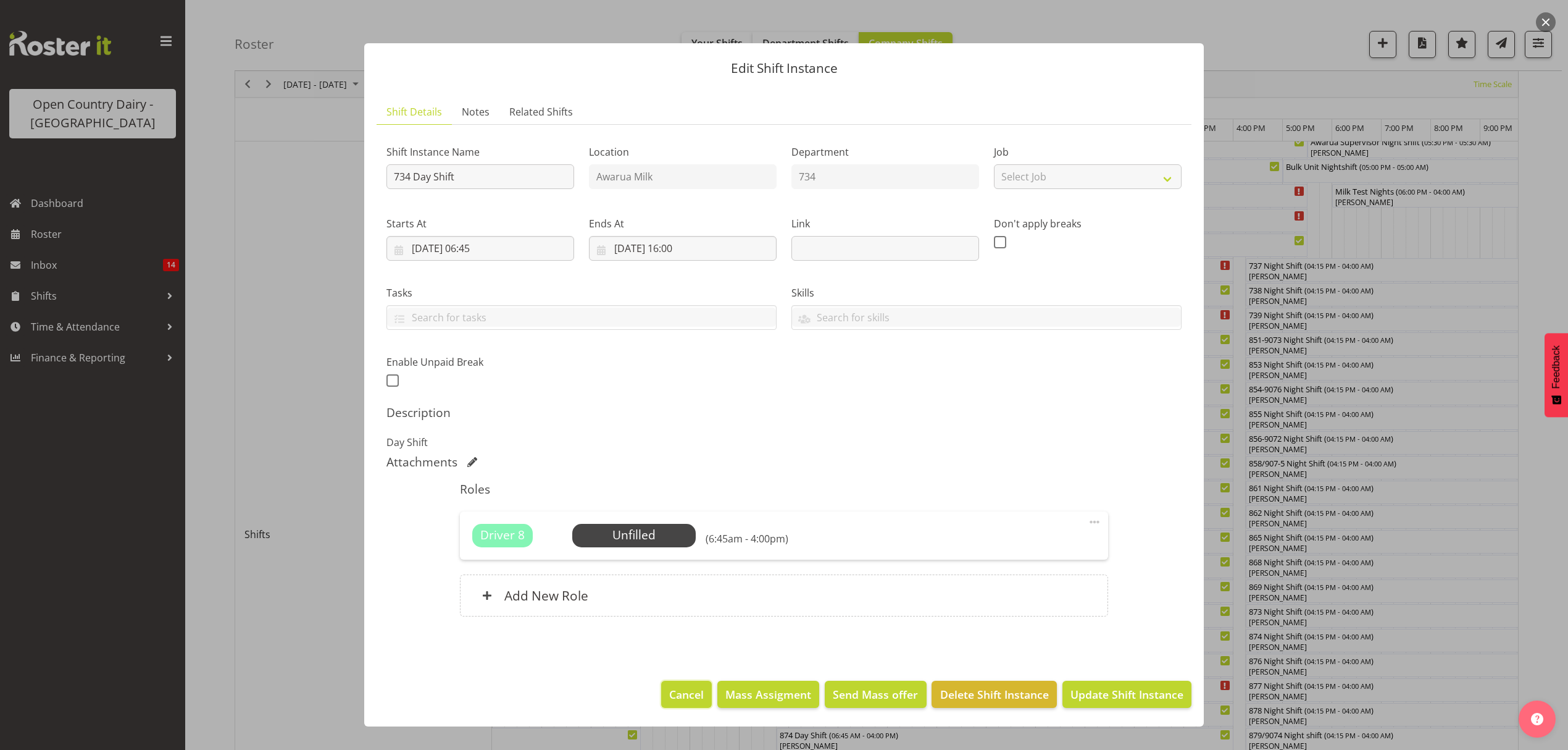
click at [699, 702] on span "Cancel" at bounding box center [686, 695] width 34 height 16
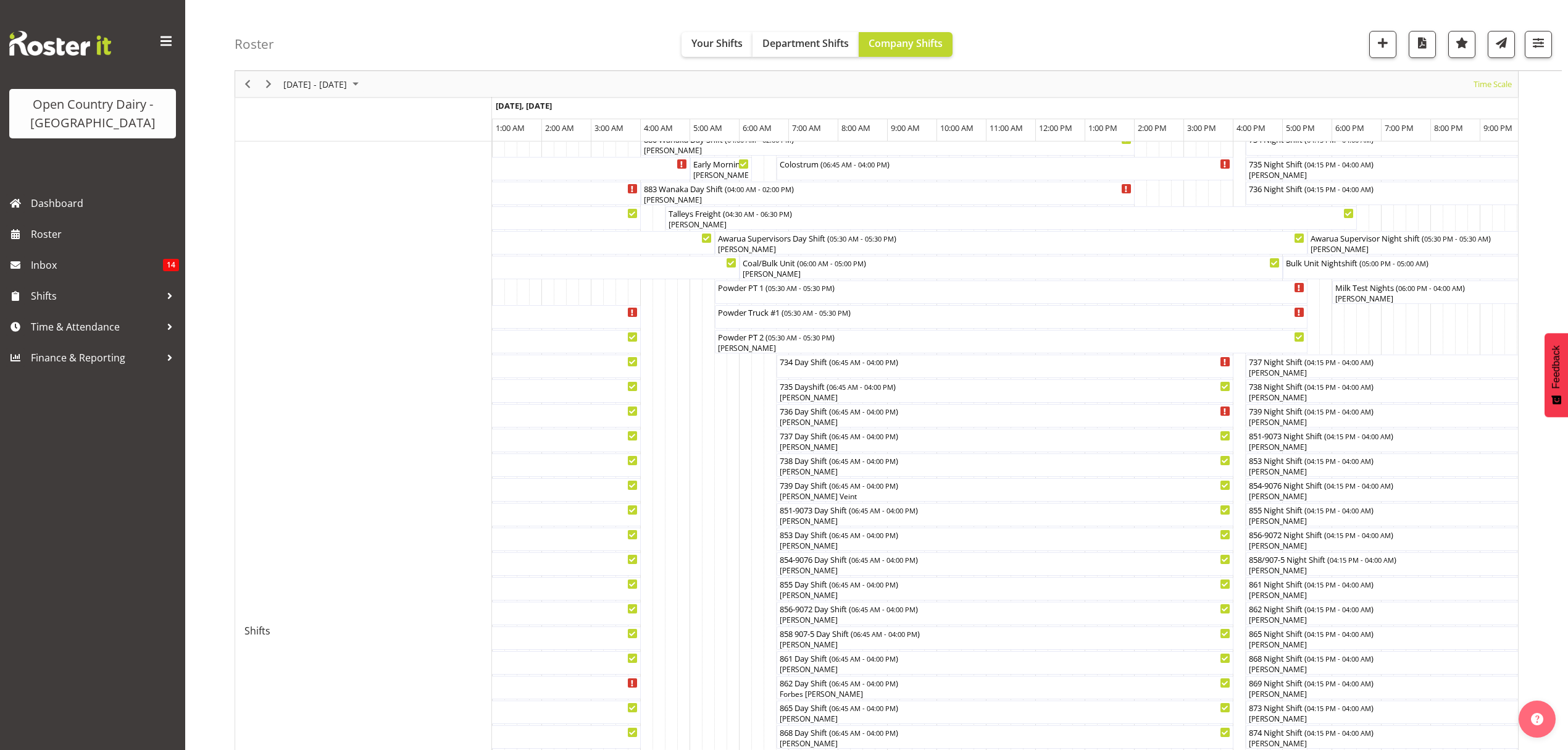
scroll to position [0, 0]
